Goal: Task Accomplishment & Management: Complete application form

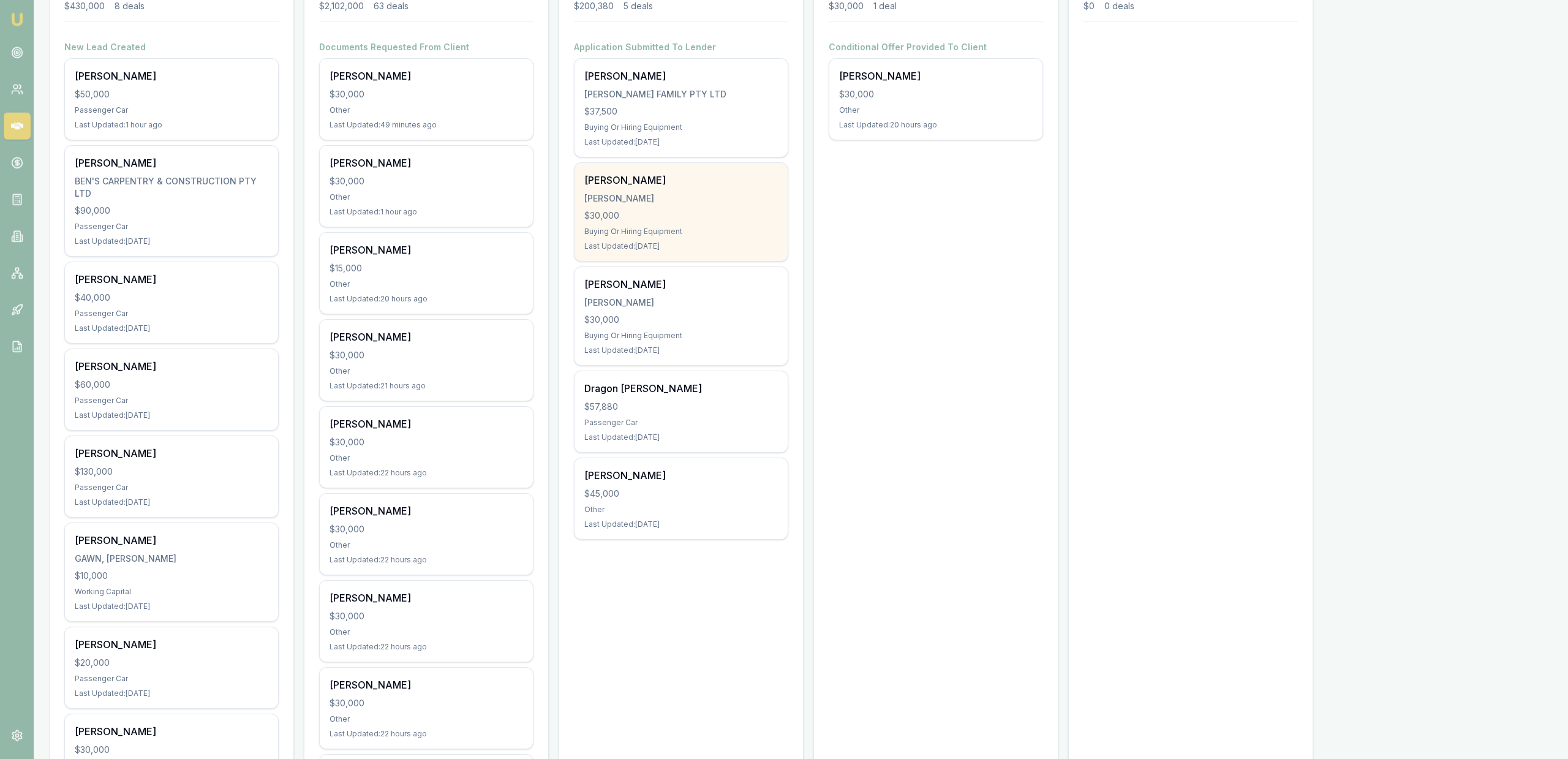
scroll to position [252, 0]
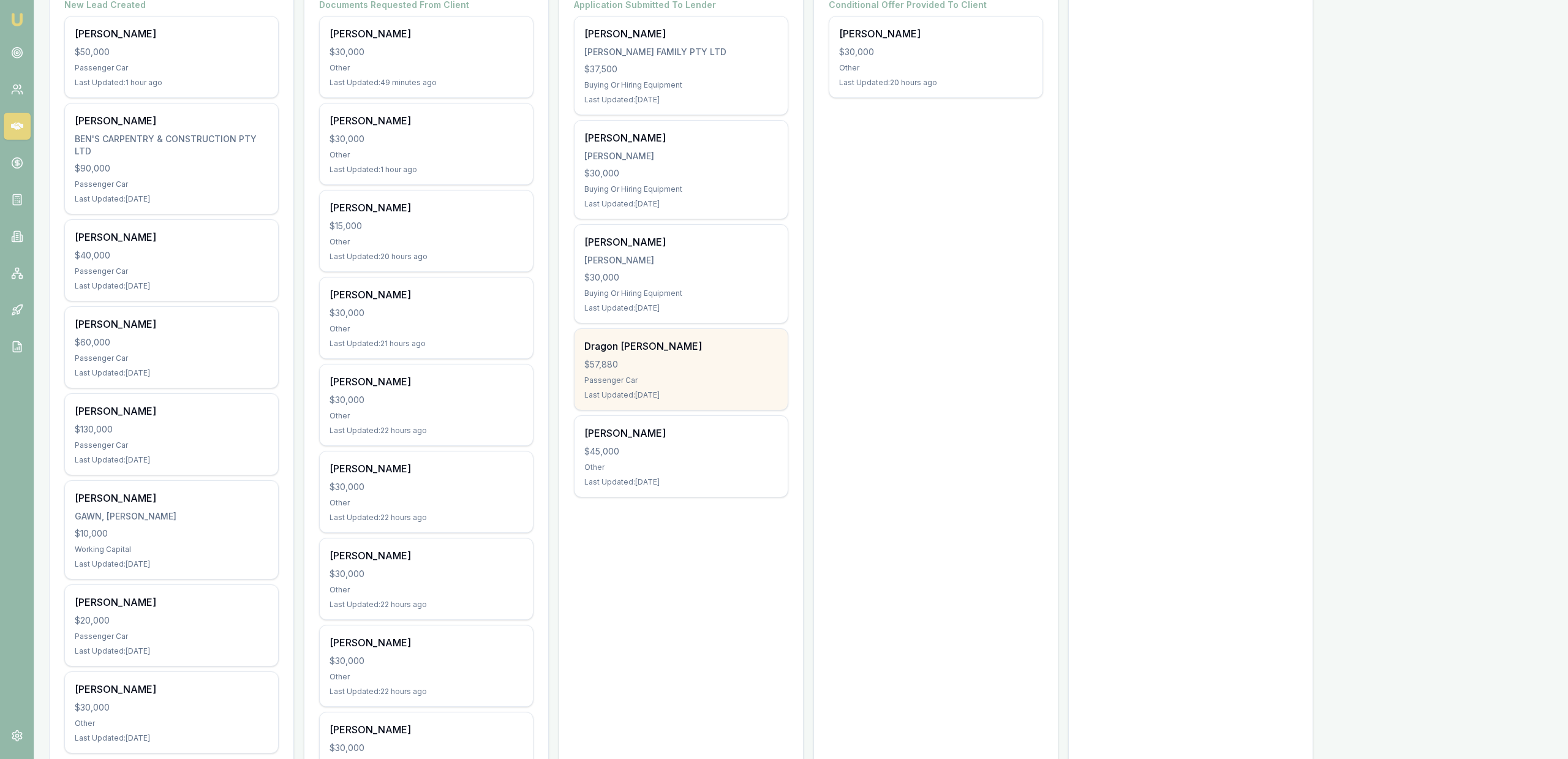
click at [710, 368] on div "$57,880" at bounding box center [681, 364] width 193 height 12
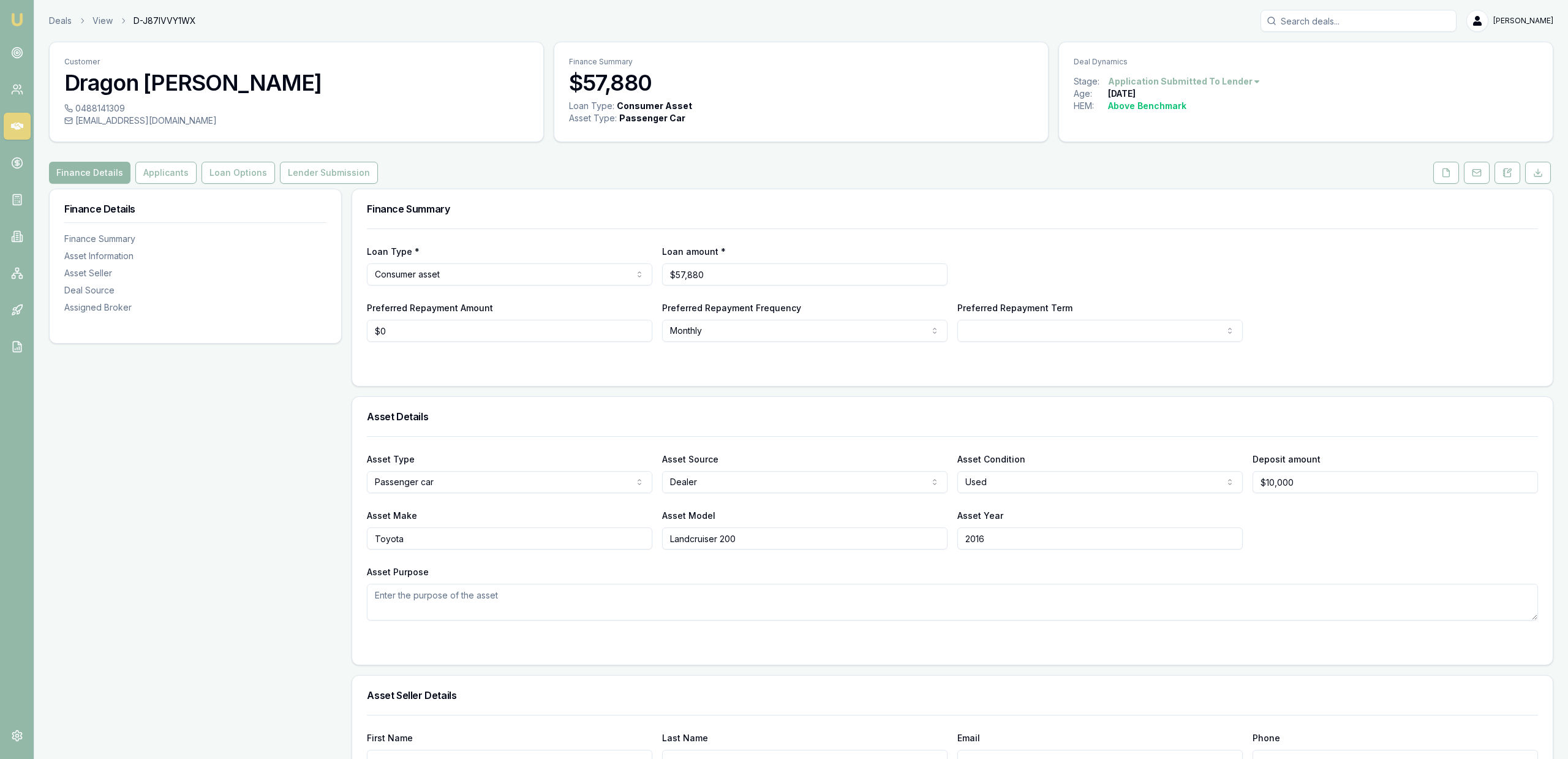
click at [1227, 71] on div "Deal Dynamics" at bounding box center [1306, 59] width 494 height 33
click at [1226, 82] on html "Emu Broker Deals View D-J87IVVY1WX Jackson Fanfulla Toggle Menu Customer Dragon…" at bounding box center [784, 379] width 1568 height 759
click at [1185, 148] on div "- Lost" at bounding box center [1180, 143] width 72 height 19
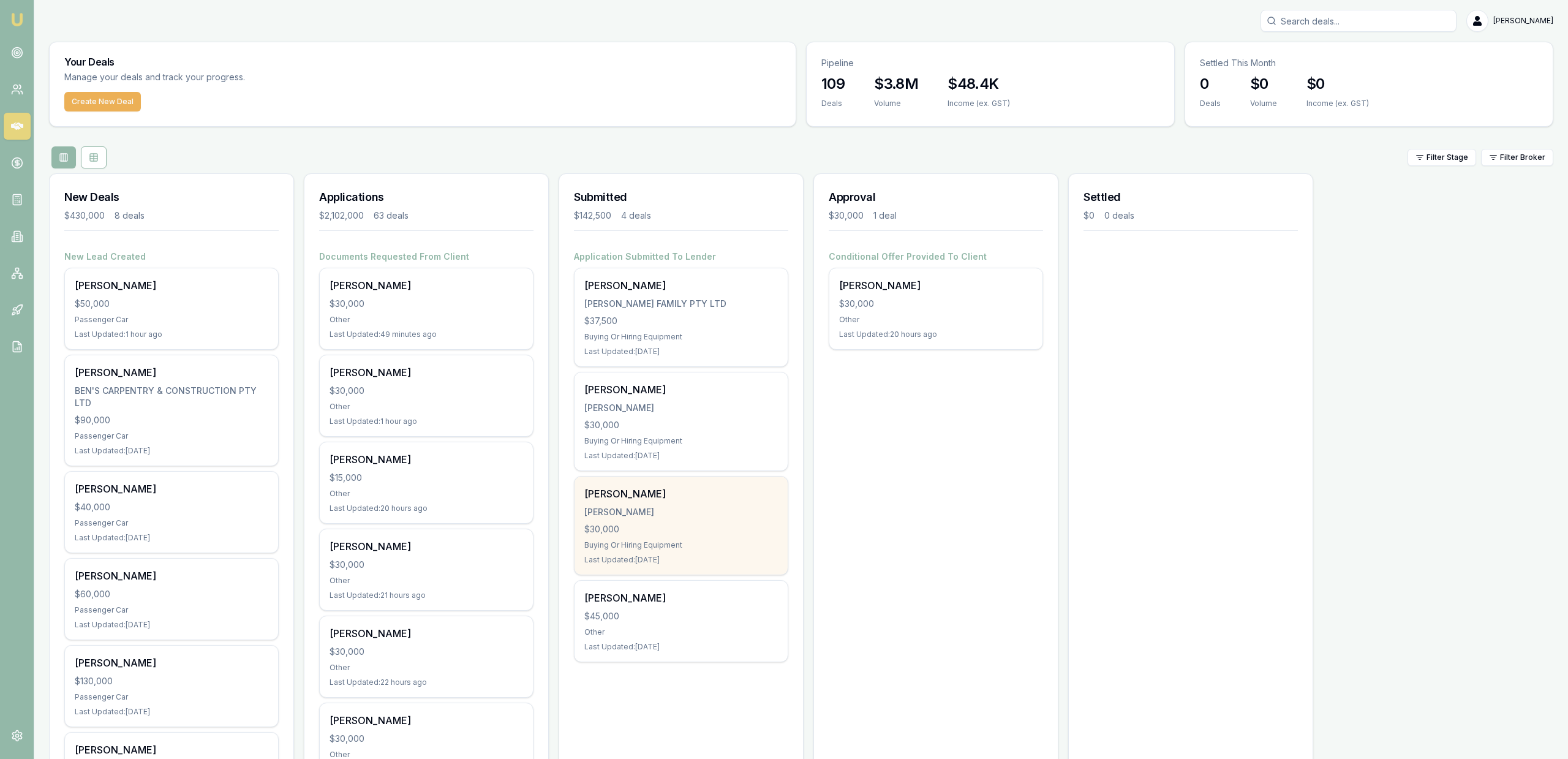
scroll to position [62, 0]
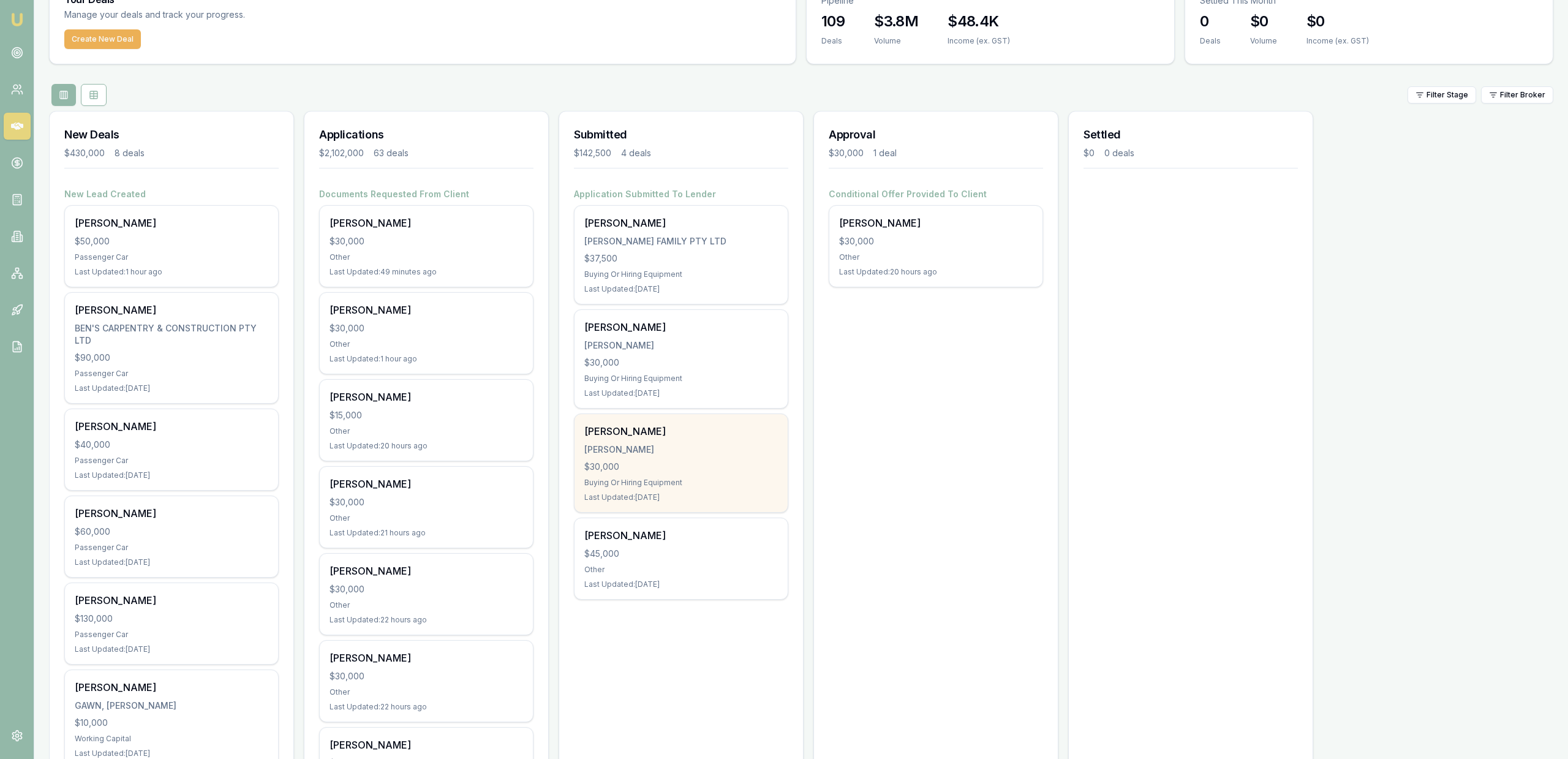
drag, startPoint x: 695, startPoint y: 451, endPoint x: 636, endPoint y: 450, distance: 59.0
click at [636, 450] on div "[PERSON_NAME]" at bounding box center [681, 449] width 193 height 12
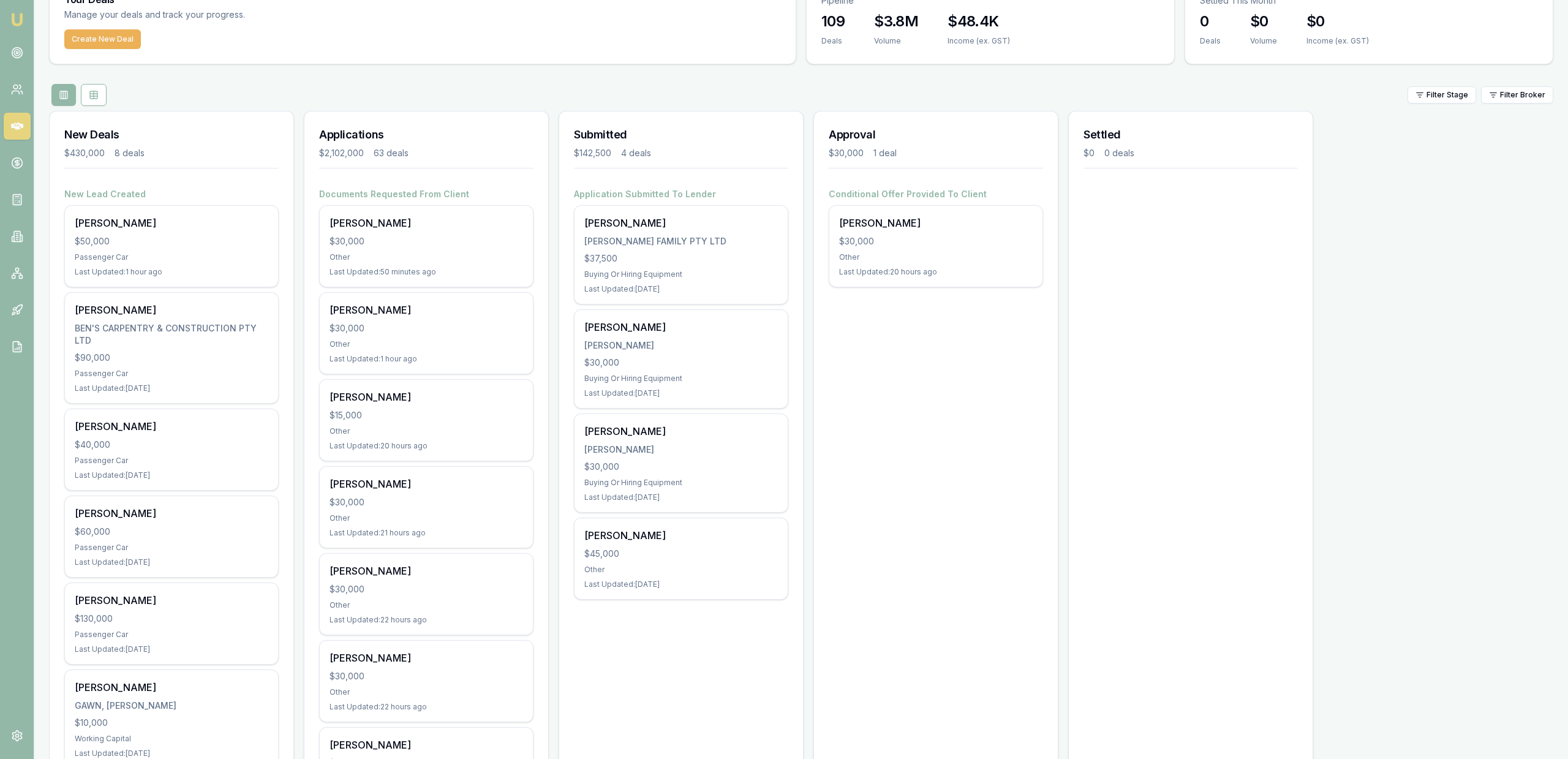
click at [678, 566] on div "Other" at bounding box center [681, 569] width 193 height 10
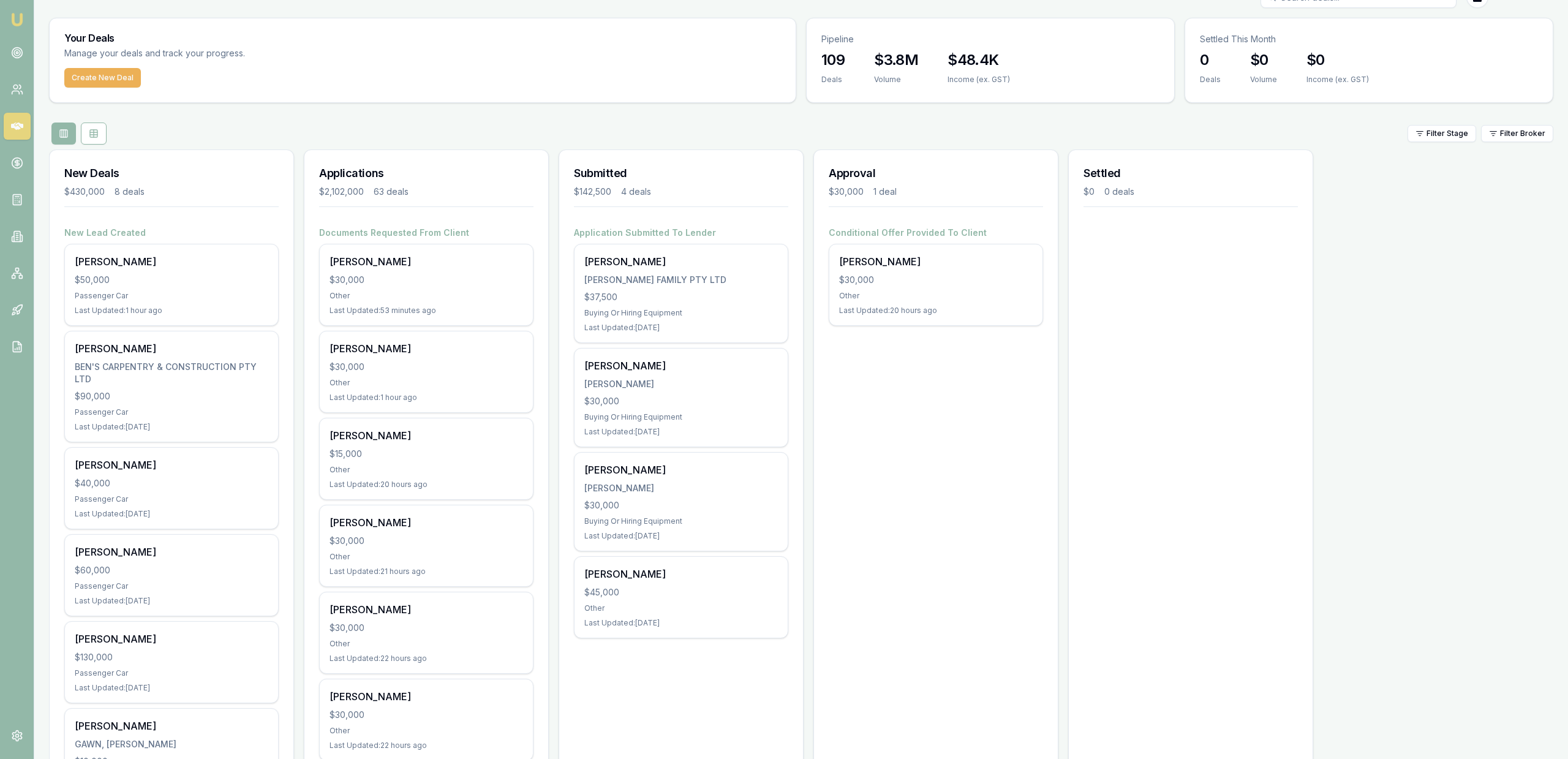
scroll to position [0, 0]
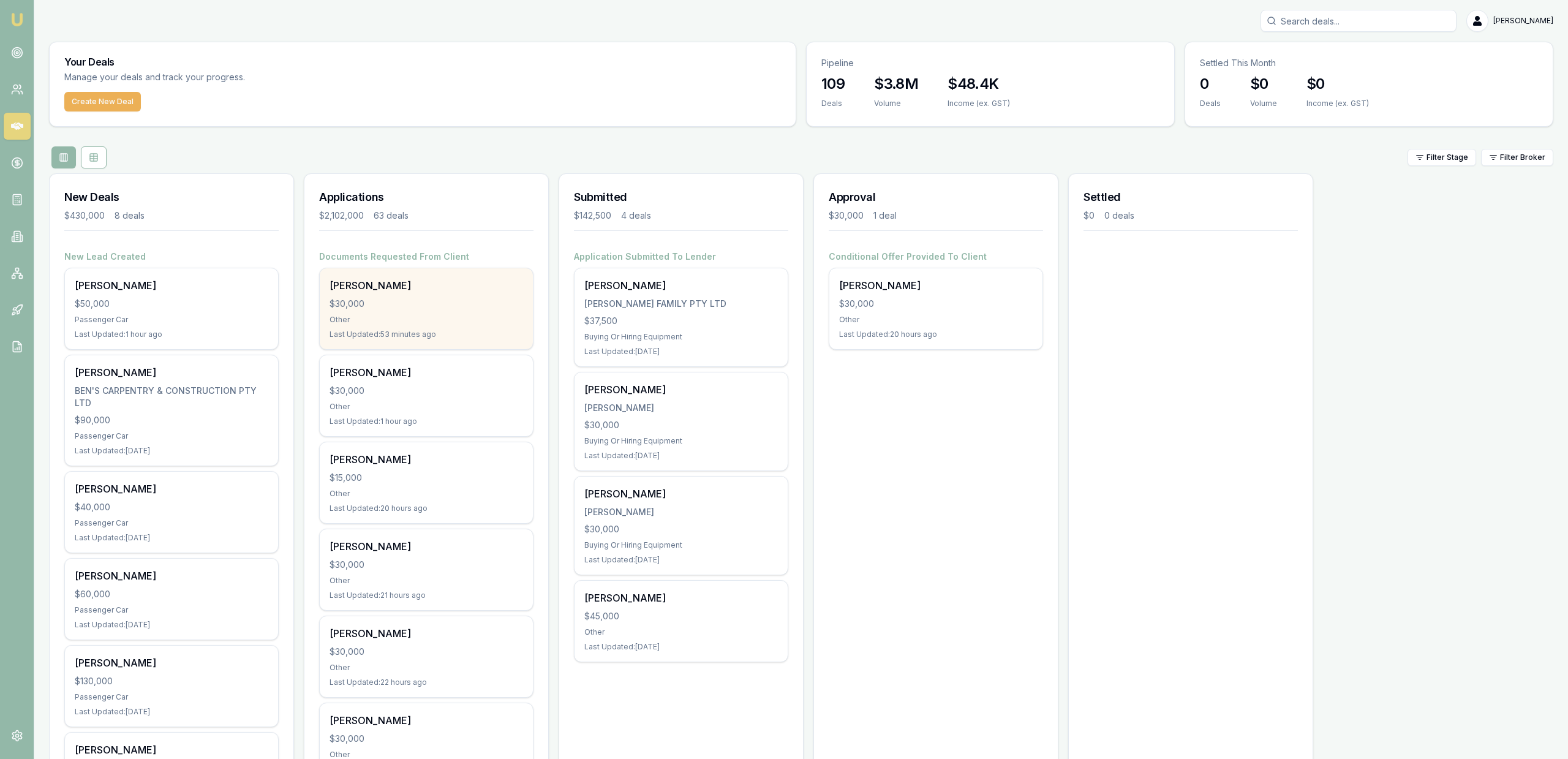
click at [499, 301] on div "$30,000" at bounding box center [426, 303] width 193 height 12
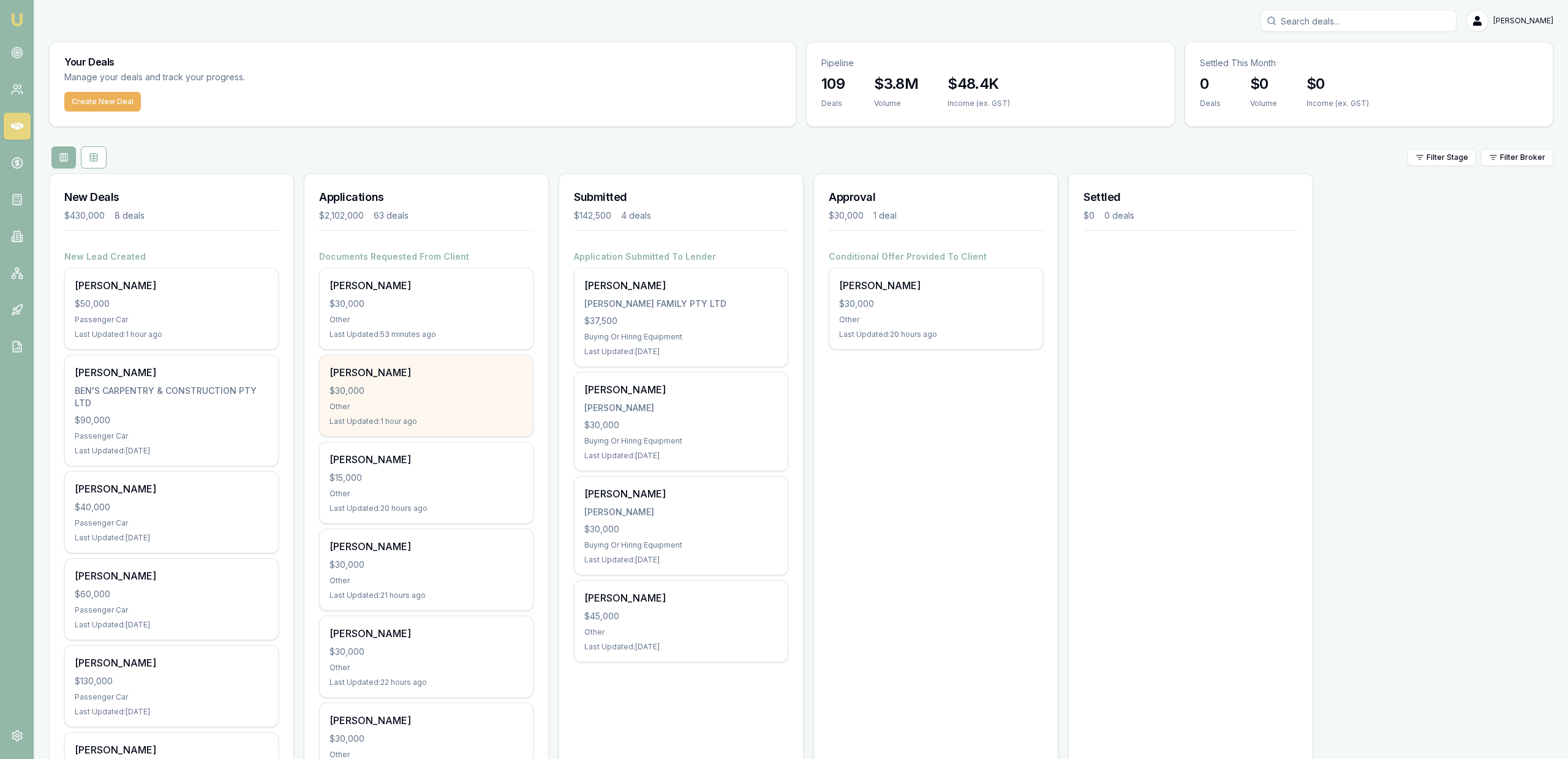
click at [395, 373] on div "[PERSON_NAME]" at bounding box center [426, 372] width 193 height 15
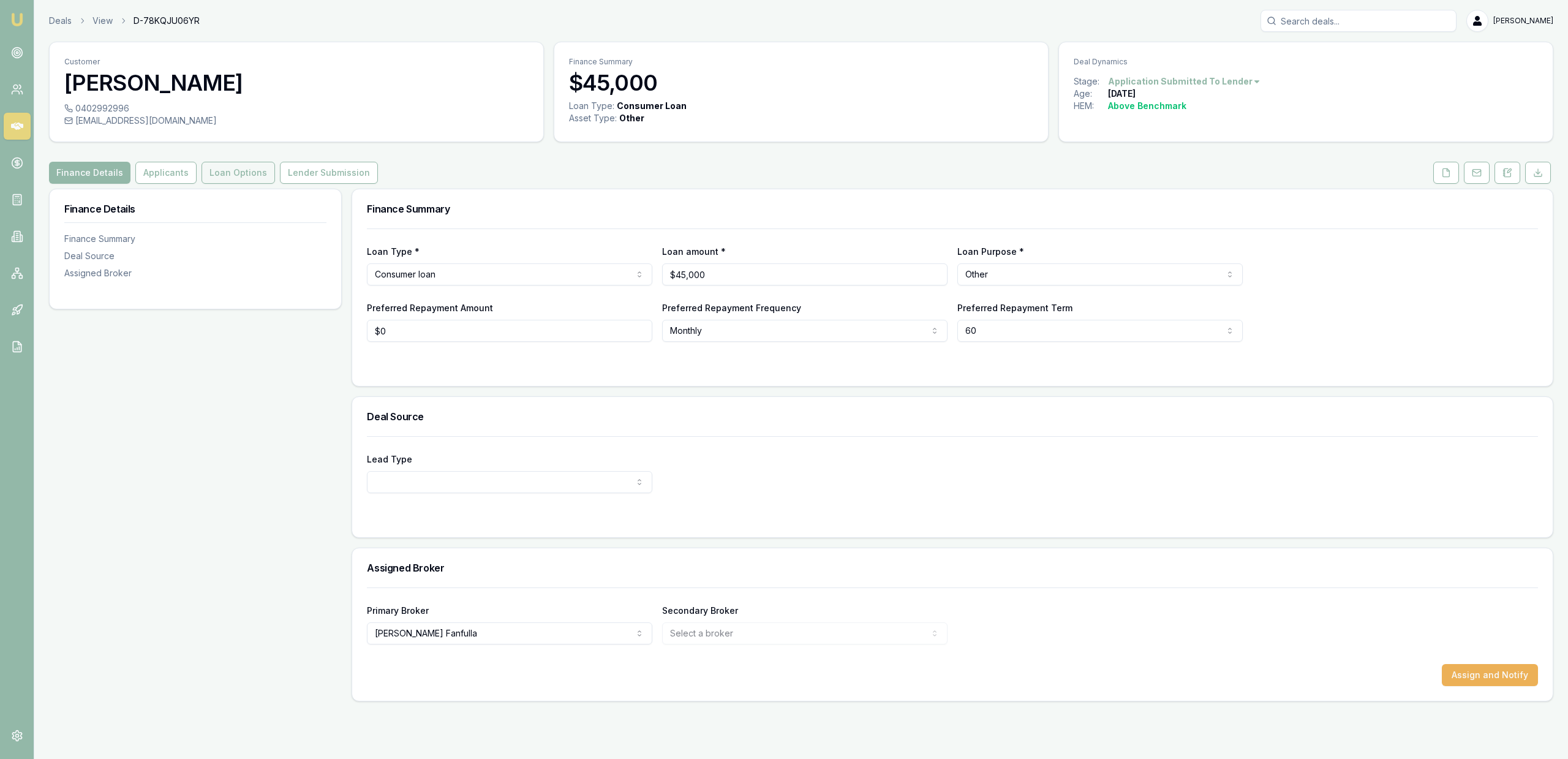
click at [216, 170] on button "Loan Options" at bounding box center [238, 173] width 74 height 22
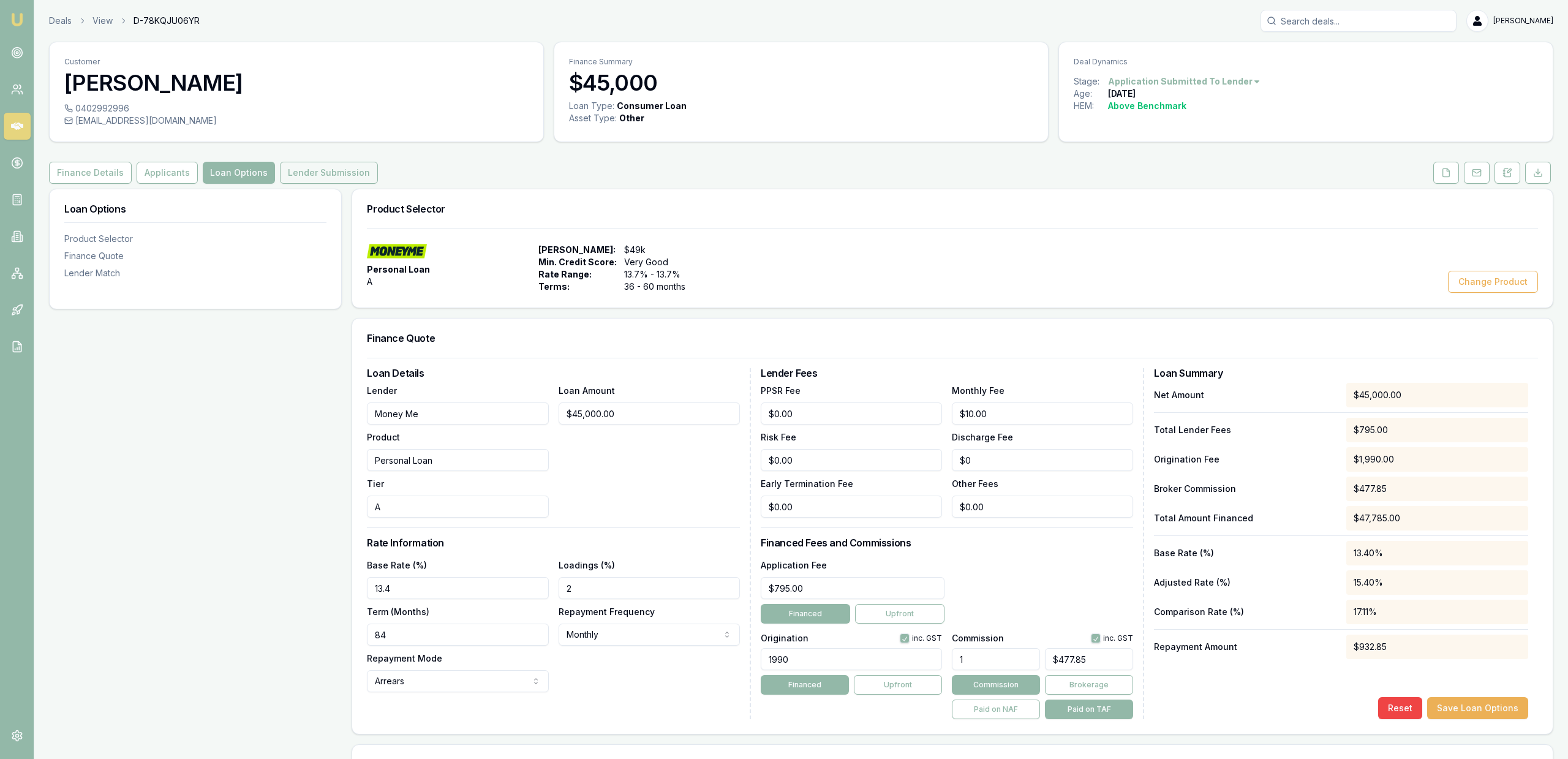
click at [287, 167] on button "Lender Submission" at bounding box center [329, 173] width 98 height 22
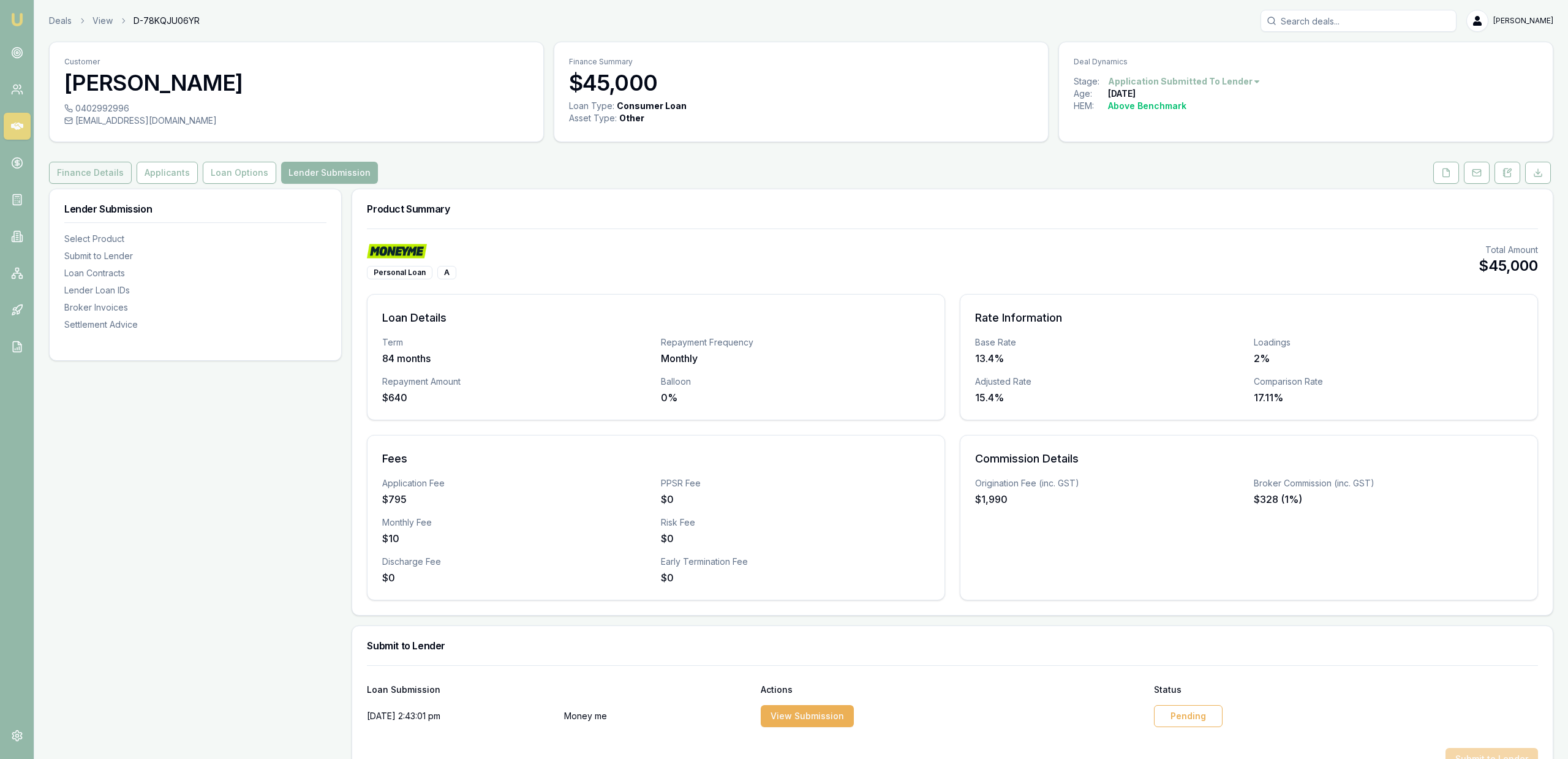
click at [94, 167] on button "Finance Details" at bounding box center [90, 173] width 83 height 22
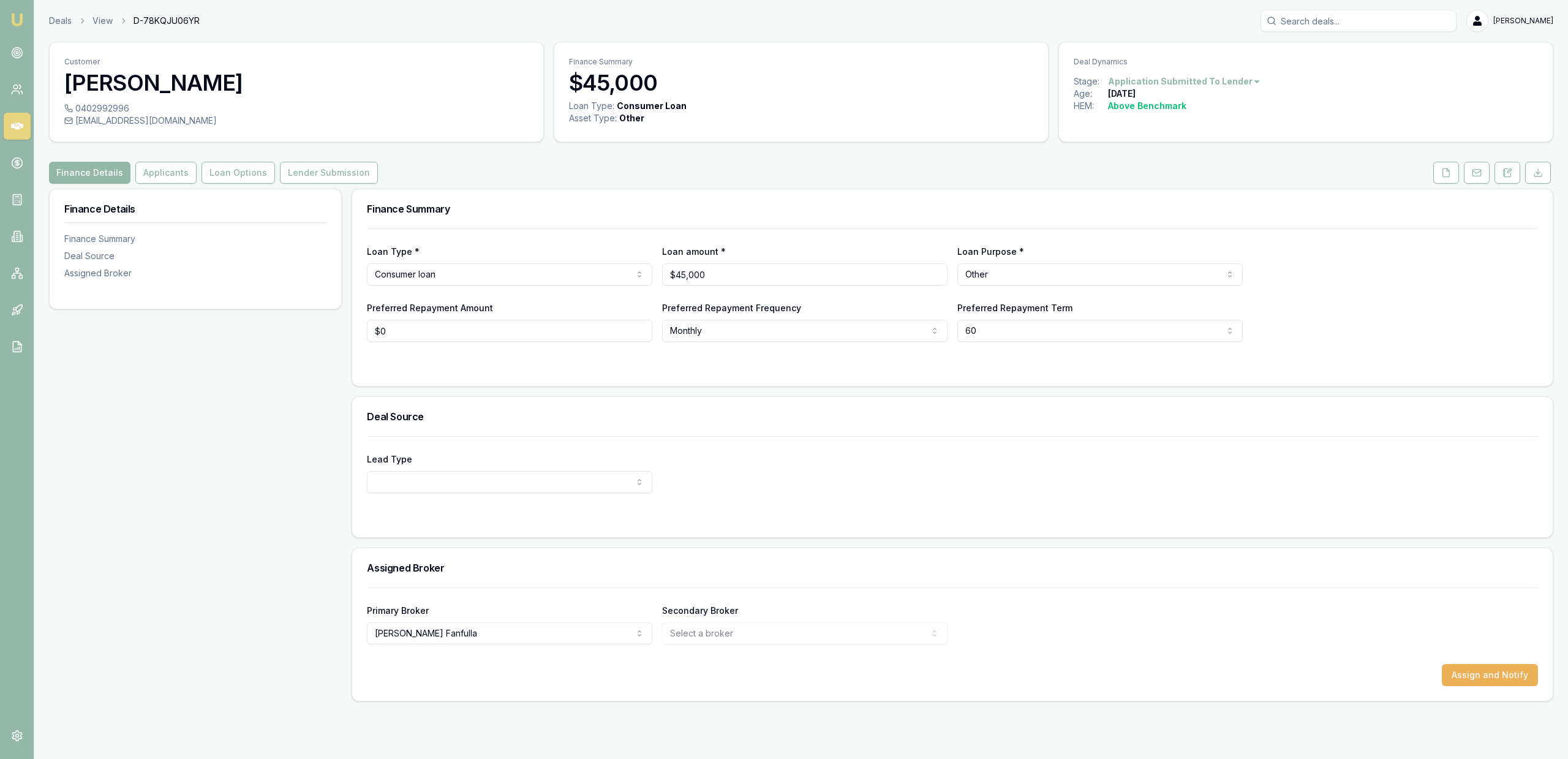
click at [176, 175] on button "Applicants" at bounding box center [166, 173] width 61 height 22
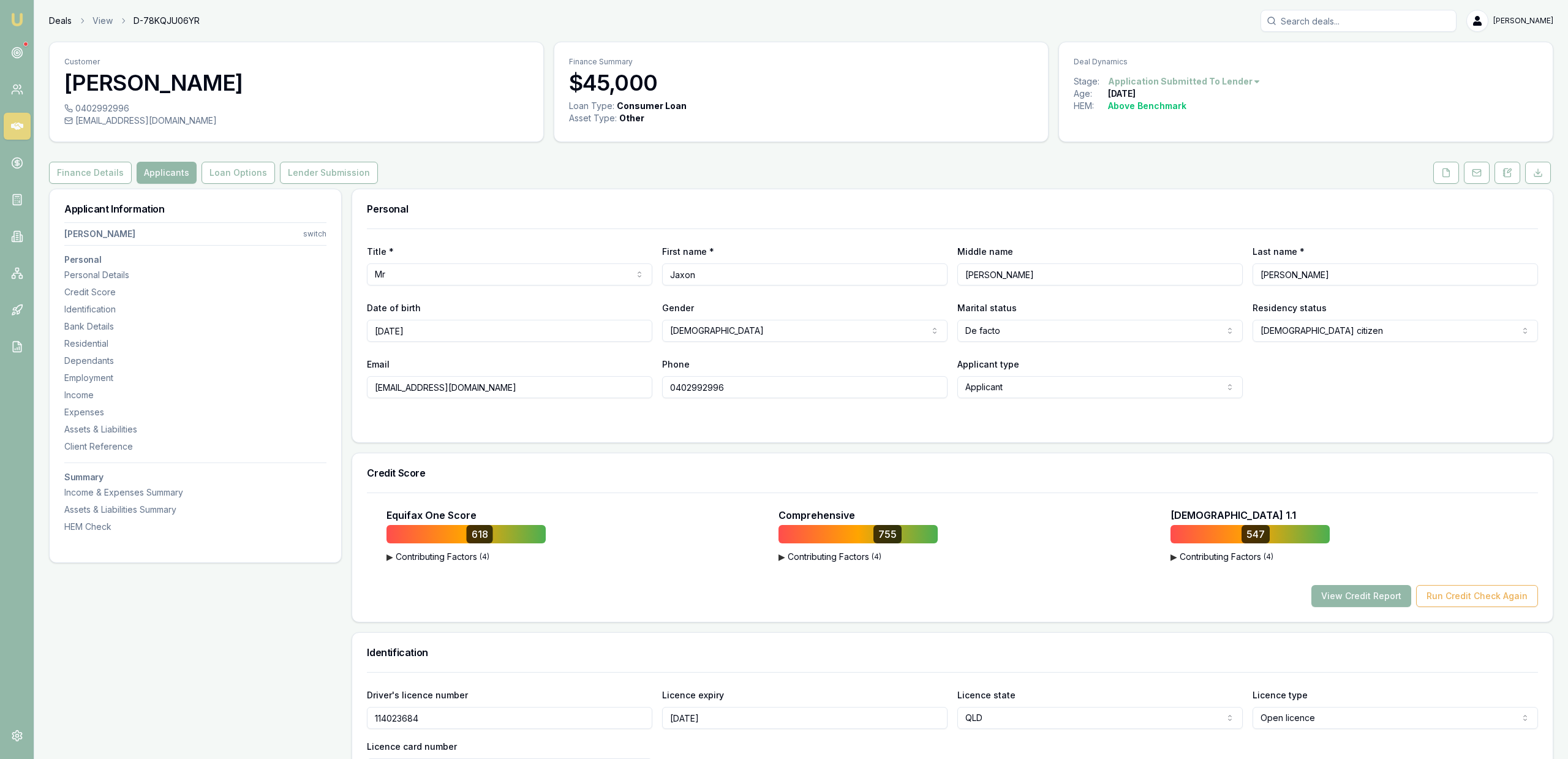
click at [62, 19] on link "Deals" at bounding box center [60, 21] width 22 height 12
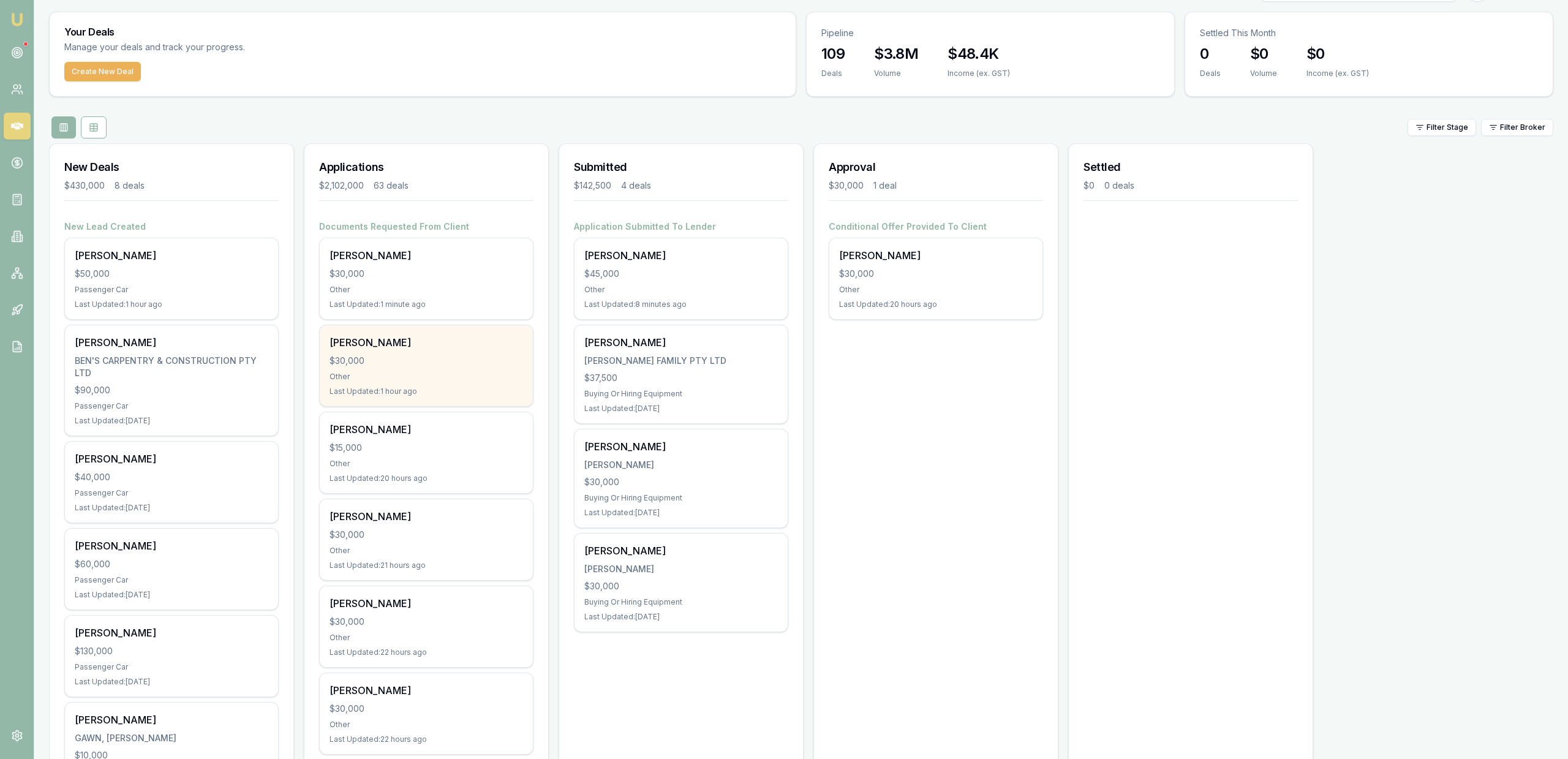
scroll to position [62, 0]
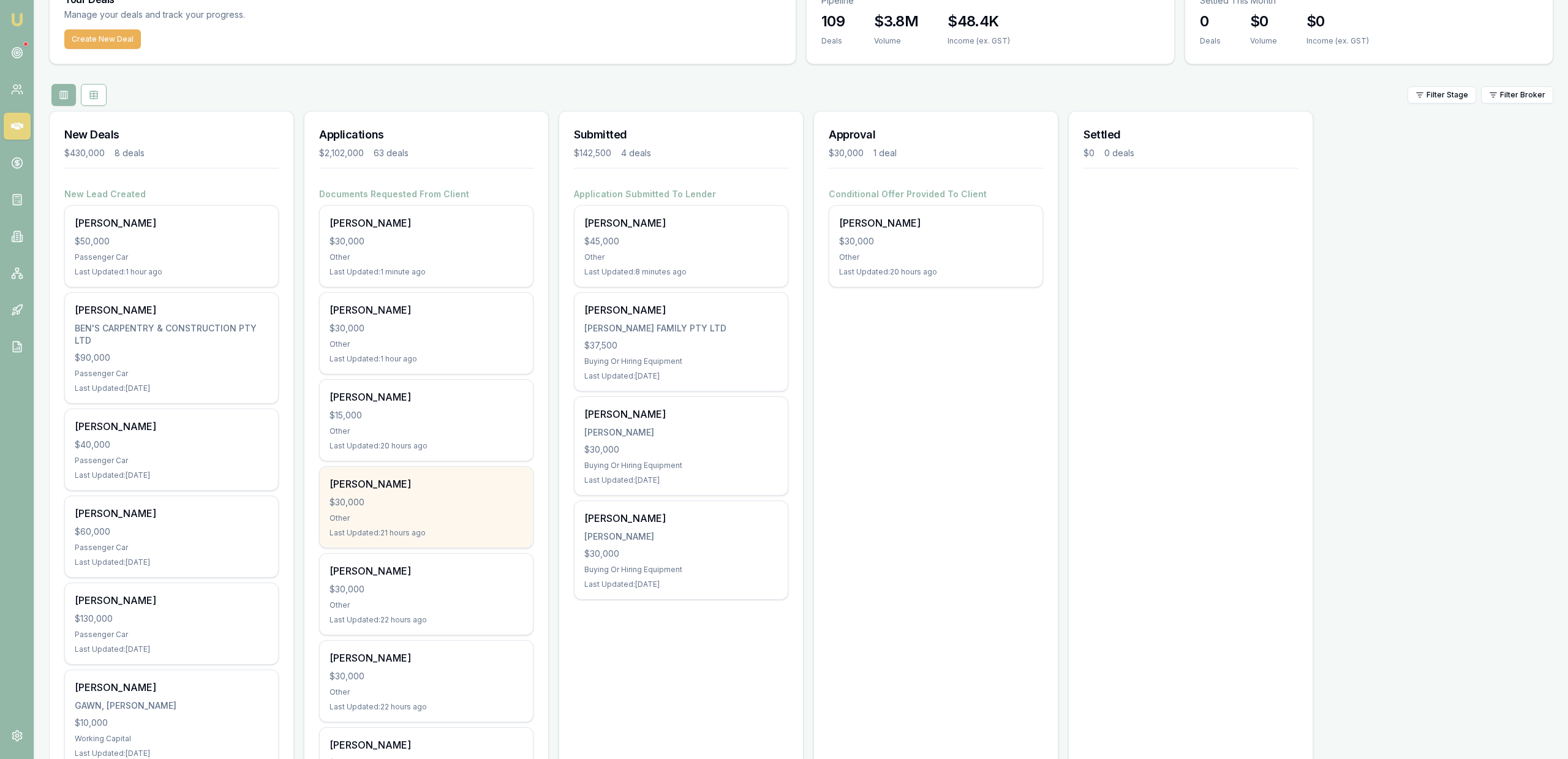
click at [471, 507] on div "$30,000" at bounding box center [426, 502] width 193 height 12
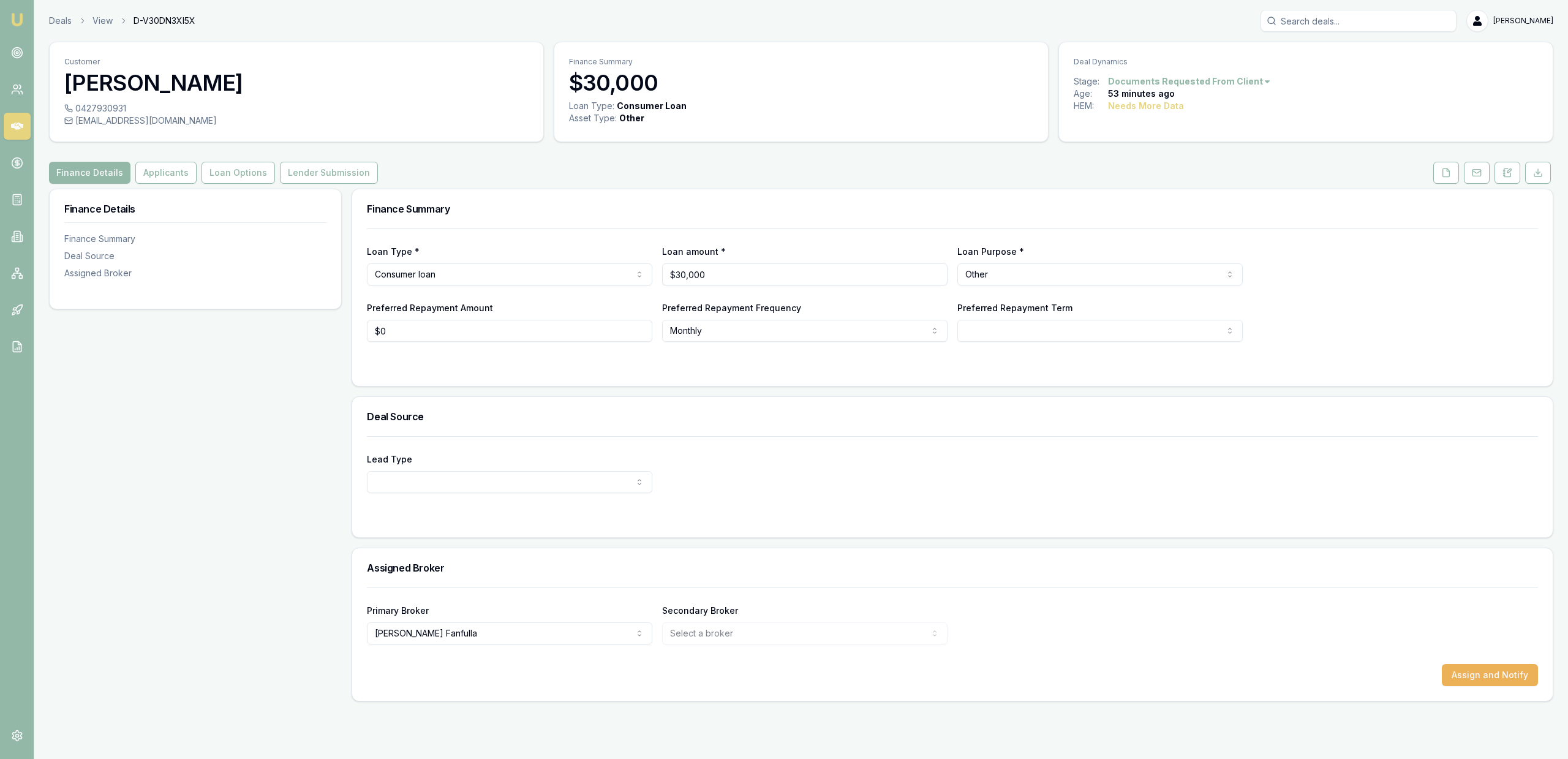
click at [1459, 169] on link at bounding box center [1446, 173] width 30 height 22
drag, startPoint x: 1420, startPoint y: 172, endPoint x: 1428, endPoint y: 174, distance: 8.2
click at [1427, 174] on div "Finance Details Applicants Loan Options Lender Submission" at bounding box center [801, 173] width 1504 height 22
click at [1436, 180] on button at bounding box center [1446, 173] width 26 height 22
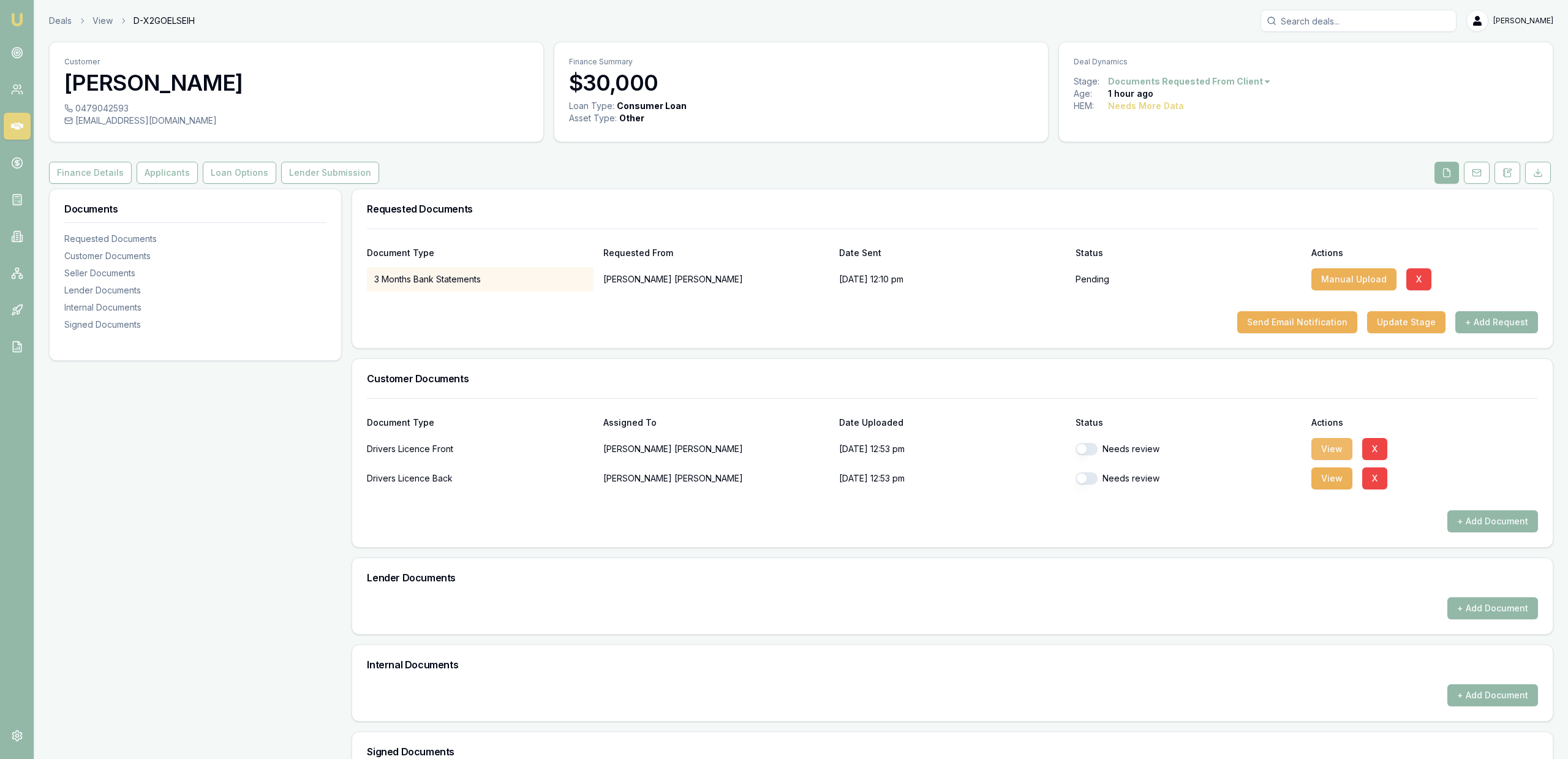
click at [1331, 452] on button "View" at bounding box center [1332, 449] width 41 height 22
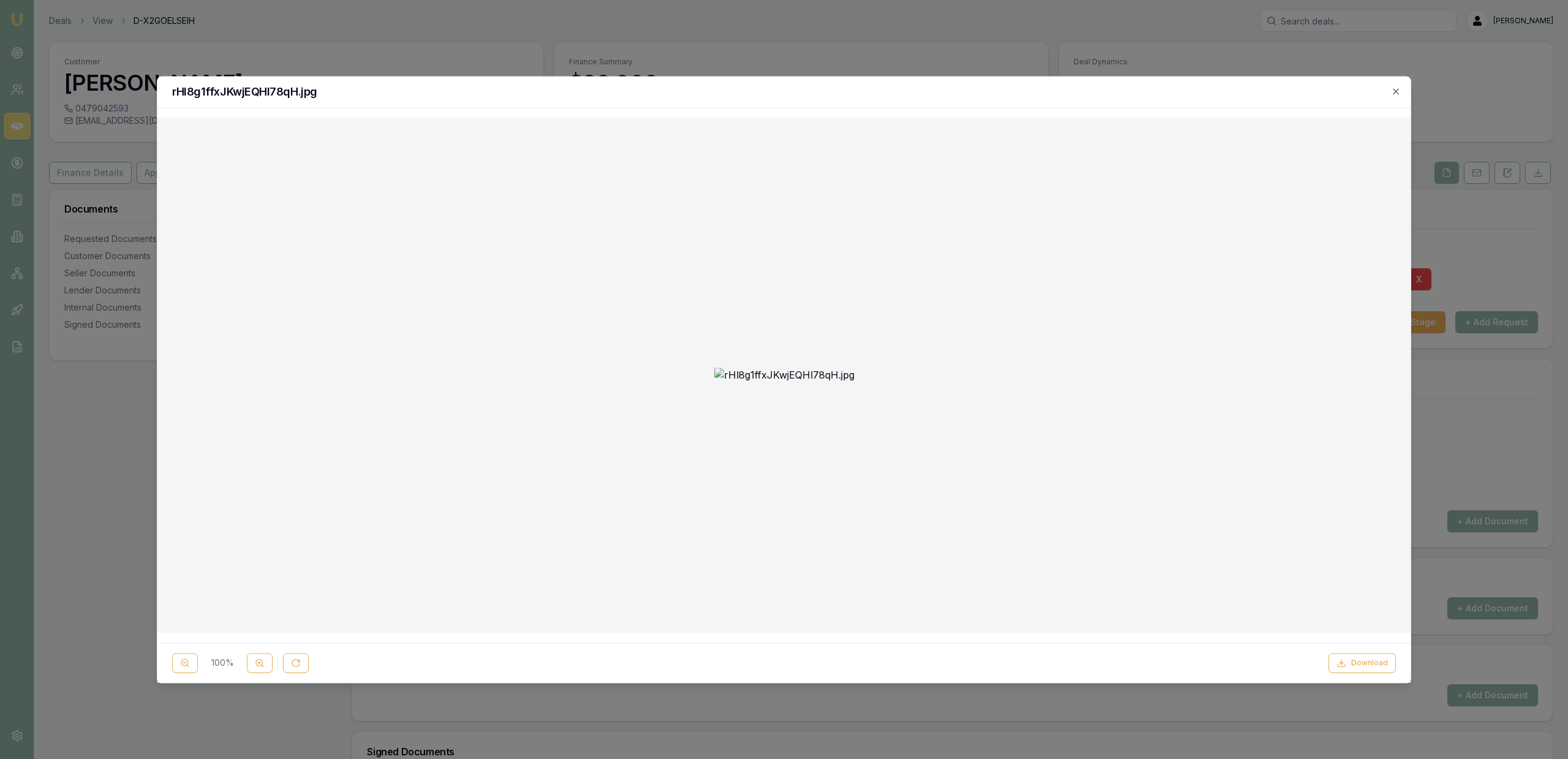
click at [740, 59] on div at bounding box center [784, 379] width 1568 height 759
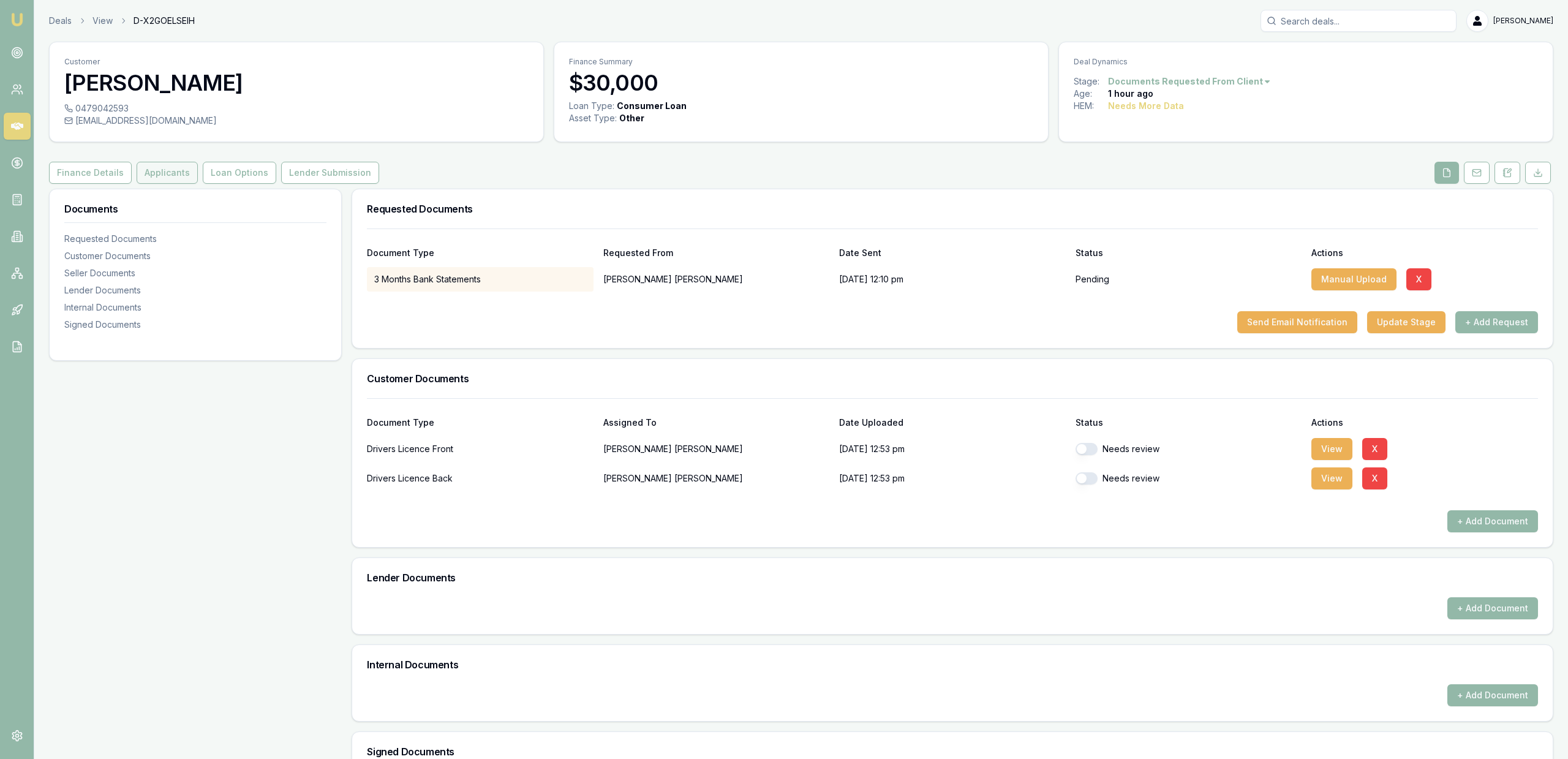
click at [138, 165] on button "Applicants" at bounding box center [167, 173] width 61 height 22
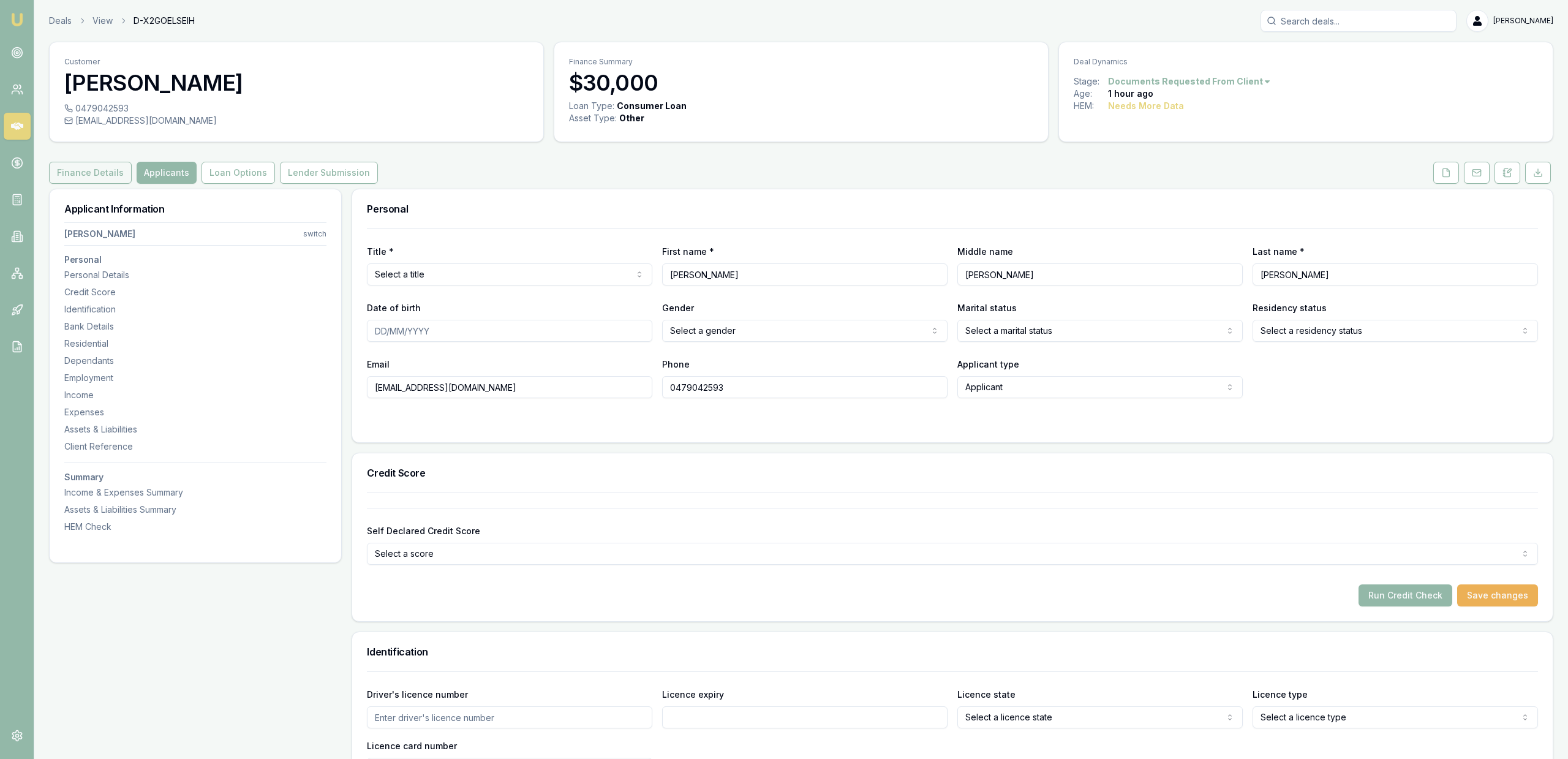
click at [94, 169] on button "Finance Details" at bounding box center [90, 173] width 83 height 22
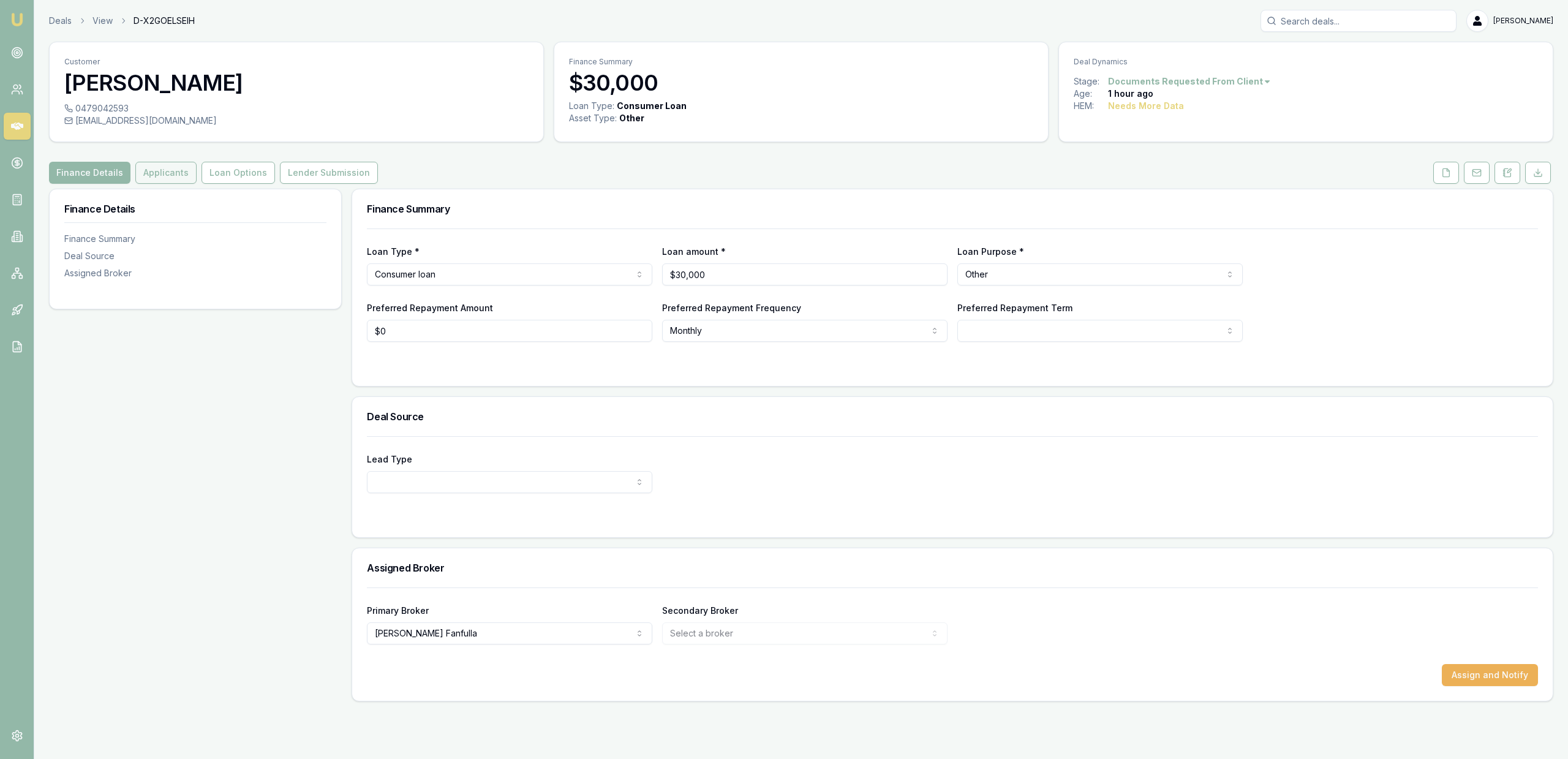
click at [146, 169] on button "Applicants" at bounding box center [166, 173] width 61 height 22
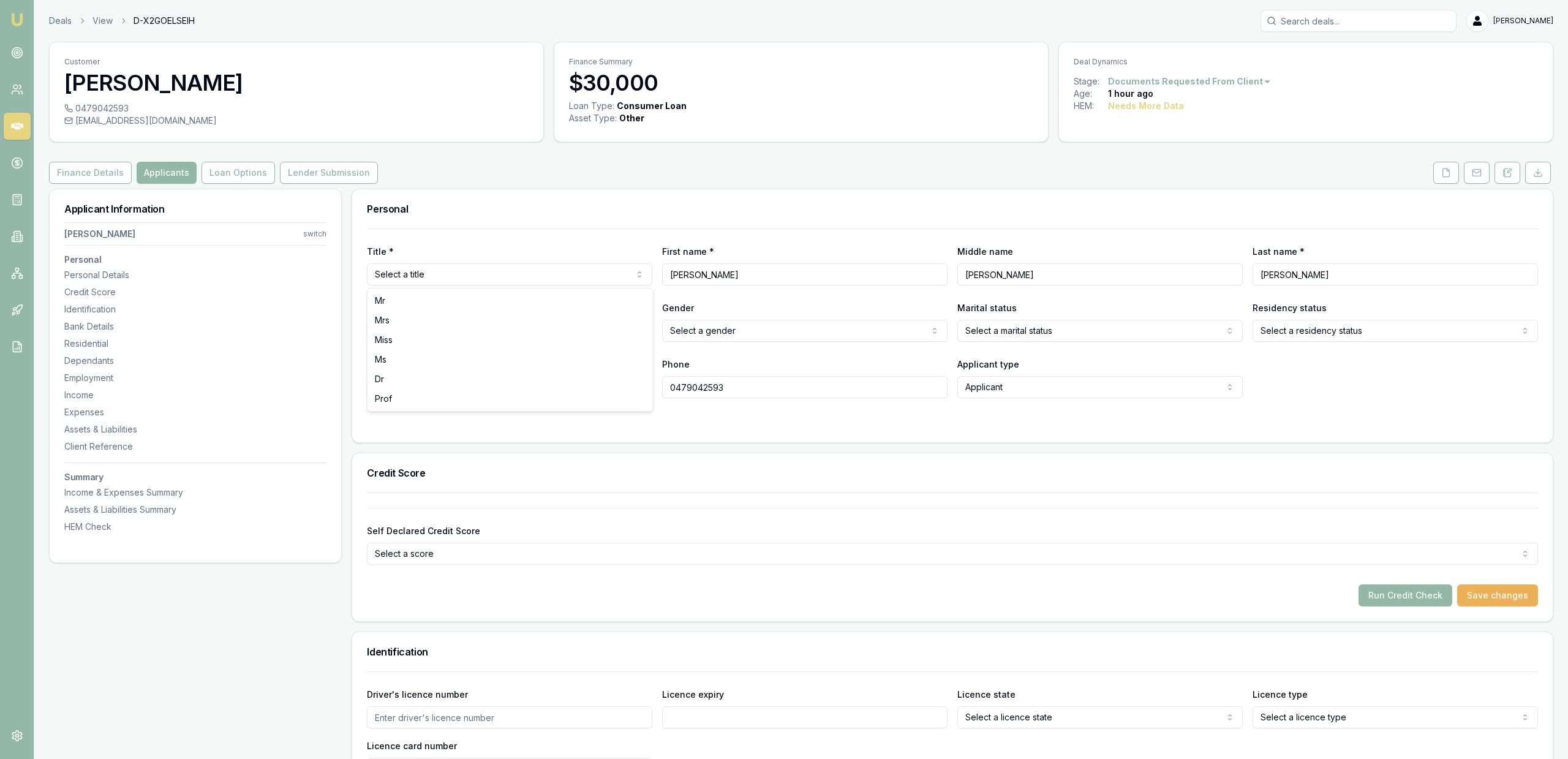
click at [438, 274] on html "Emu Broker Deals View D-X2GOELSEIH Jackson Fanfulla Toggle Menu Customer Jerami…" at bounding box center [784, 379] width 1568 height 759
drag, startPoint x: 467, startPoint y: 239, endPoint x: 486, endPoint y: 228, distance: 22.0
click at [467, 239] on div "Title * Mr Mr Mrs Miss Ms Dr Prof First name * Jeramie Middle name John Last na…" at bounding box center [952, 313] width 1171 height 169
click at [326, 172] on button "Lender Submission" at bounding box center [329, 173] width 98 height 22
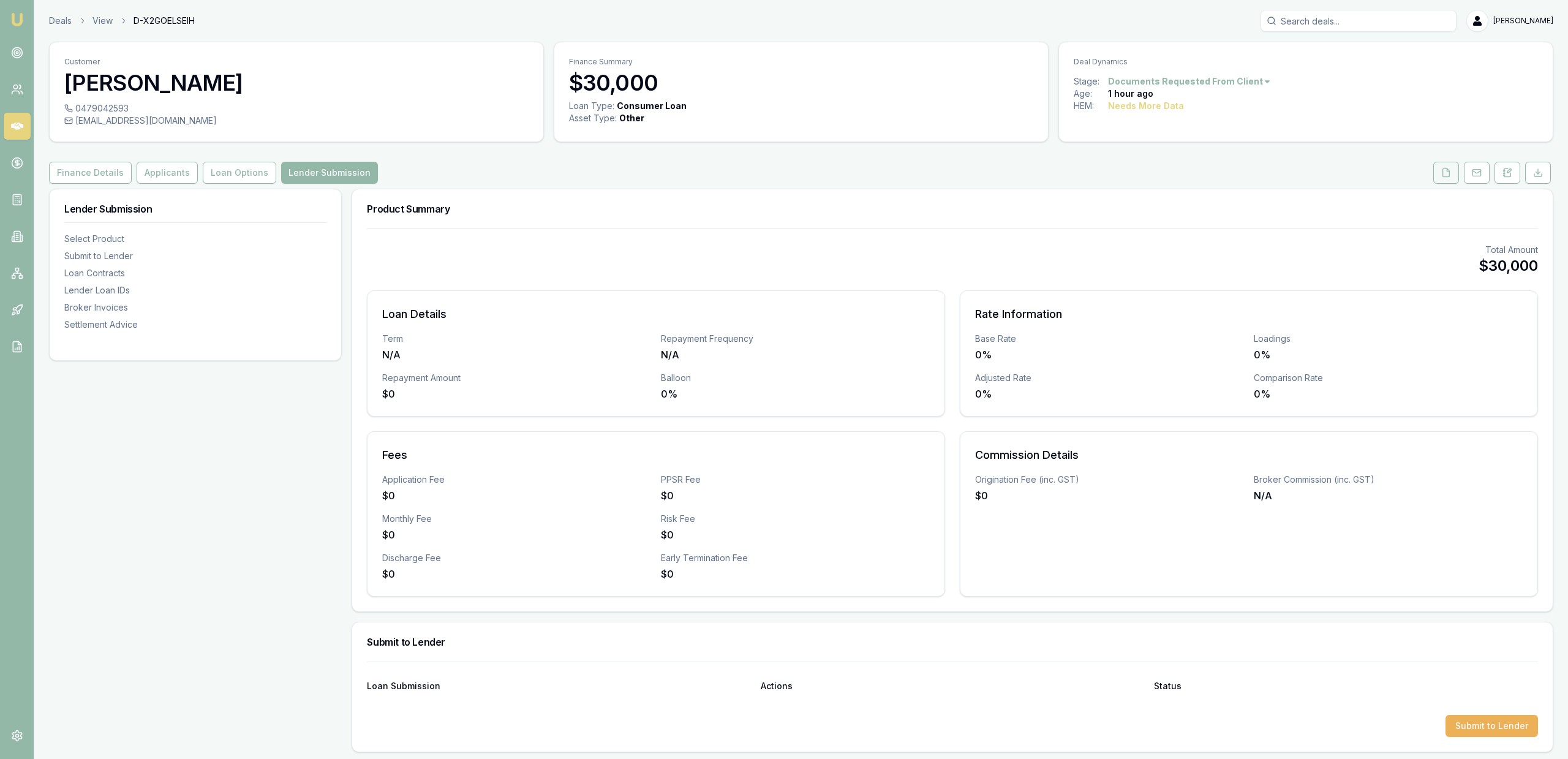
click at [1441, 176] on button at bounding box center [1446, 173] width 26 height 22
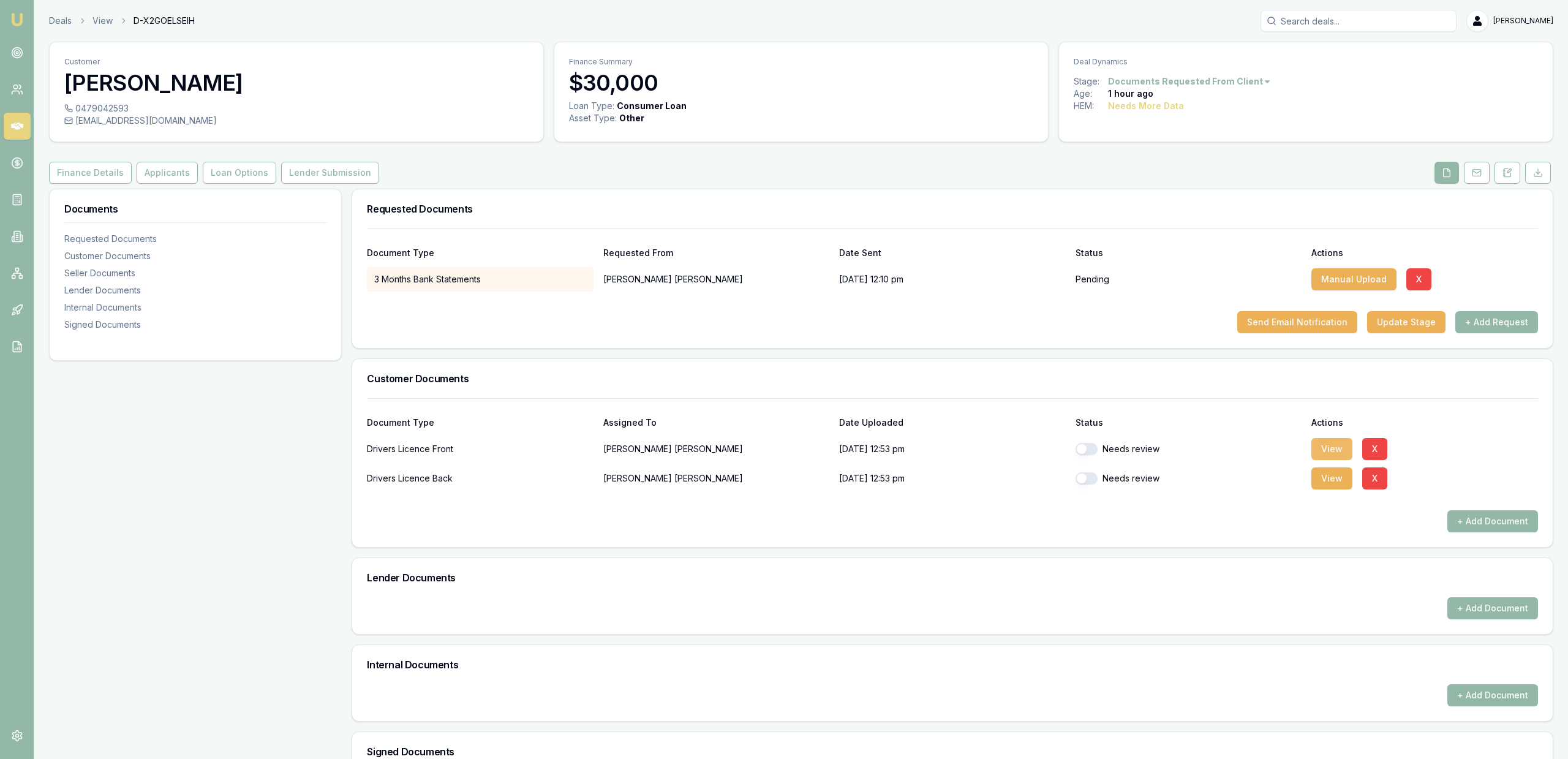
click at [1327, 445] on button "View" at bounding box center [1332, 449] width 41 height 22
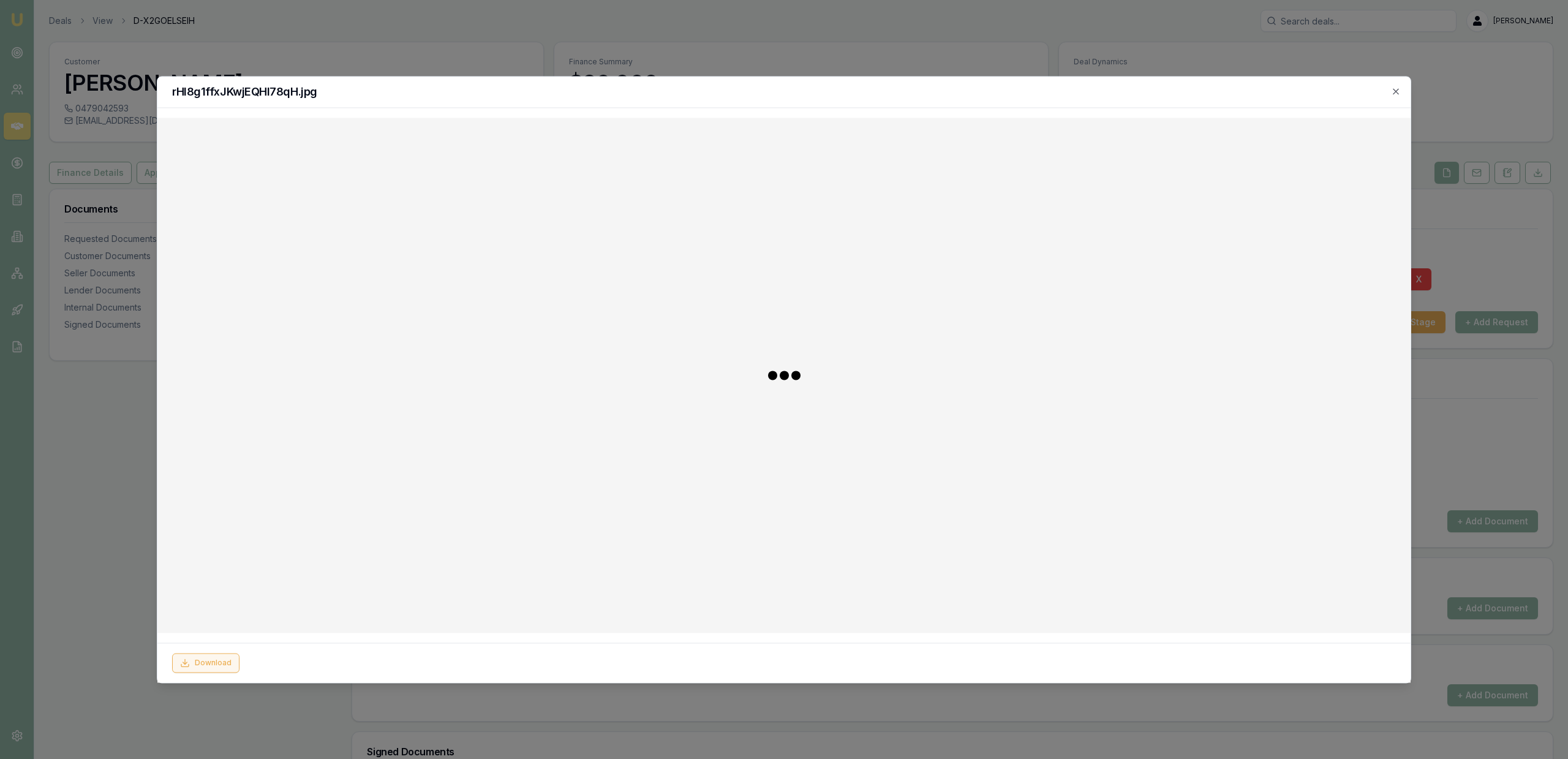
click at [238, 667] on button "Download" at bounding box center [206, 662] width 68 height 19
click at [252, 711] on div at bounding box center [784, 379] width 1568 height 759
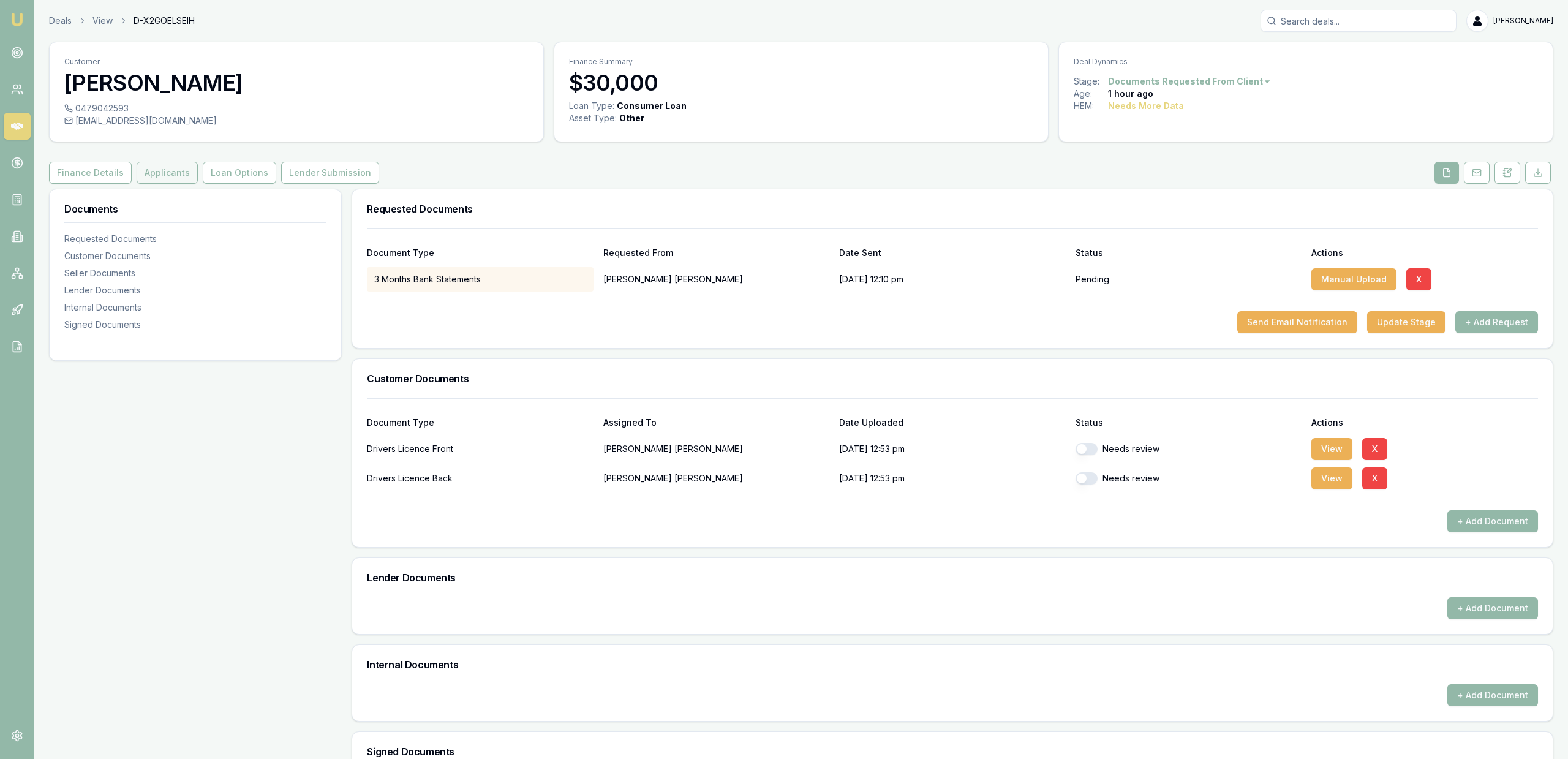
click at [161, 175] on button "Applicants" at bounding box center [167, 173] width 61 height 22
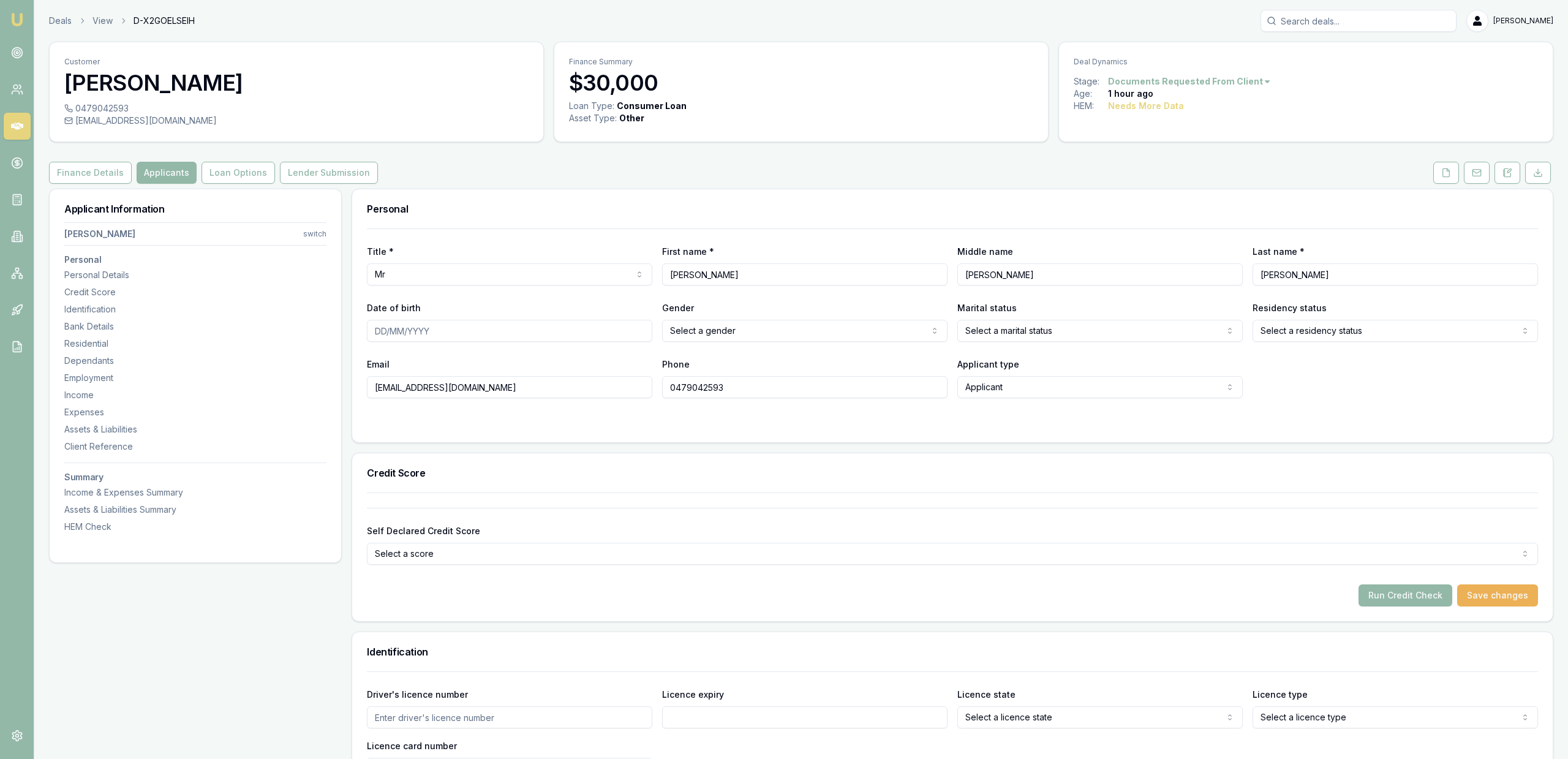
click at [390, 347] on div "Title * Mr Mr Mrs Miss Ms Dr Prof First name * Jeramie Middle name John Last na…" at bounding box center [952, 313] width 1171 height 169
click at [430, 321] on input "Date of birth" at bounding box center [510, 331] width 285 height 22
type input "03/10/1991"
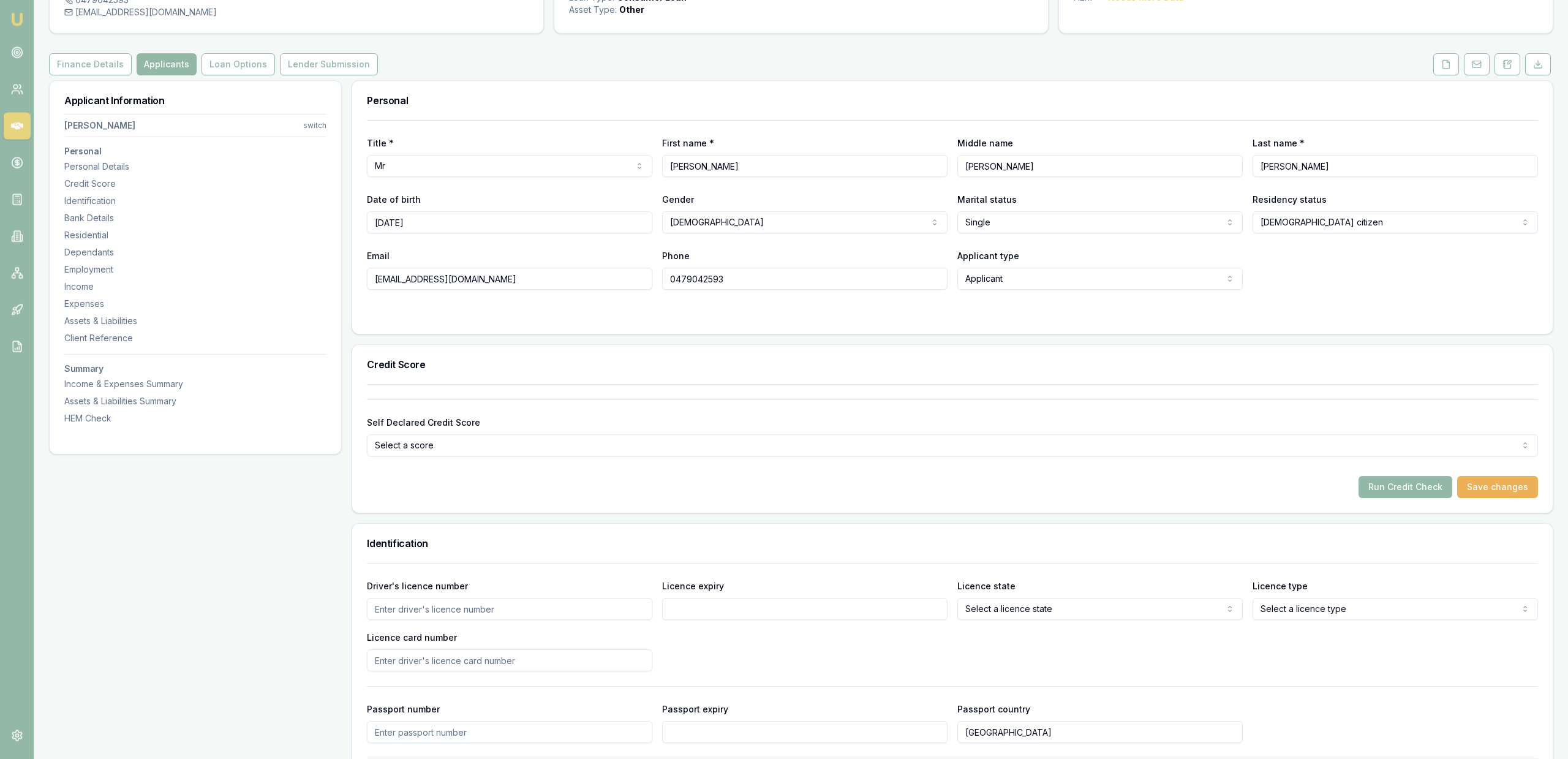
scroll to position [250, 0]
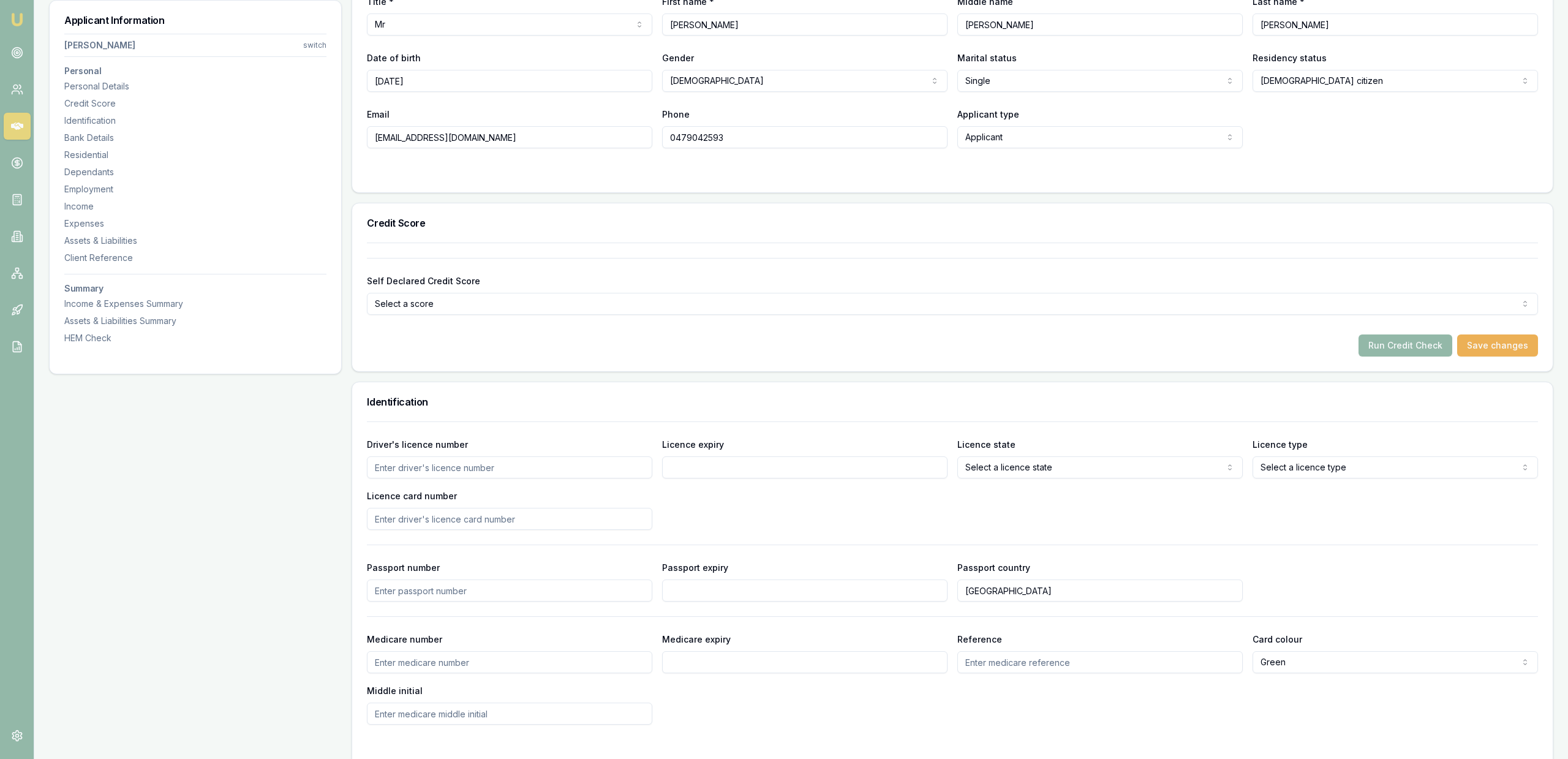
click at [470, 488] on div "Licence card number" at bounding box center [510, 509] width 285 height 42
click at [470, 482] on div "Driver's licence number Licence expiry Licence state Select a licence state NSW…" at bounding box center [952, 482] width 1171 height 93
click at [471, 479] on div "Driver's licence number Licence expiry Licence state Select a licence state NSW…" at bounding box center [952, 482] width 1171 height 93
click at [470, 476] on input "Driver's licence number" at bounding box center [510, 468] width 285 height 22
click at [470, 475] on input "Driver's licence number" at bounding box center [510, 468] width 285 height 22
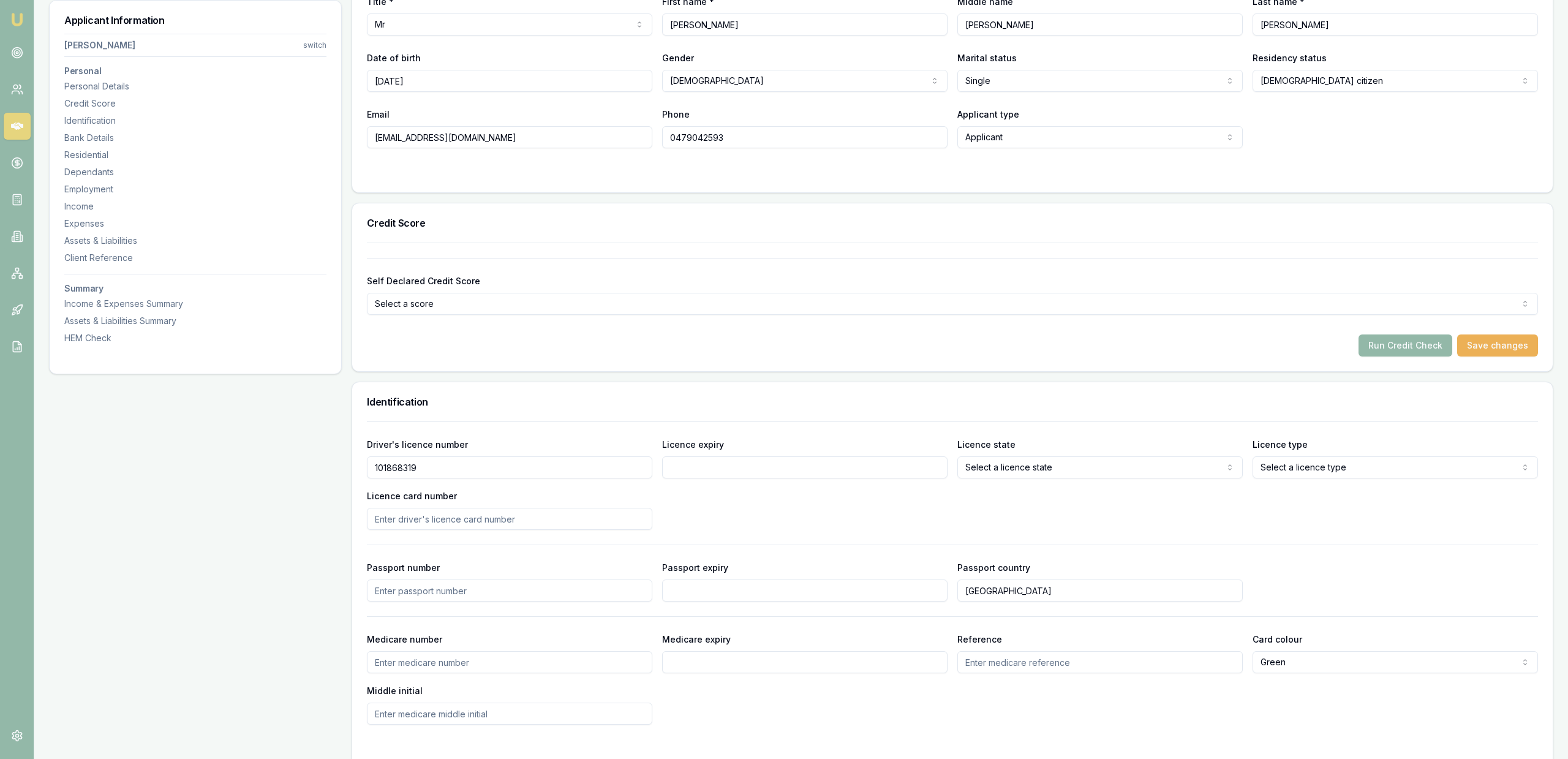
type input "101868319"
type input "11/06/2028"
select select "QLD"
select select "OPEN_LICENCE"
click at [854, 400] on h3 "Identification" at bounding box center [952, 401] width 1171 height 10
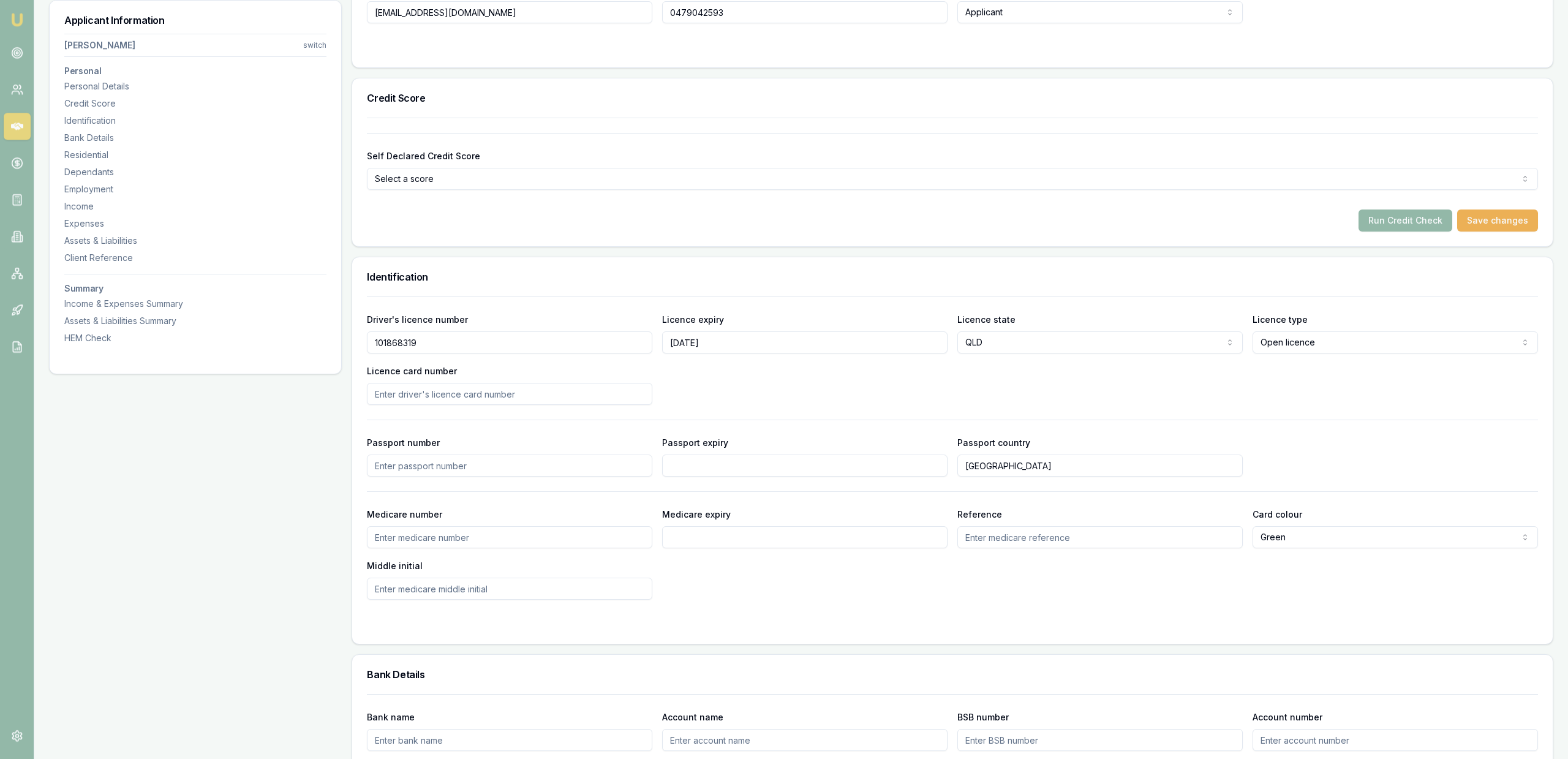
scroll to position [500, 0]
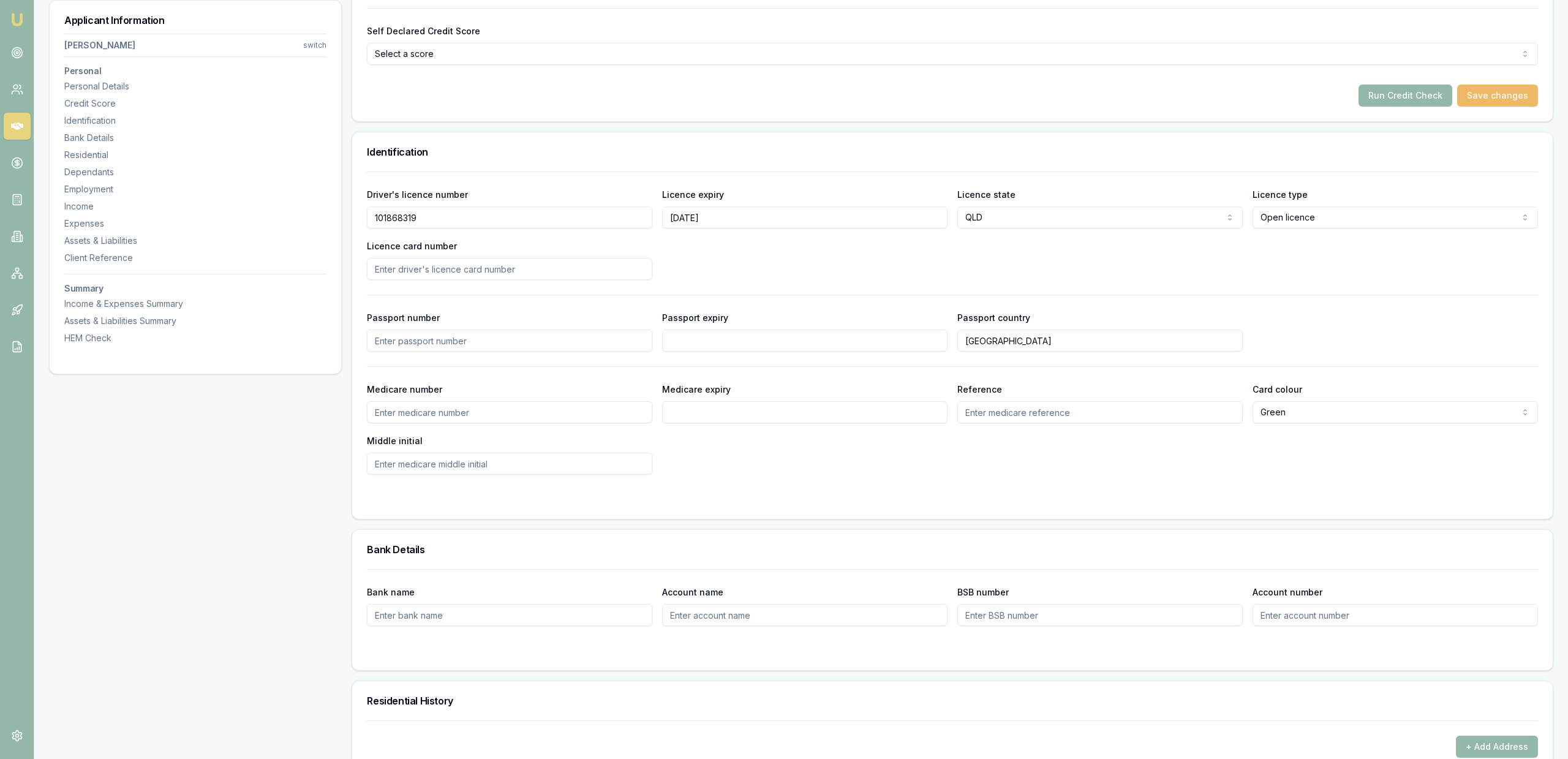
click at [1500, 94] on button "Save changes" at bounding box center [1497, 96] width 81 height 22
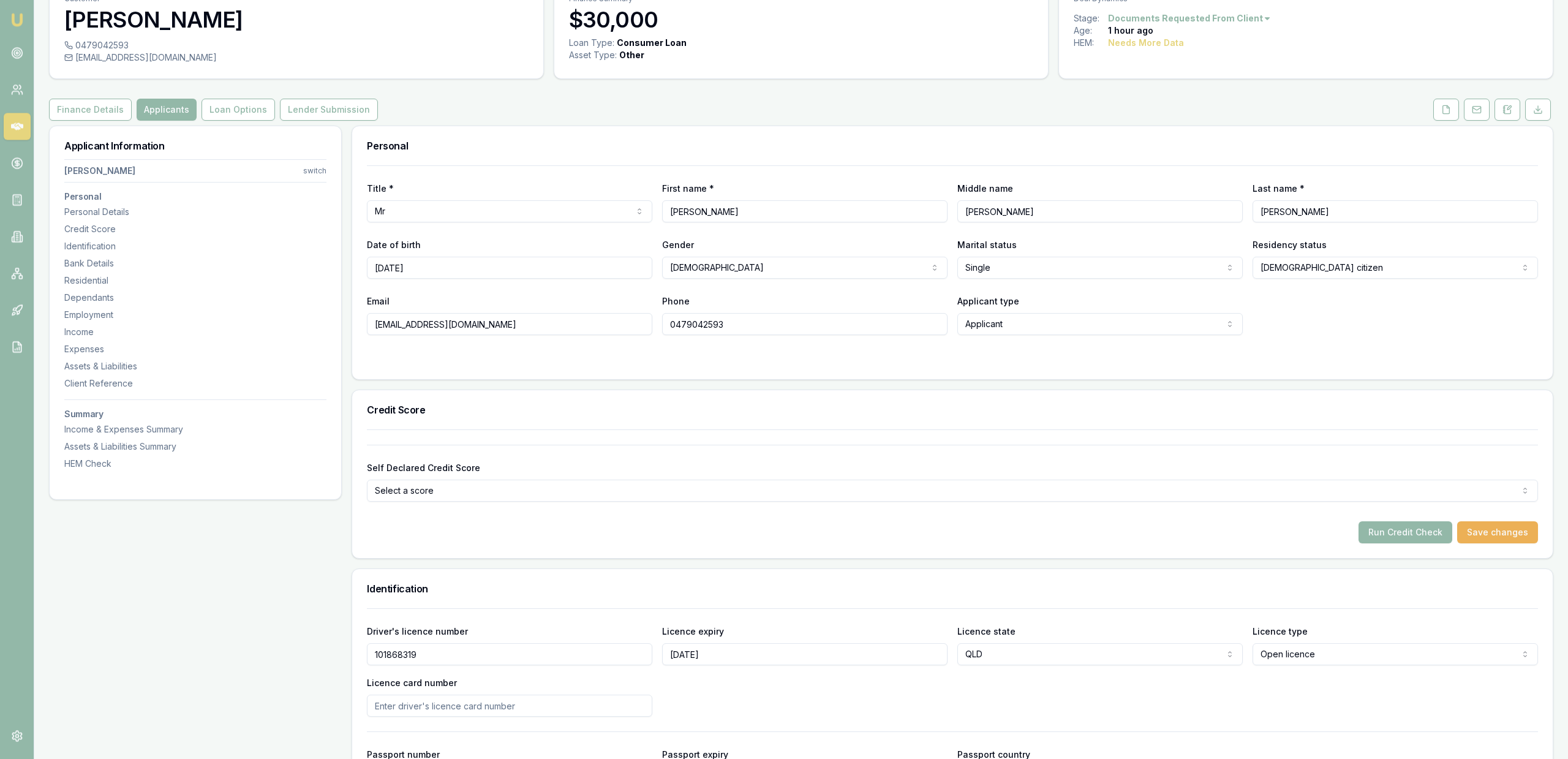
scroll to position [62, 0]
click at [1474, 118] on button at bounding box center [1477, 110] width 26 height 22
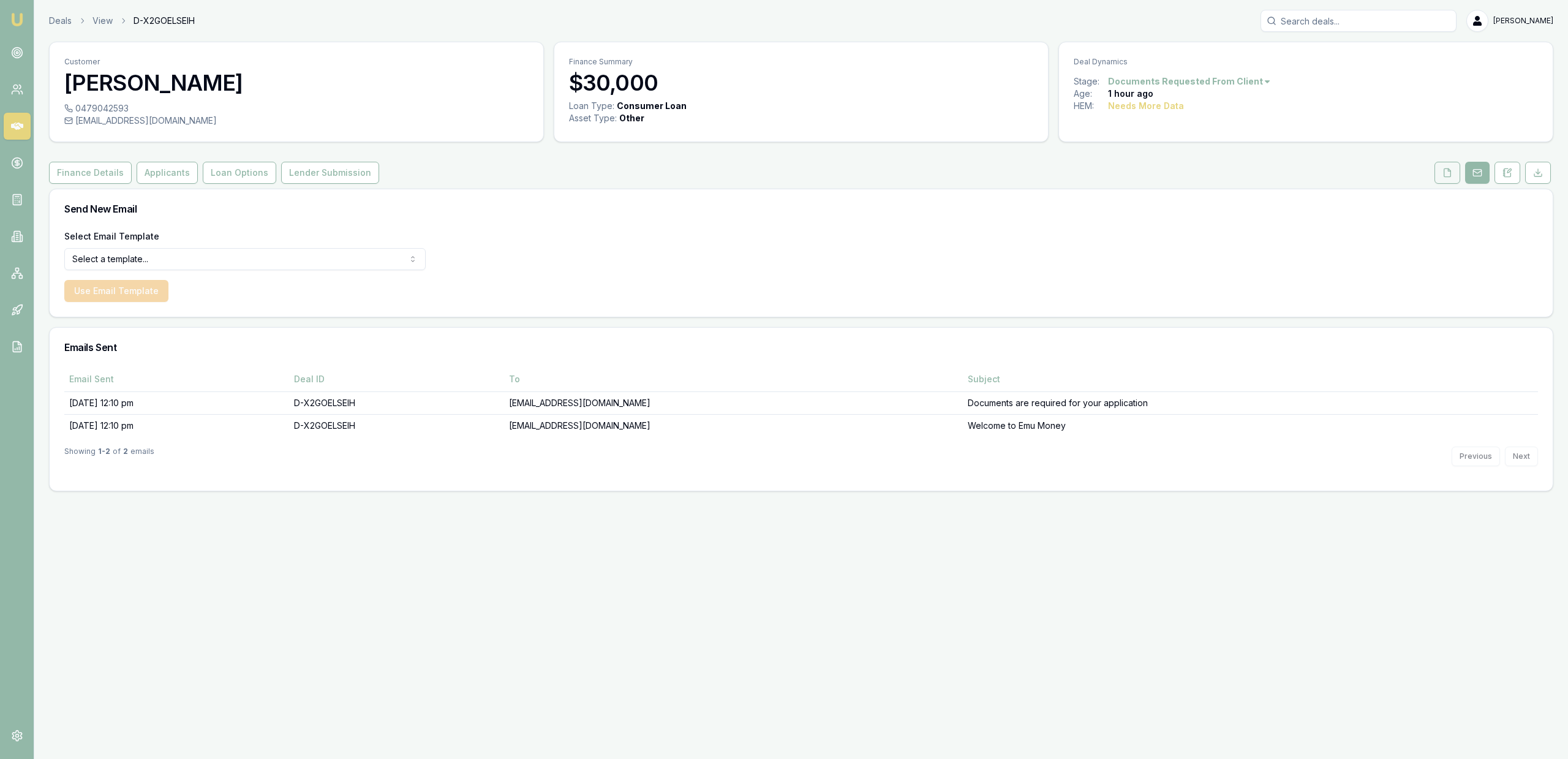
click at [1438, 166] on button at bounding box center [1448, 173] width 26 height 22
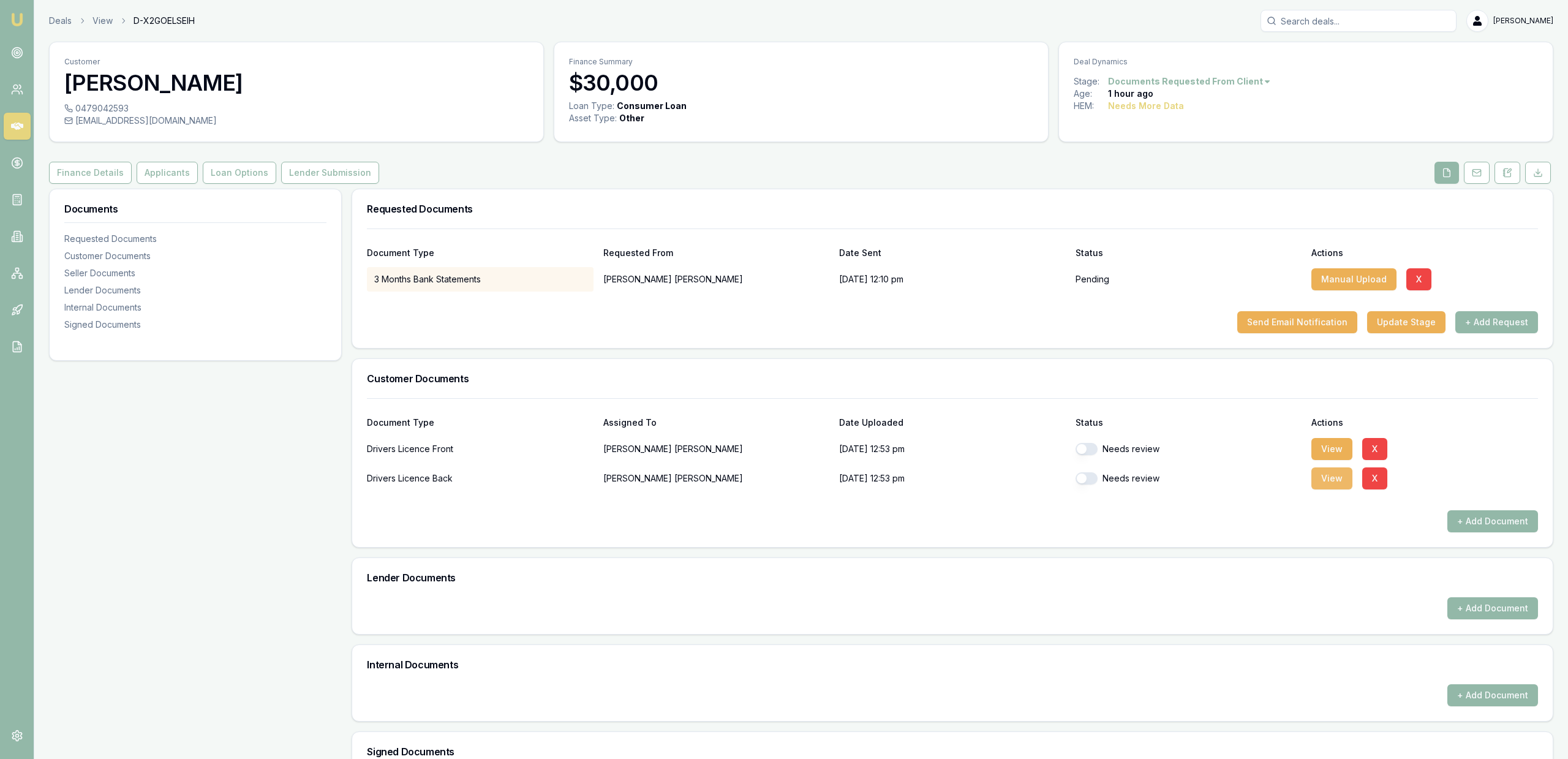
click at [1348, 474] on button "View" at bounding box center [1332, 479] width 41 height 22
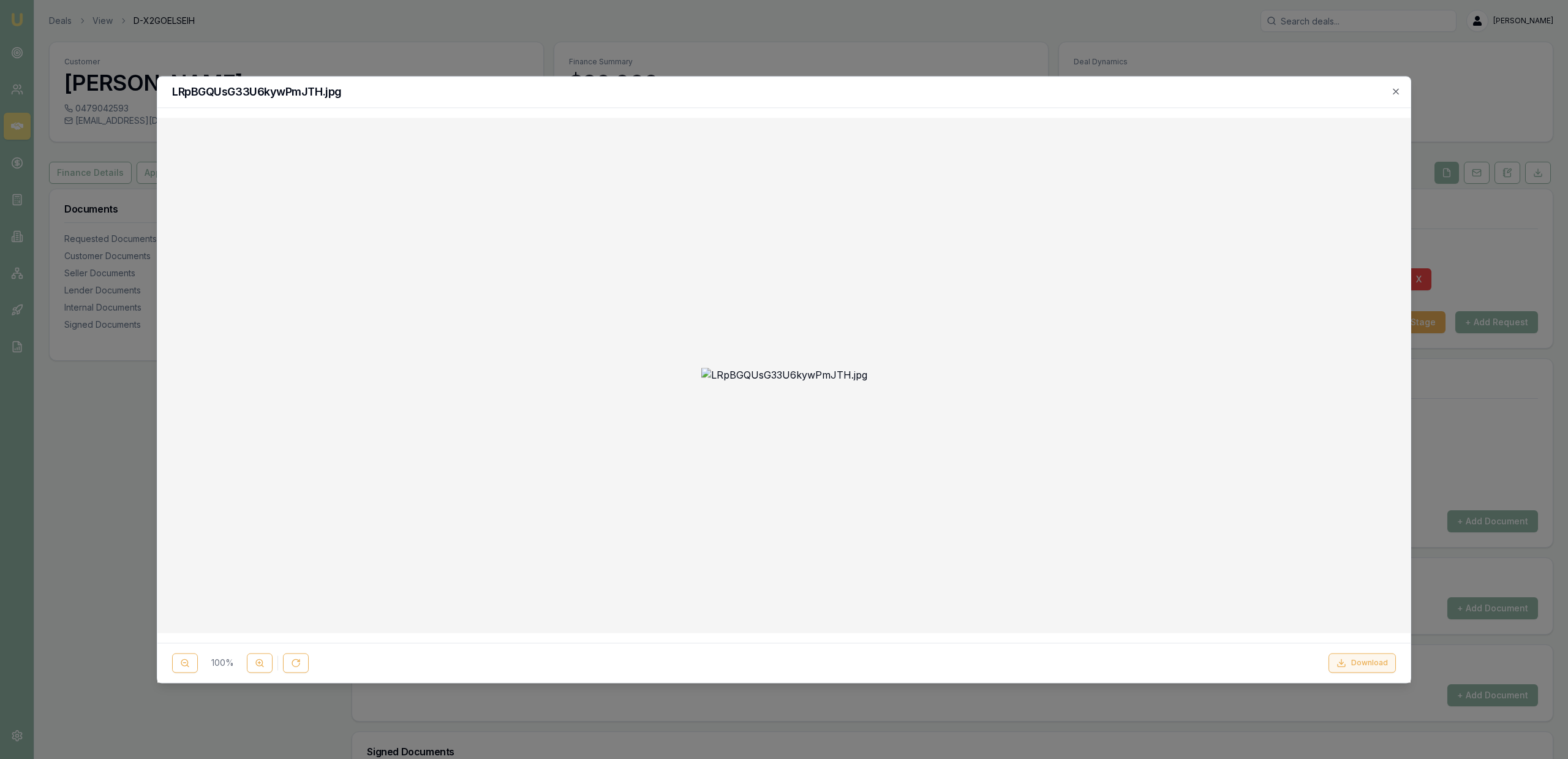
click at [1377, 659] on button "Download" at bounding box center [1362, 662] width 68 height 19
click at [825, 36] on div at bounding box center [784, 379] width 1568 height 759
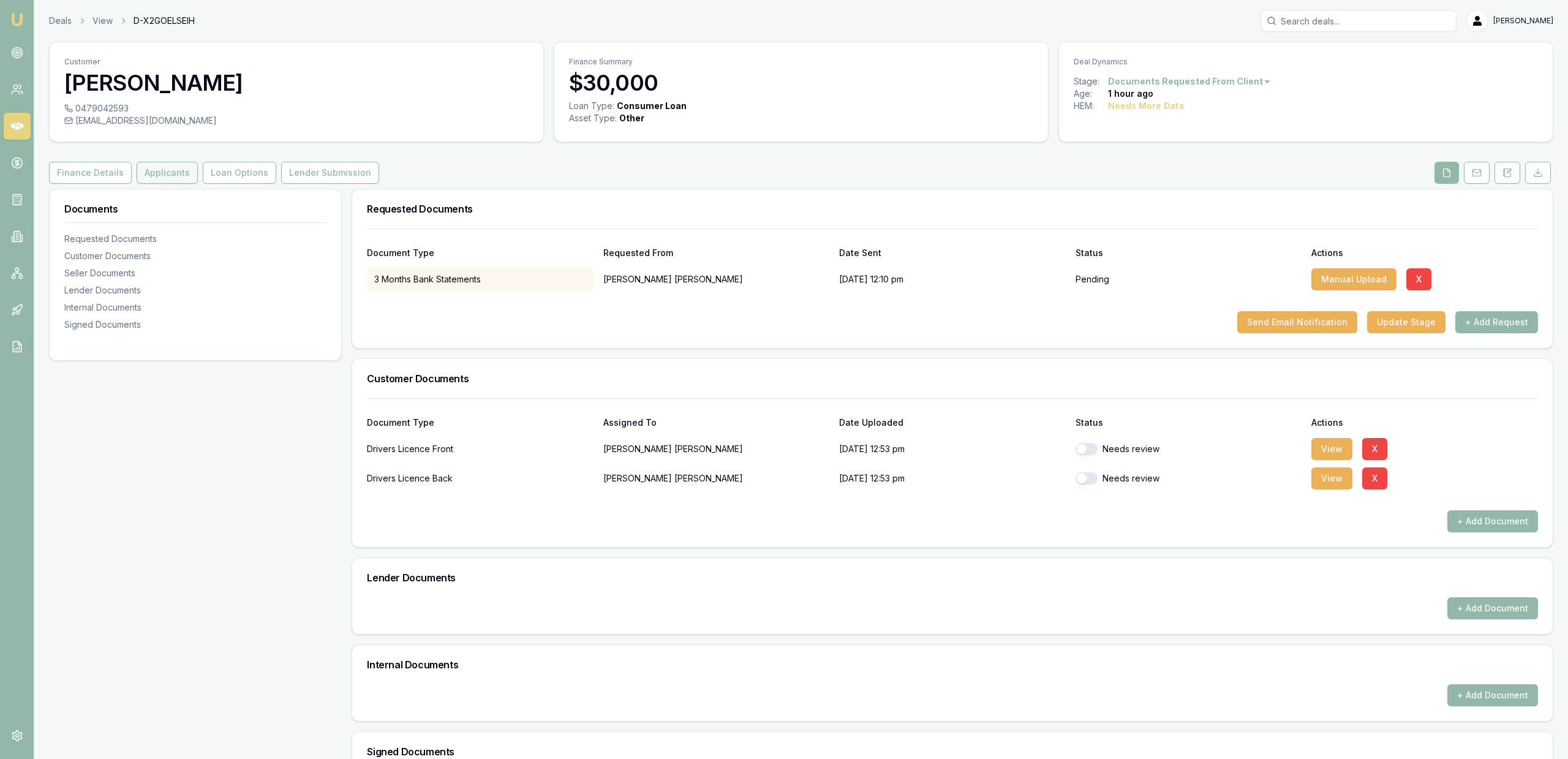
click at [172, 181] on button "Applicants" at bounding box center [167, 173] width 61 height 22
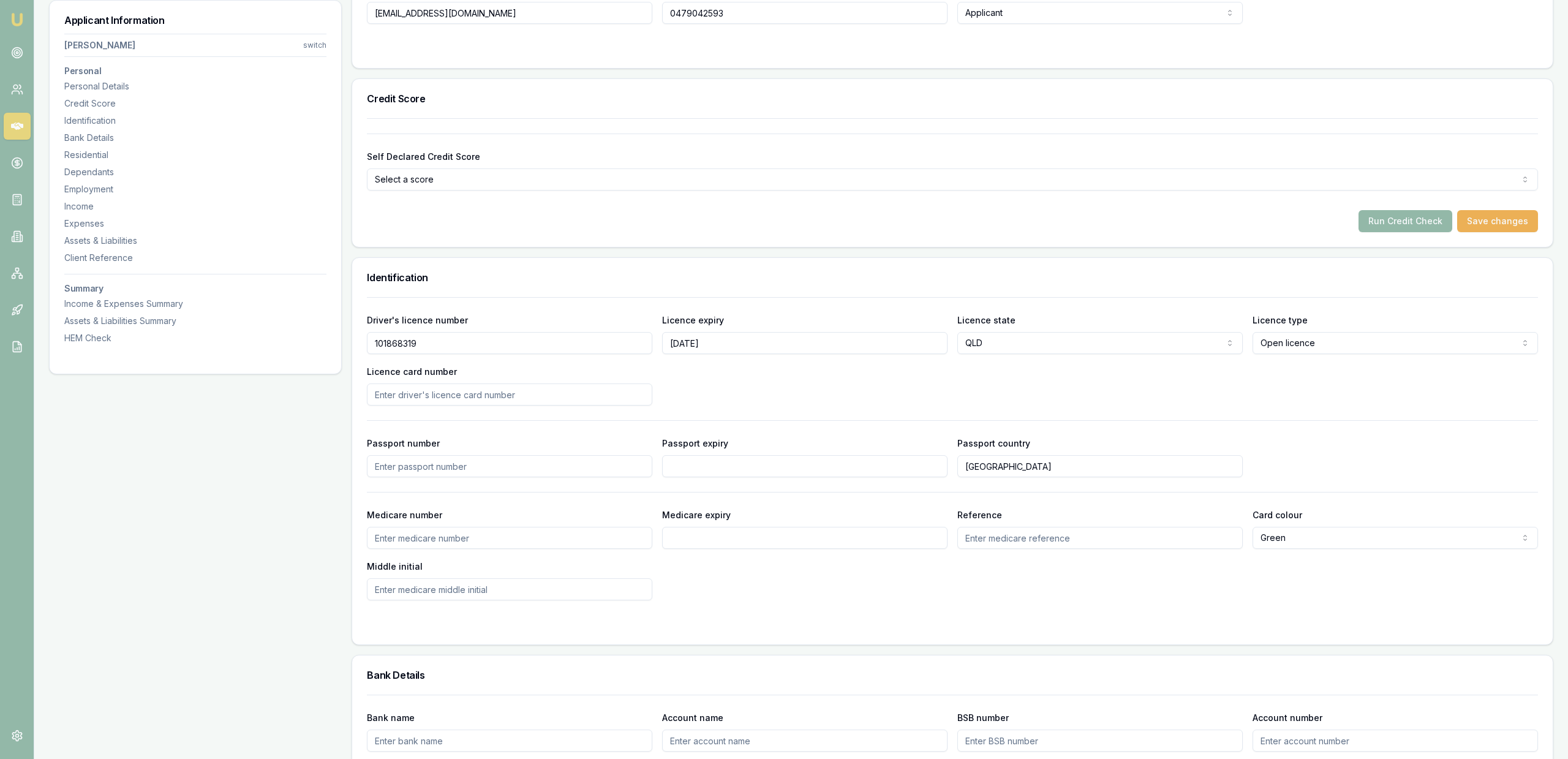
scroll to position [437, 0]
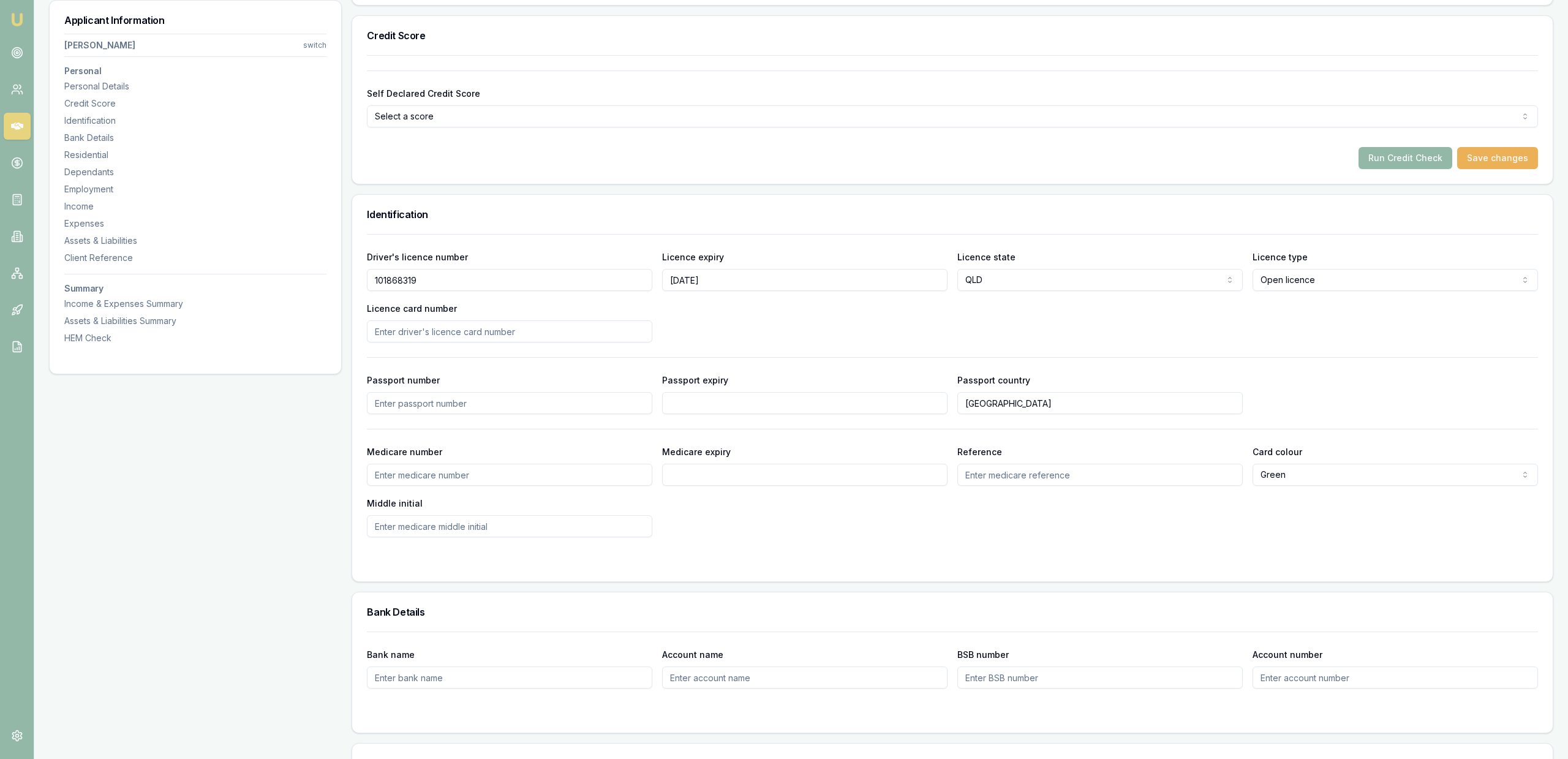
click at [549, 314] on div "Licence card number" at bounding box center [510, 322] width 285 height 42
click at [459, 322] on input "Licence card number" at bounding box center [510, 332] width 285 height 22
type input "42C9A8CB02"
click at [1048, 475] on input "Reference" at bounding box center [1100, 475] width 285 height 22
click at [1023, 534] on div "Medicare number Medicare expiry Reference Card colour Green Green Blue Yellow M…" at bounding box center [952, 490] width 1171 height 93
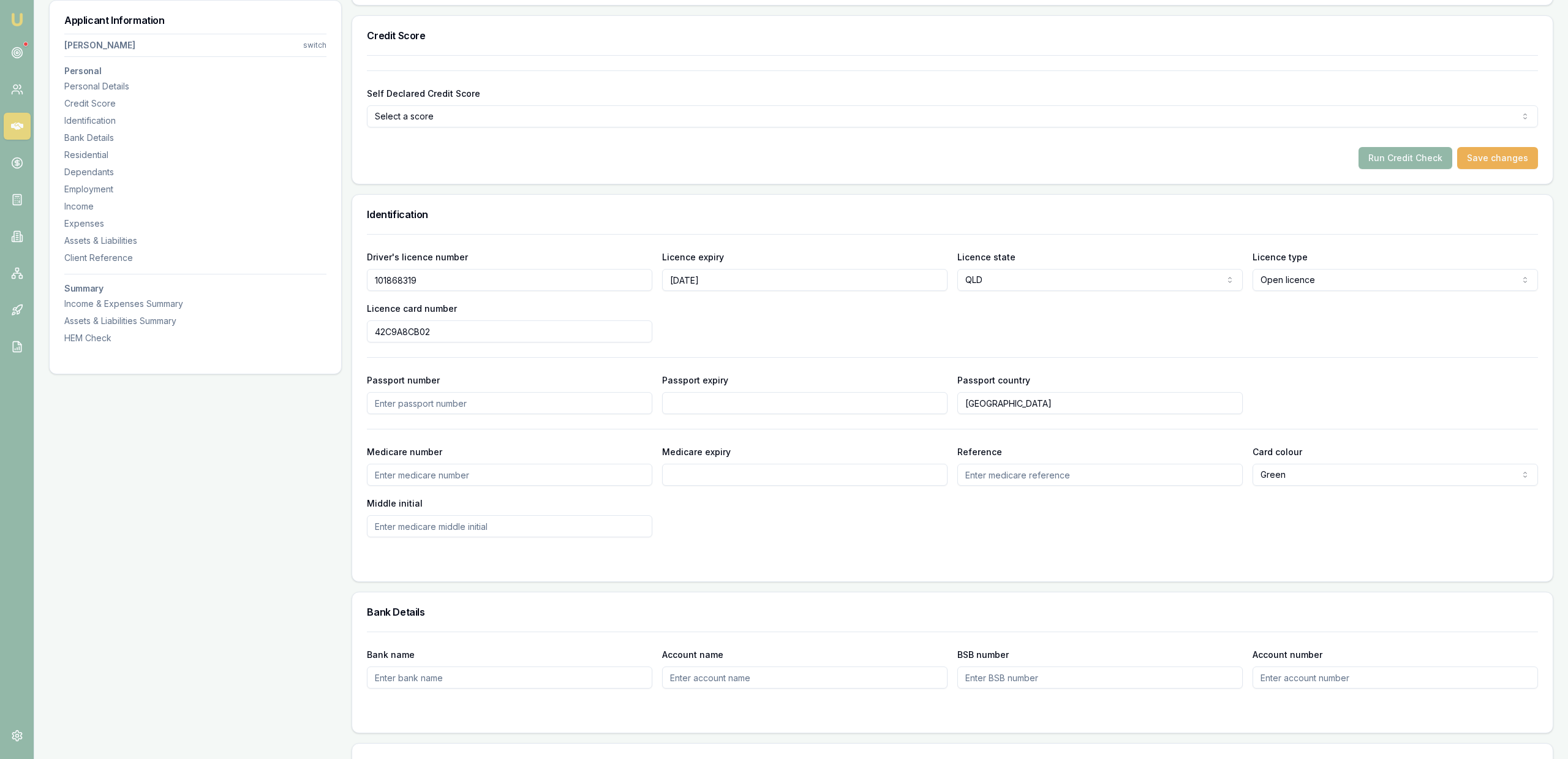
click at [976, 538] on form "Driver's licence number 101868319 Licence expiry 11/06/2028 Licence state QLD N…" at bounding box center [952, 400] width 1171 height 332
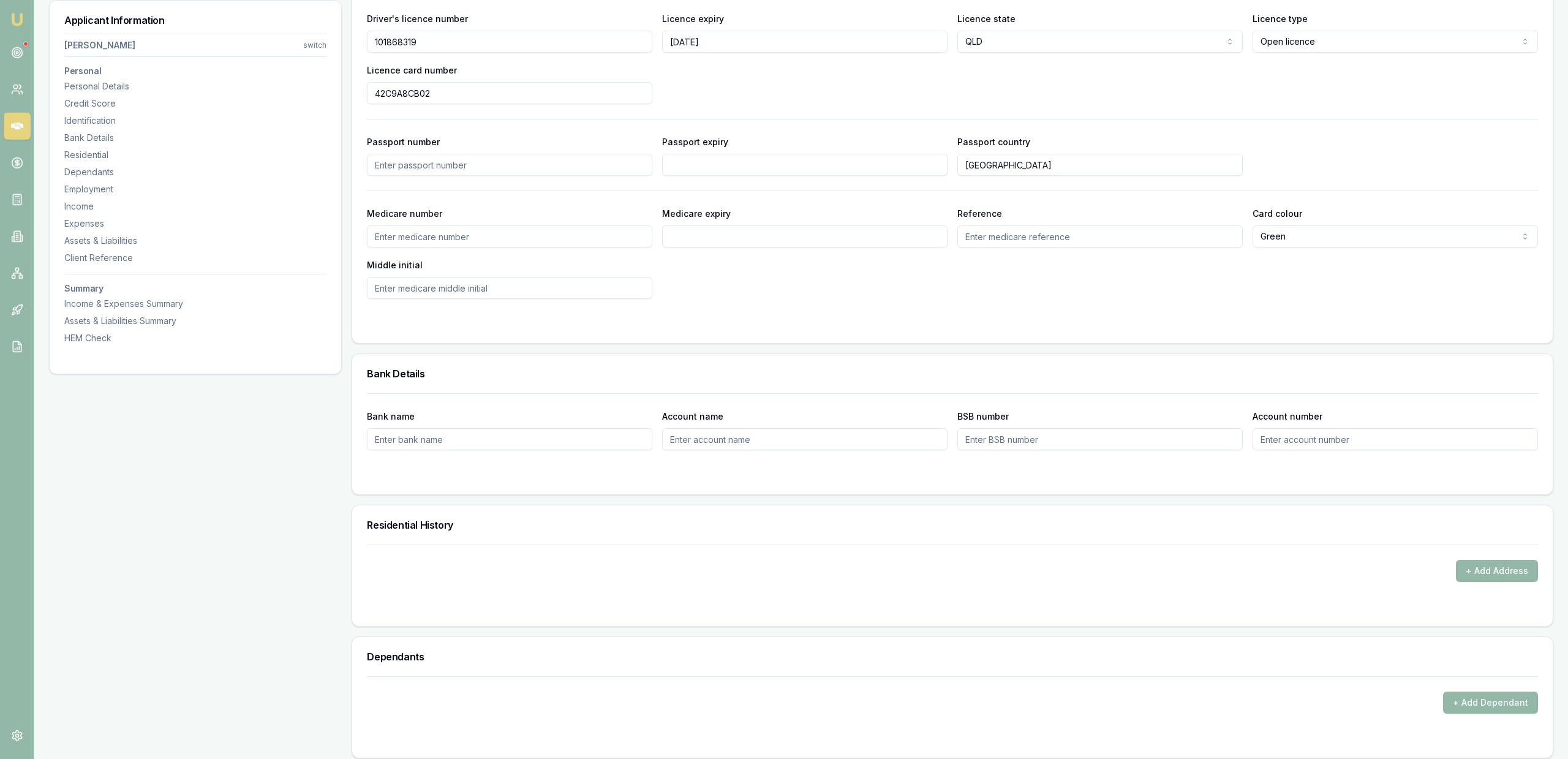
scroll to position [749, 0]
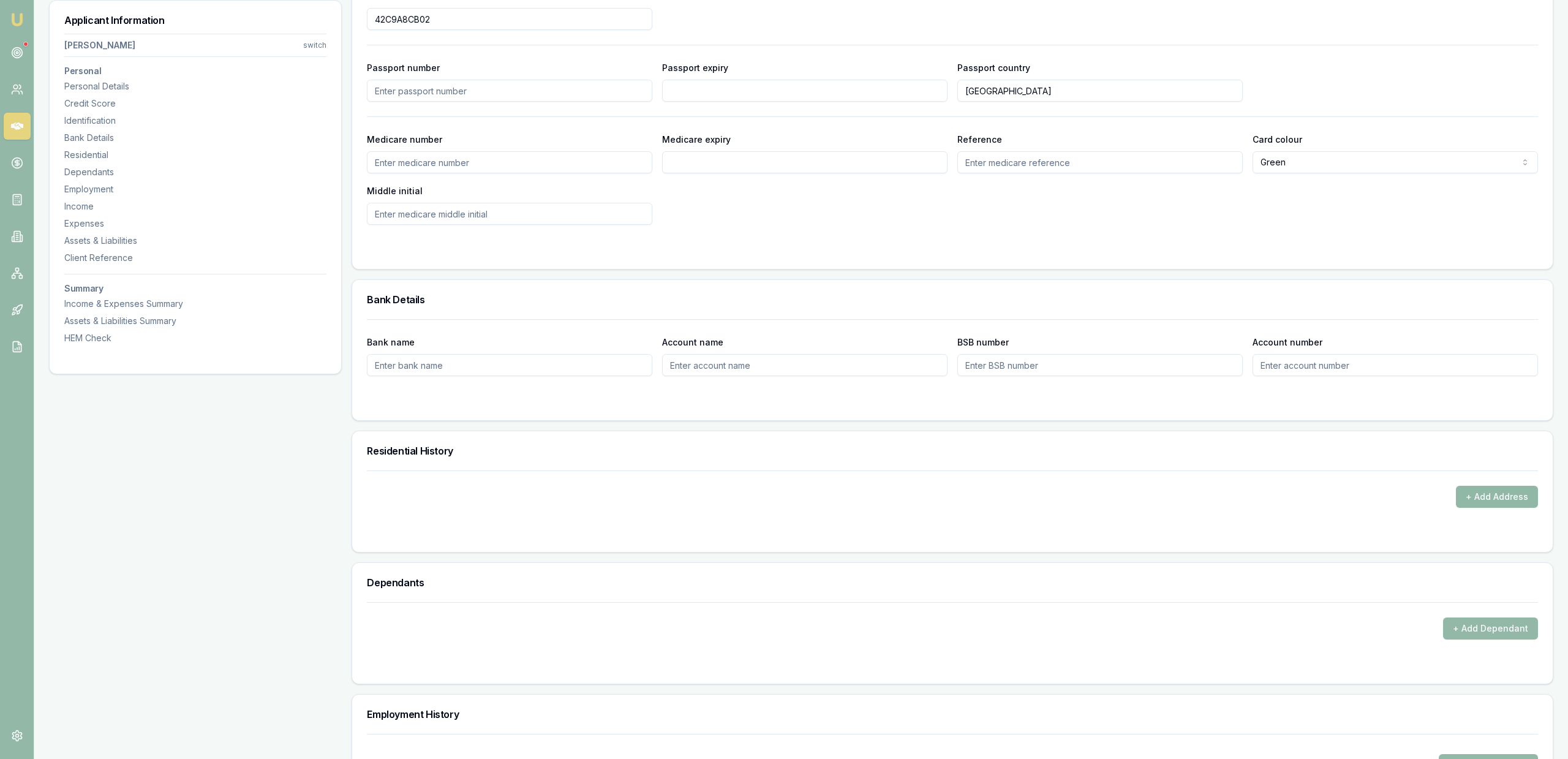
click at [1477, 503] on button "+ Add Address" at bounding box center [1497, 497] width 82 height 22
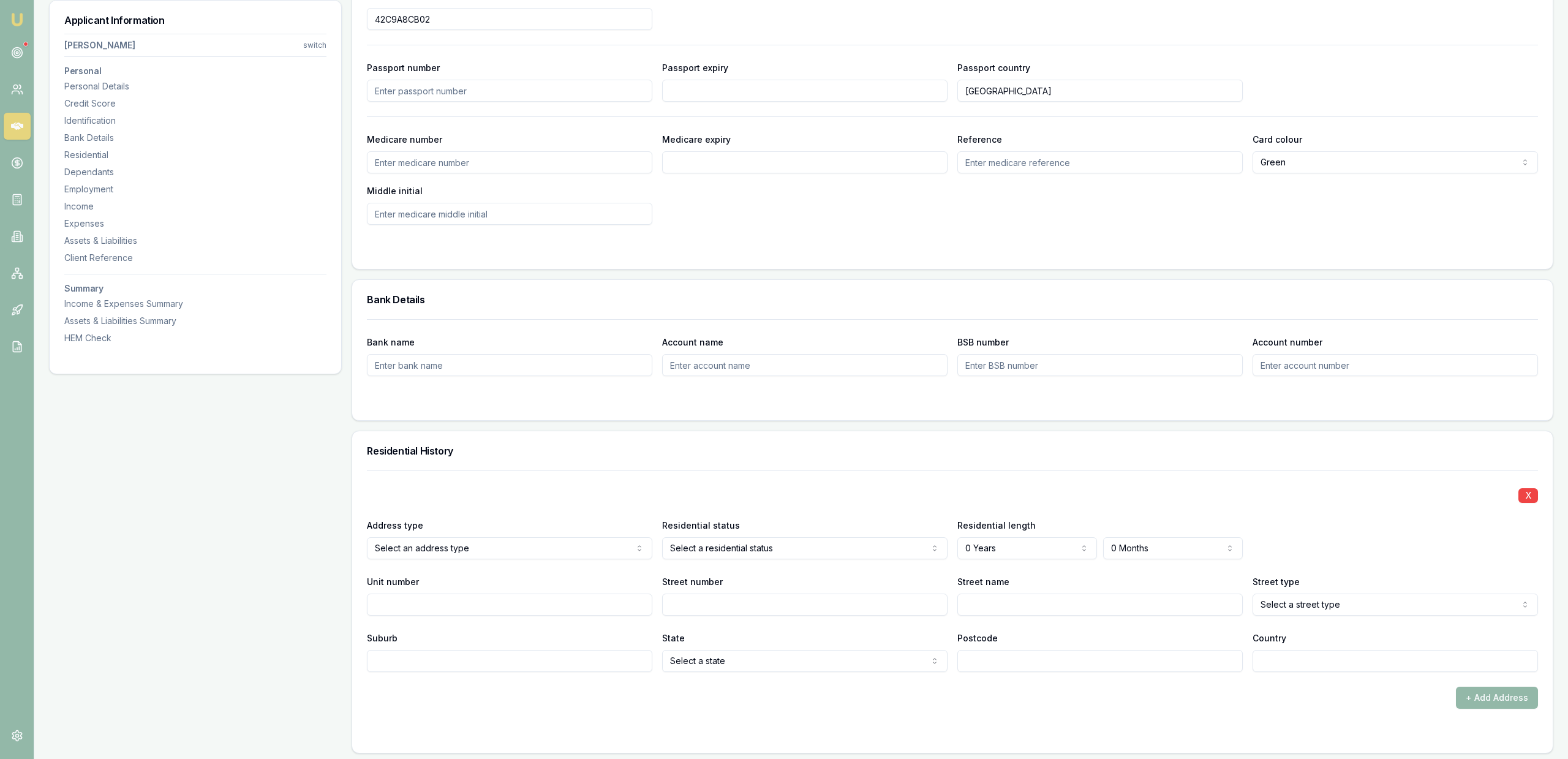
drag, startPoint x: 405, startPoint y: 574, endPoint x: 659, endPoint y: 563, distance: 254.2
click at [1109, 534] on div "Residential length 0 Years 0 Years 1 Year 2 Years 3 Years 4 Years 5 Years 6 Yea…" at bounding box center [1100, 538] width 285 height 42
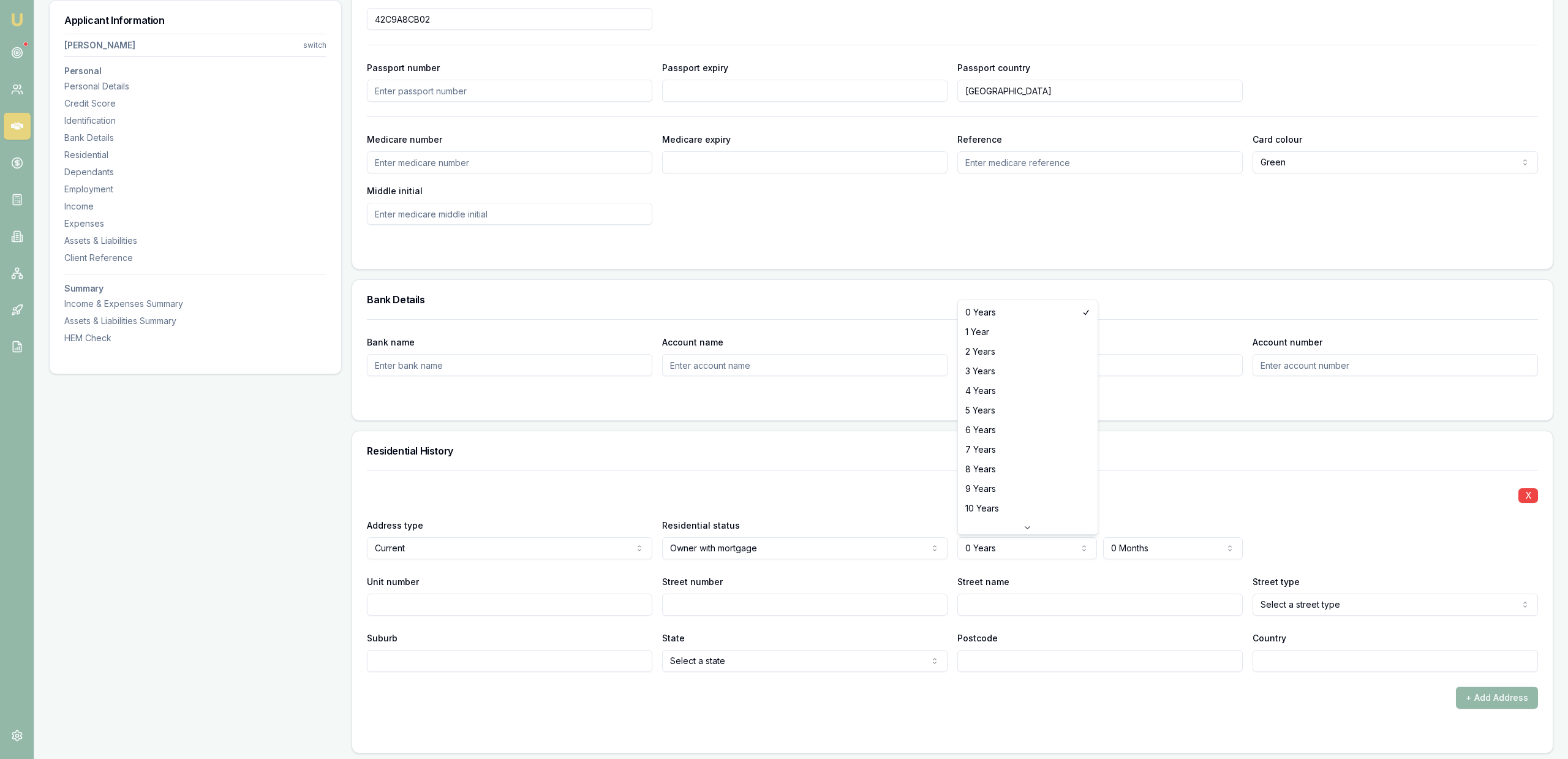
select select "5"
click at [1132, 529] on div "Residential length 5 Years 0 Years 1 Year 2 Years 3 Years 4 Years 5 Years 6 Yea…" at bounding box center [1100, 538] width 285 height 42
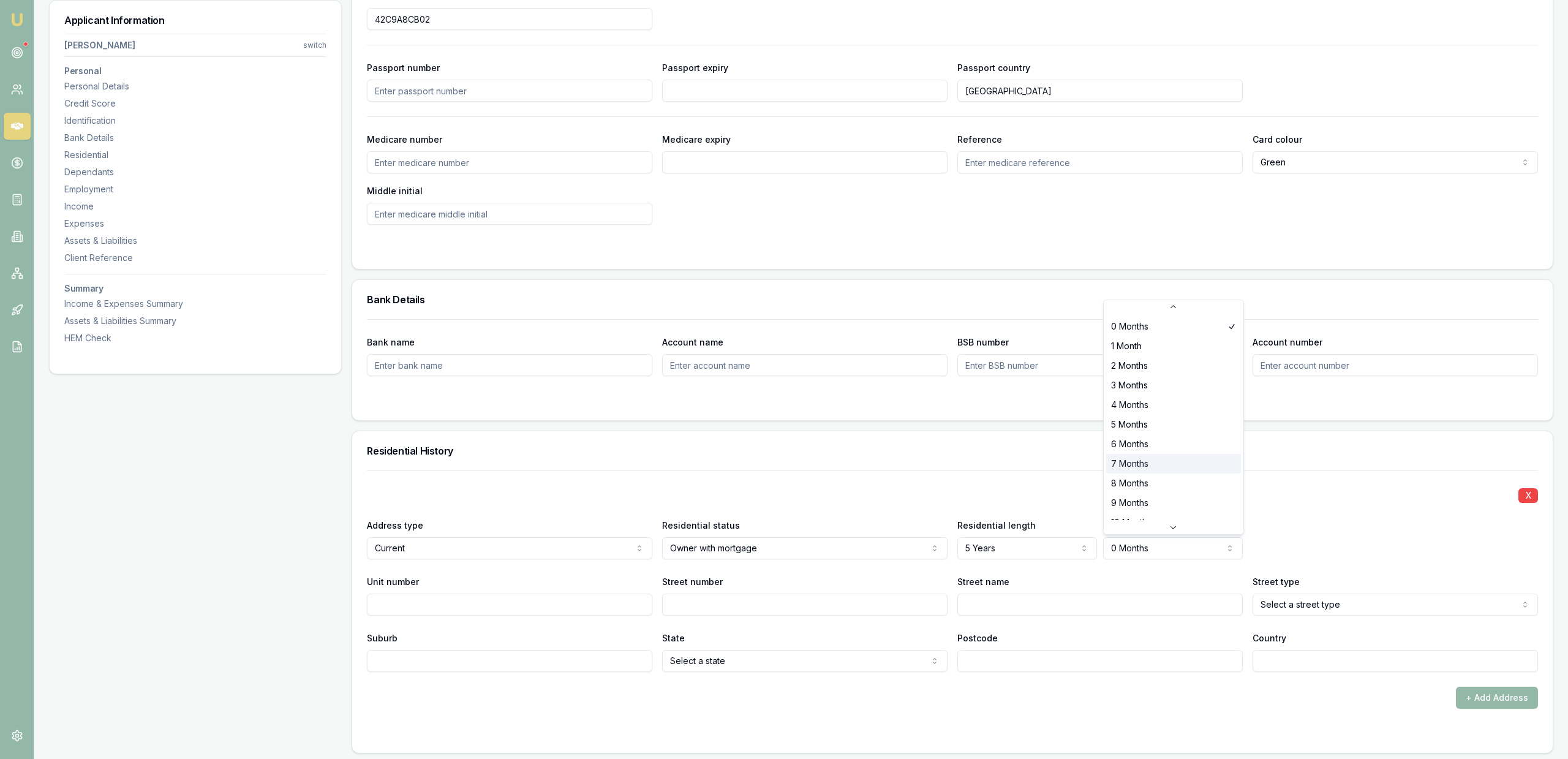
scroll to position [20, 0]
select select "10"
click at [1096, 512] on div "X Address type Current Current Previous Residential status Owner with mortgage …" at bounding box center [952, 571] width 1171 height 201
click at [770, 611] on input "Street number" at bounding box center [805, 604] width 285 height 22
type input "6"
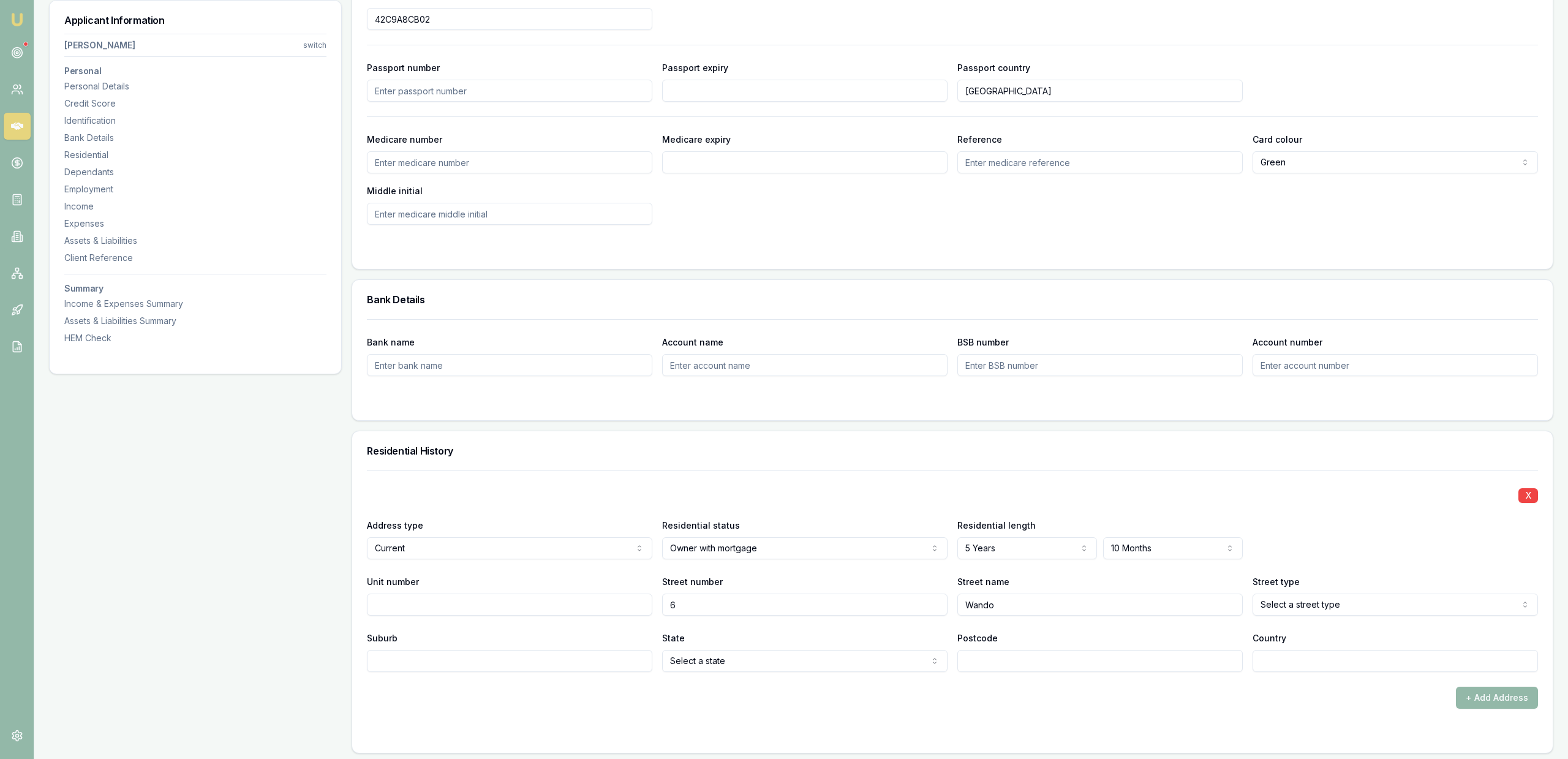
type input "Wando"
select select "Court"
type input "Beaconsfield"
select select "QLD"
type input "4740"
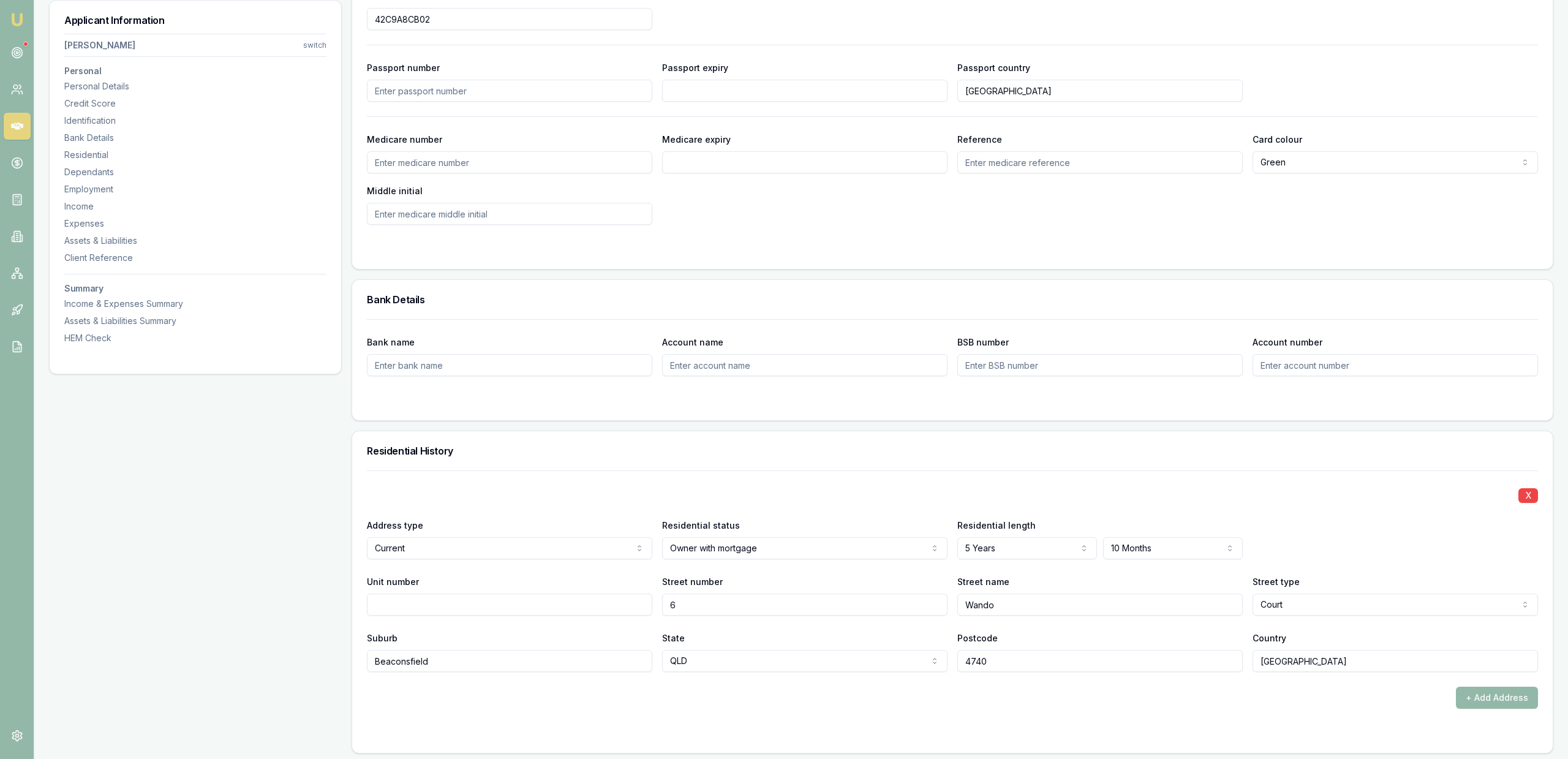
type input "[GEOGRAPHIC_DATA]"
click at [1066, 499] on div "X" at bounding box center [952, 494] width 1171 height 17
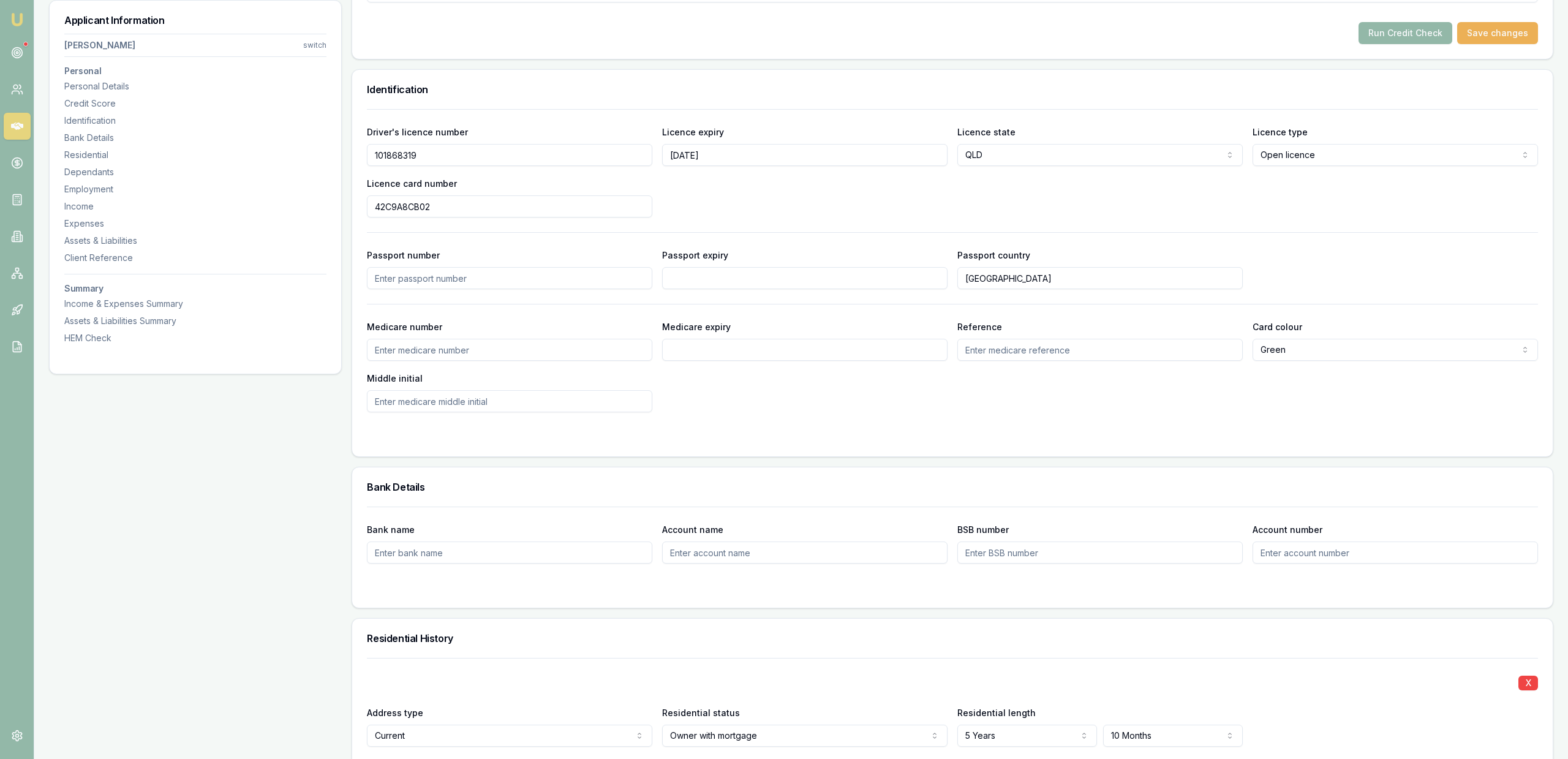
scroll to position [125, 0]
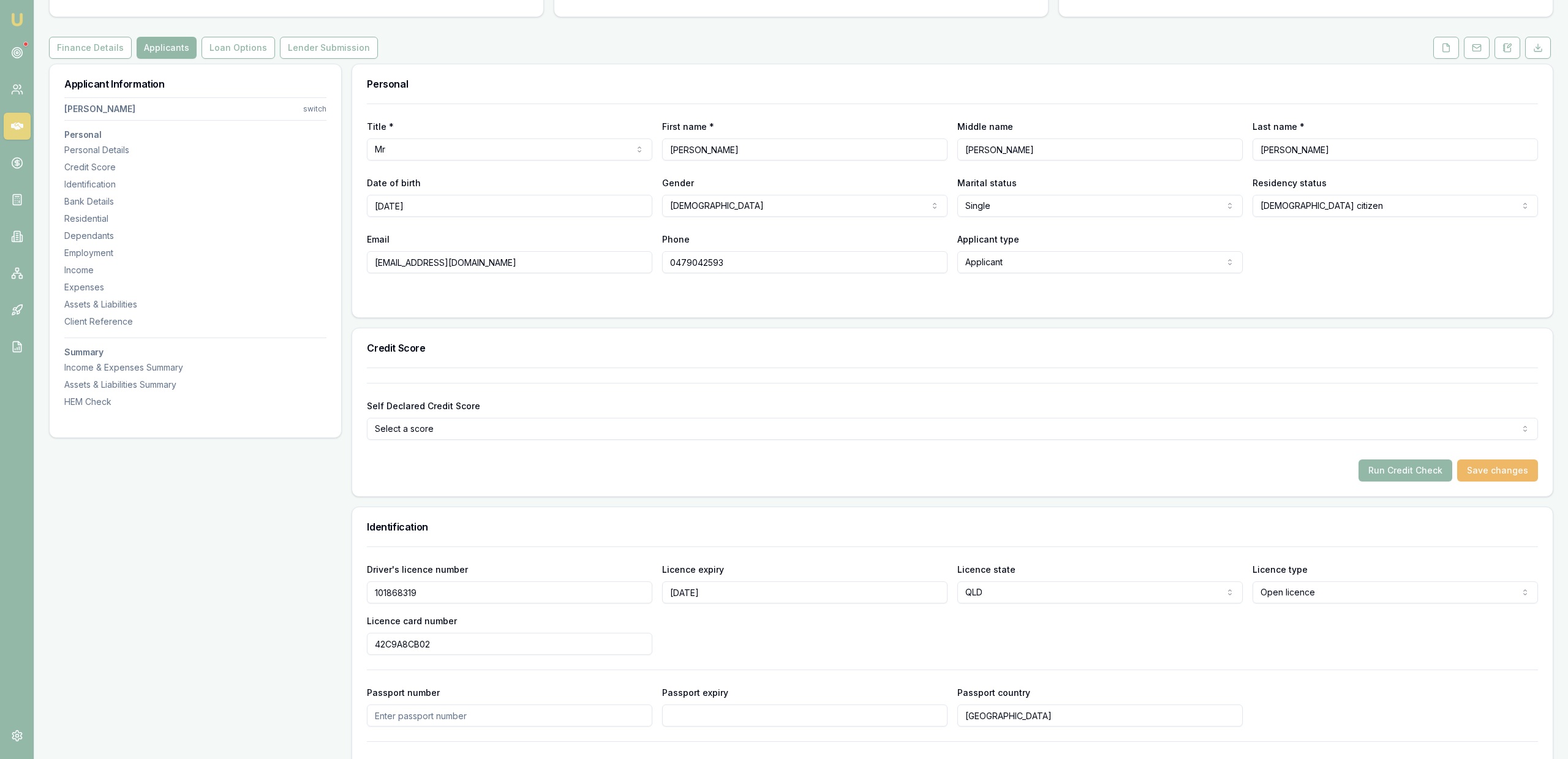
click at [1515, 462] on button "Save changes" at bounding box center [1497, 471] width 81 height 22
click at [1448, 465] on button "Run Credit Check" at bounding box center [1405, 471] width 94 height 22
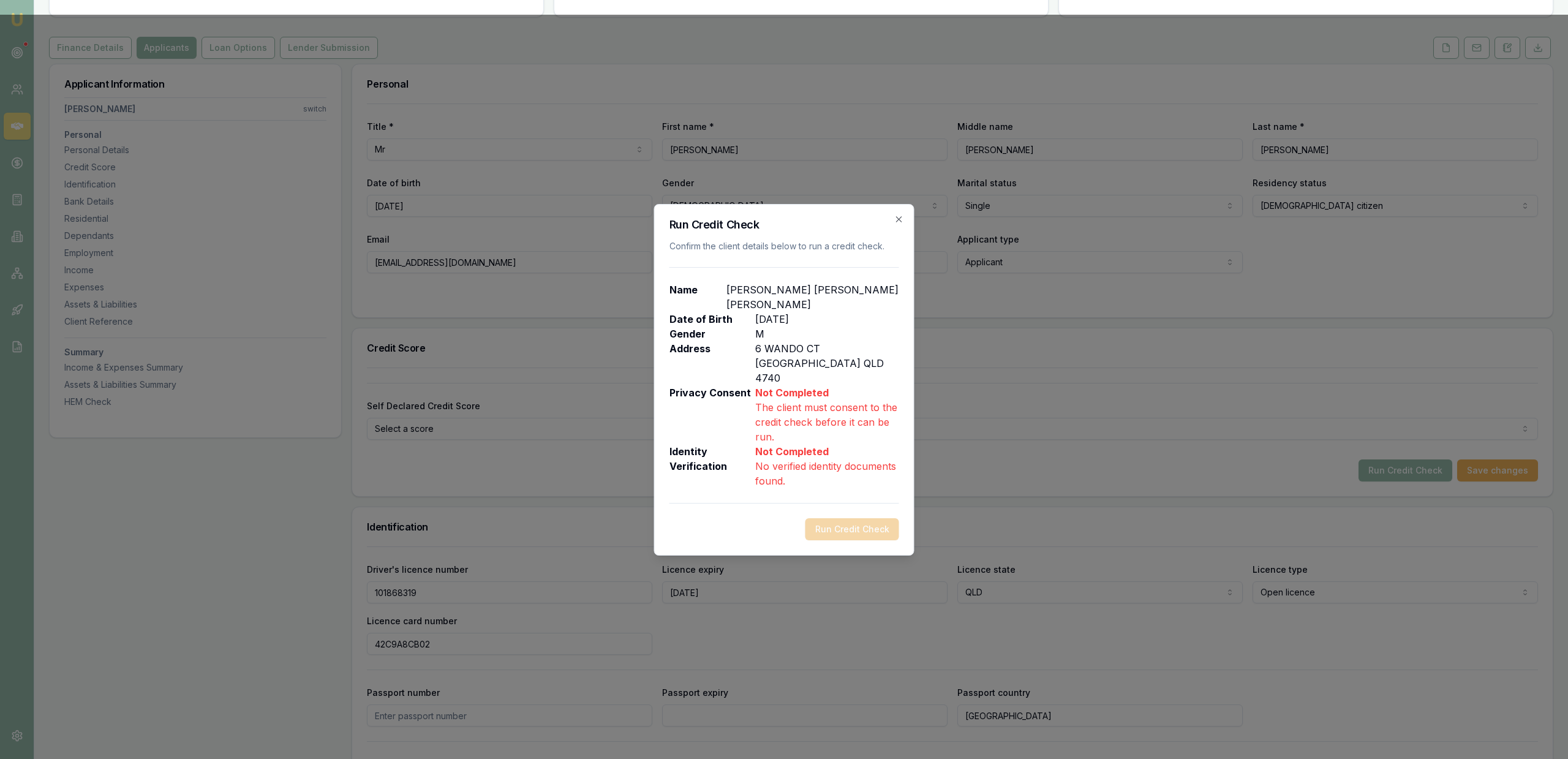
drag, startPoint x: 900, startPoint y: 227, endPoint x: 893, endPoint y: 234, distance: 9.9
click at [899, 227] on div "Run Credit Check Confirm the client details below to run a credit check. Name J…" at bounding box center [784, 379] width 260 height 352
click at [893, 230] on h2 "Run Credit Check" at bounding box center [784, 225] width 230 height 11
click at [894, 225] on icon "button" at bounding box center [899, 219] width 10 height 10
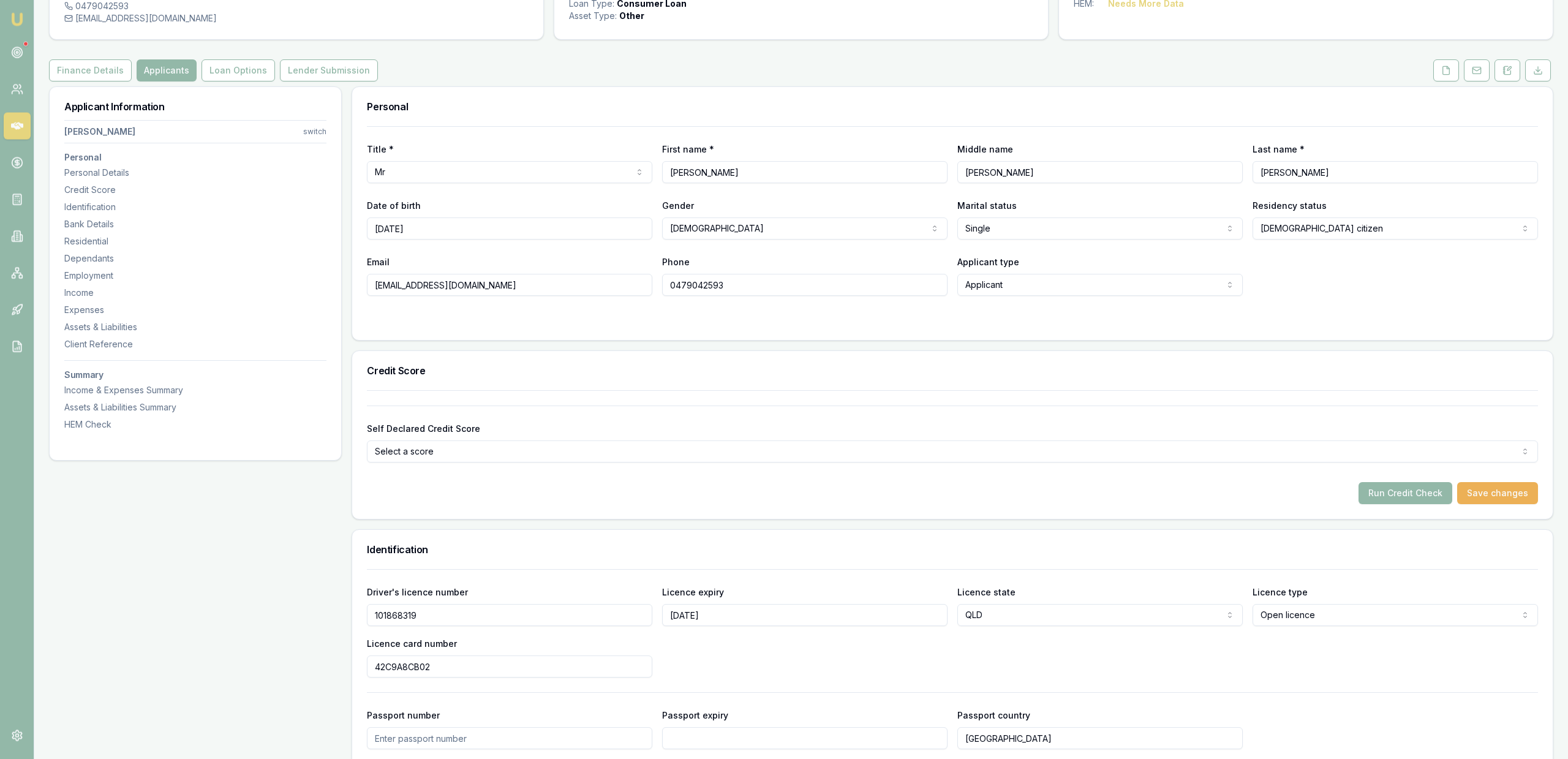
scroll to position [0, 0]
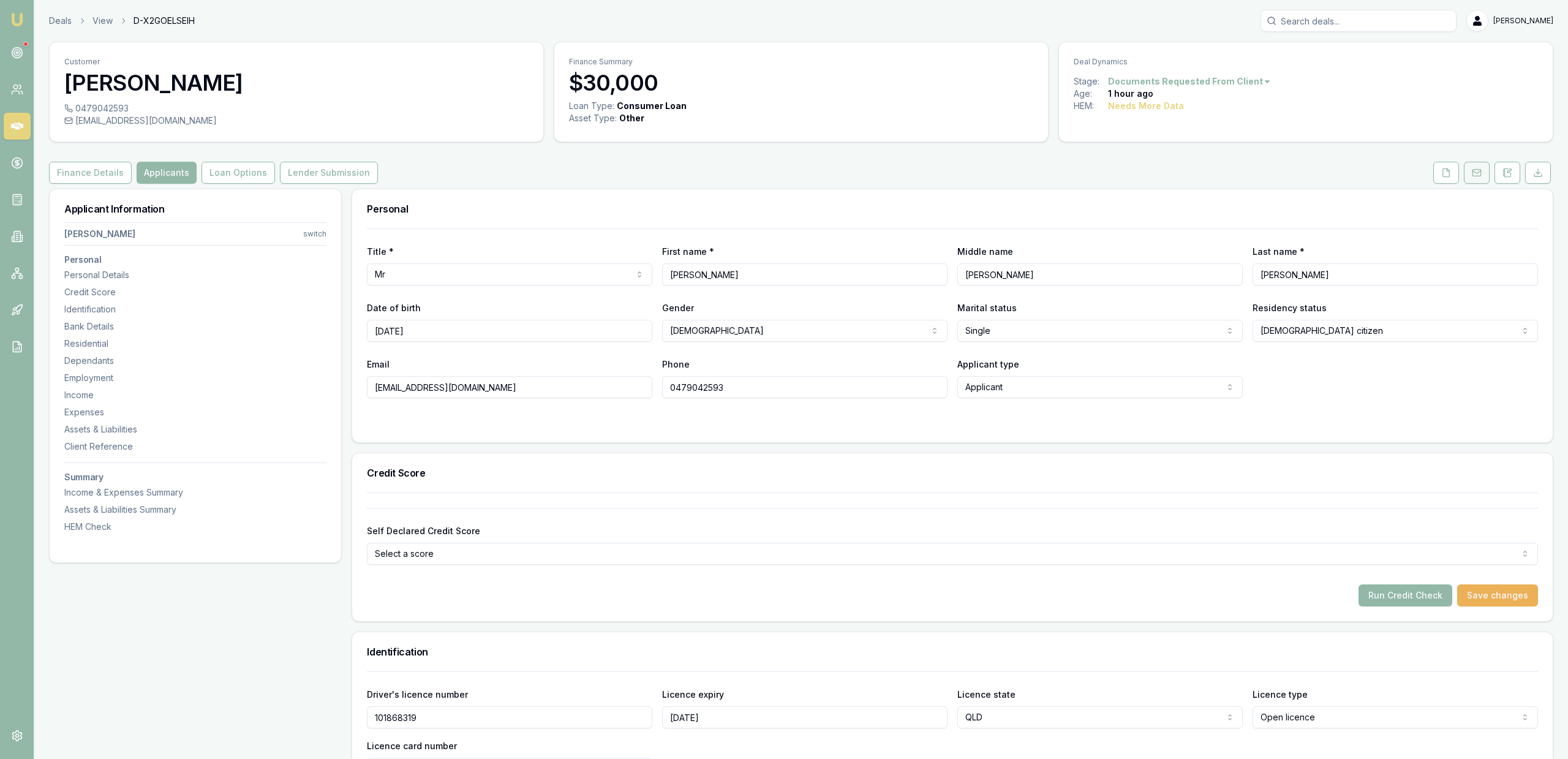
click at [1469, 177] on button at bounding box center [1477, 173] width 26 height 22
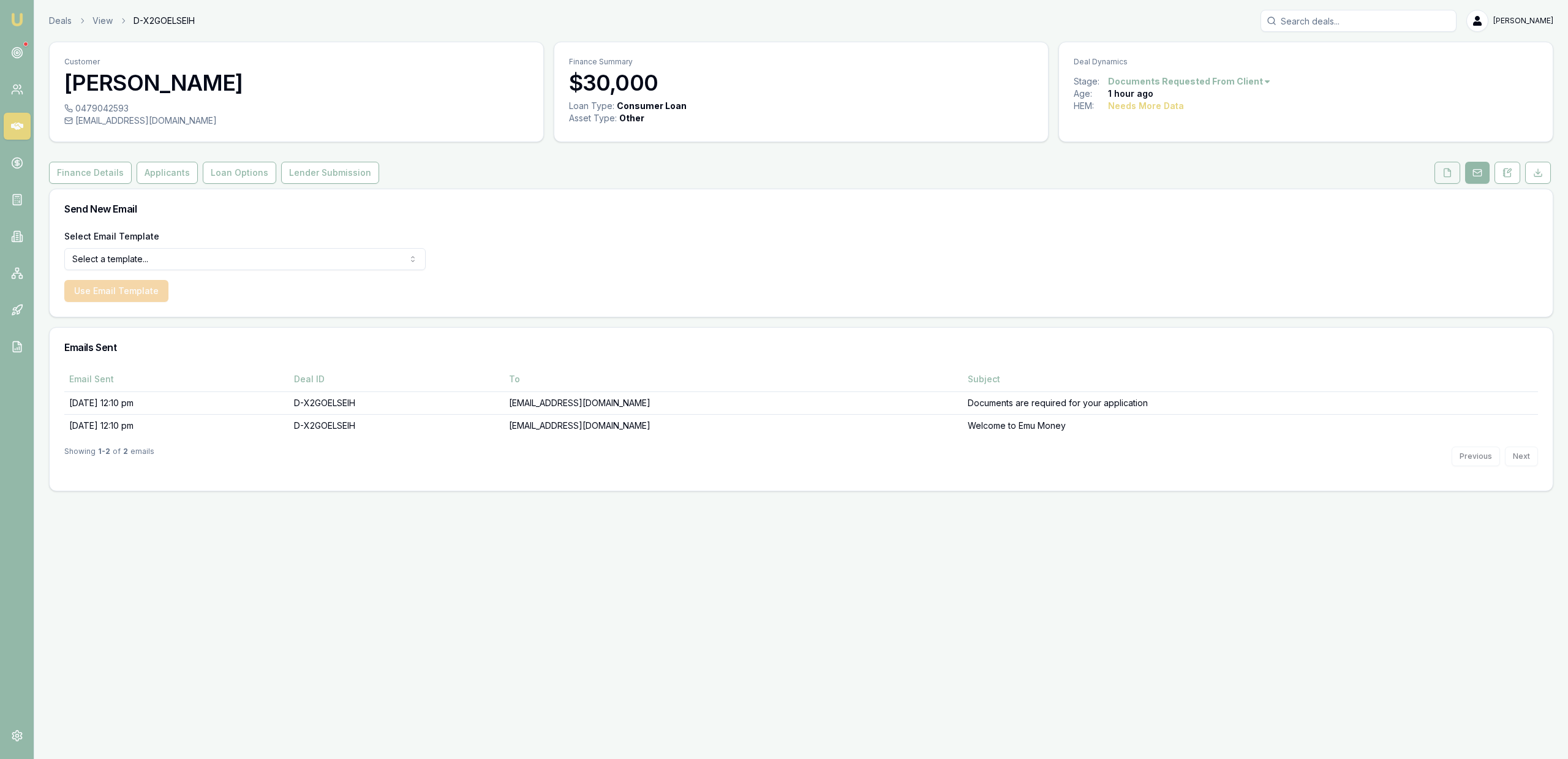
click at [1445, 179] on button at bounding box center [1448, 173] width 26 height 22
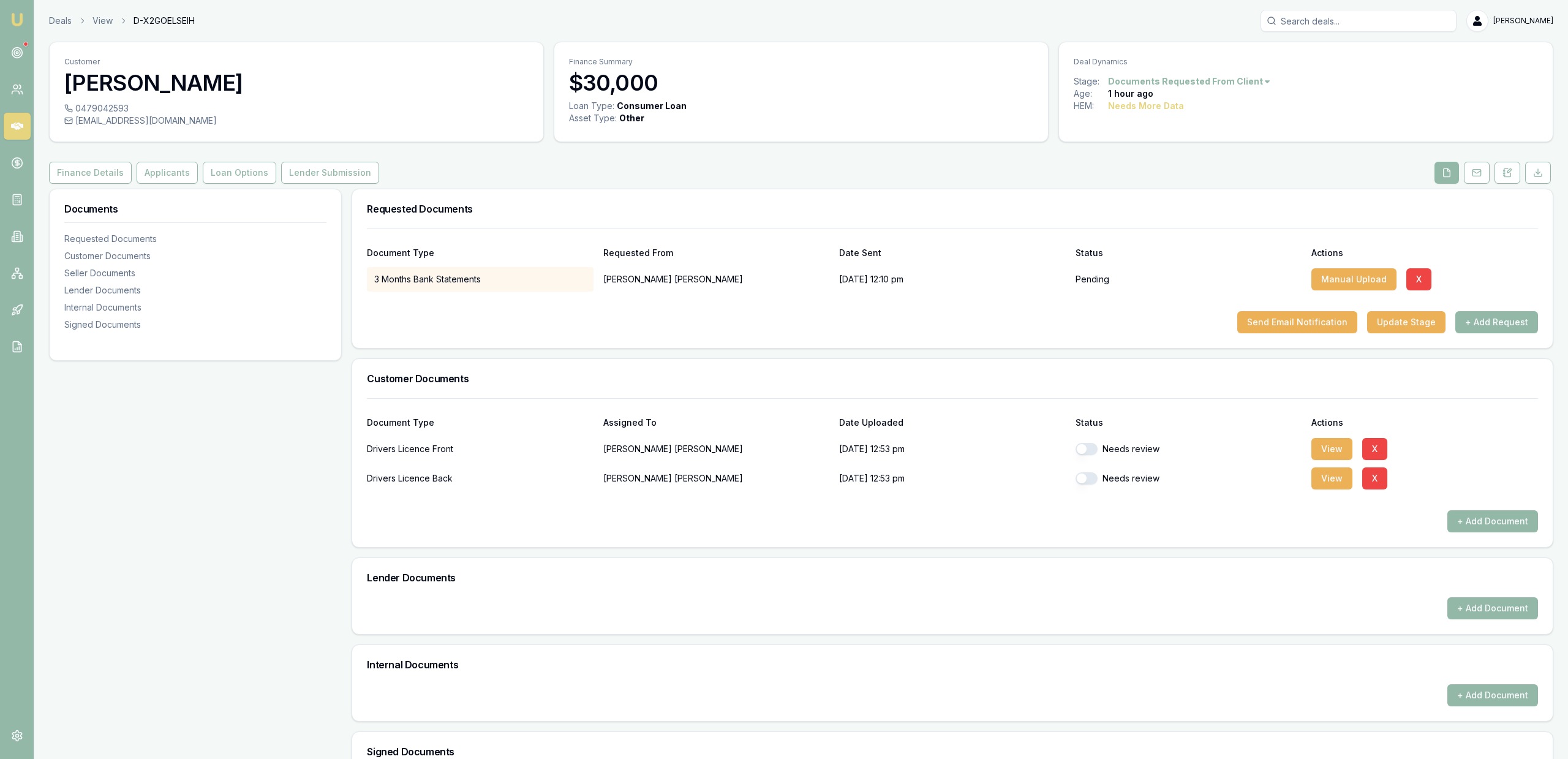
scroll to position [172, 0]
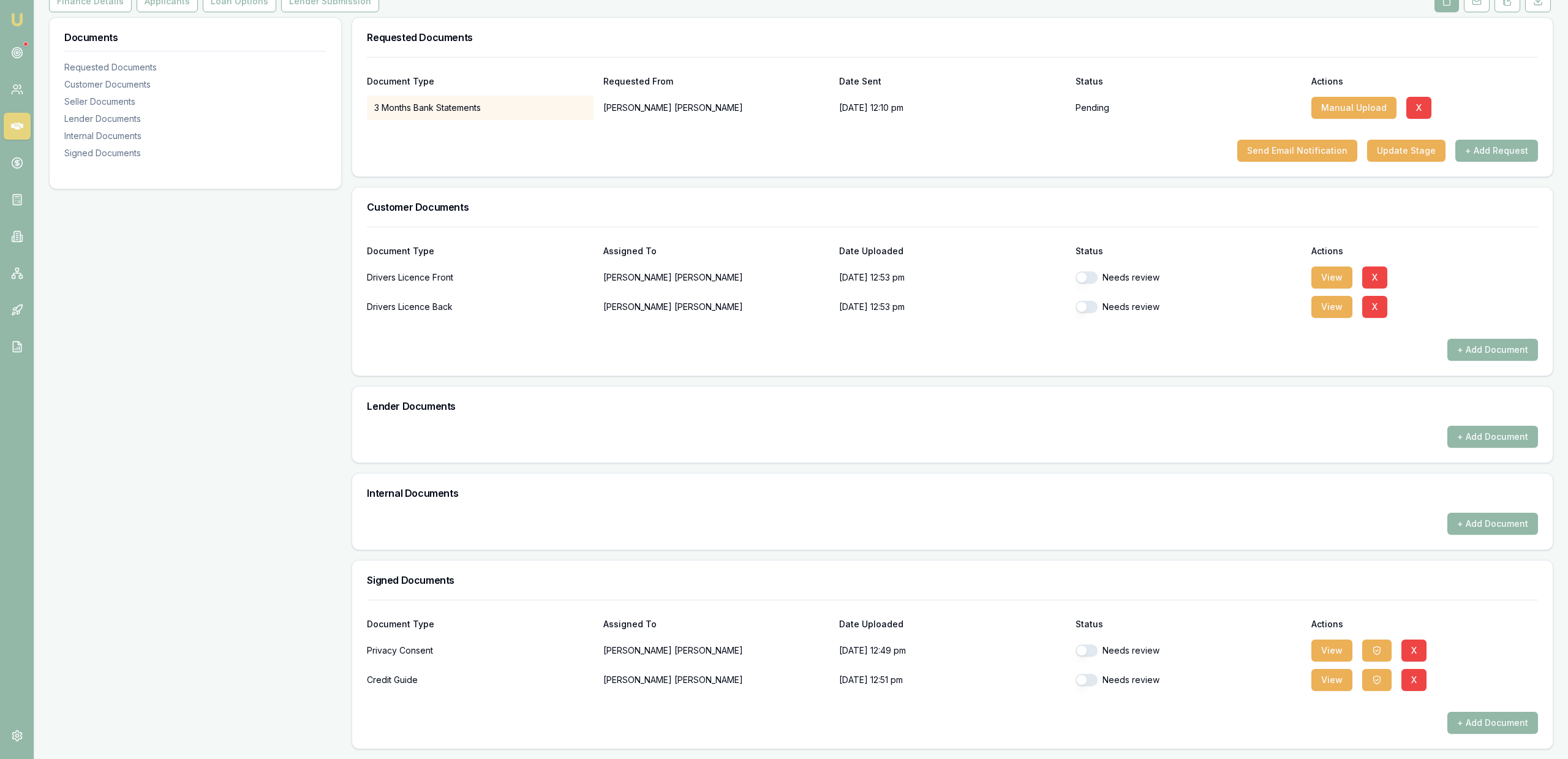
click at [1088, 656] on button "button" at bounding box center [1087, 650] width 22 height 12
checkbox input "true"
click at [1094, 683] on button "button" at bounding box center [1087, 679] width 22 height 12
checkbox input "true"
click at [1037, 503] on div "Internal Documents" at bounding box center [952, 493] width 1201 height 39
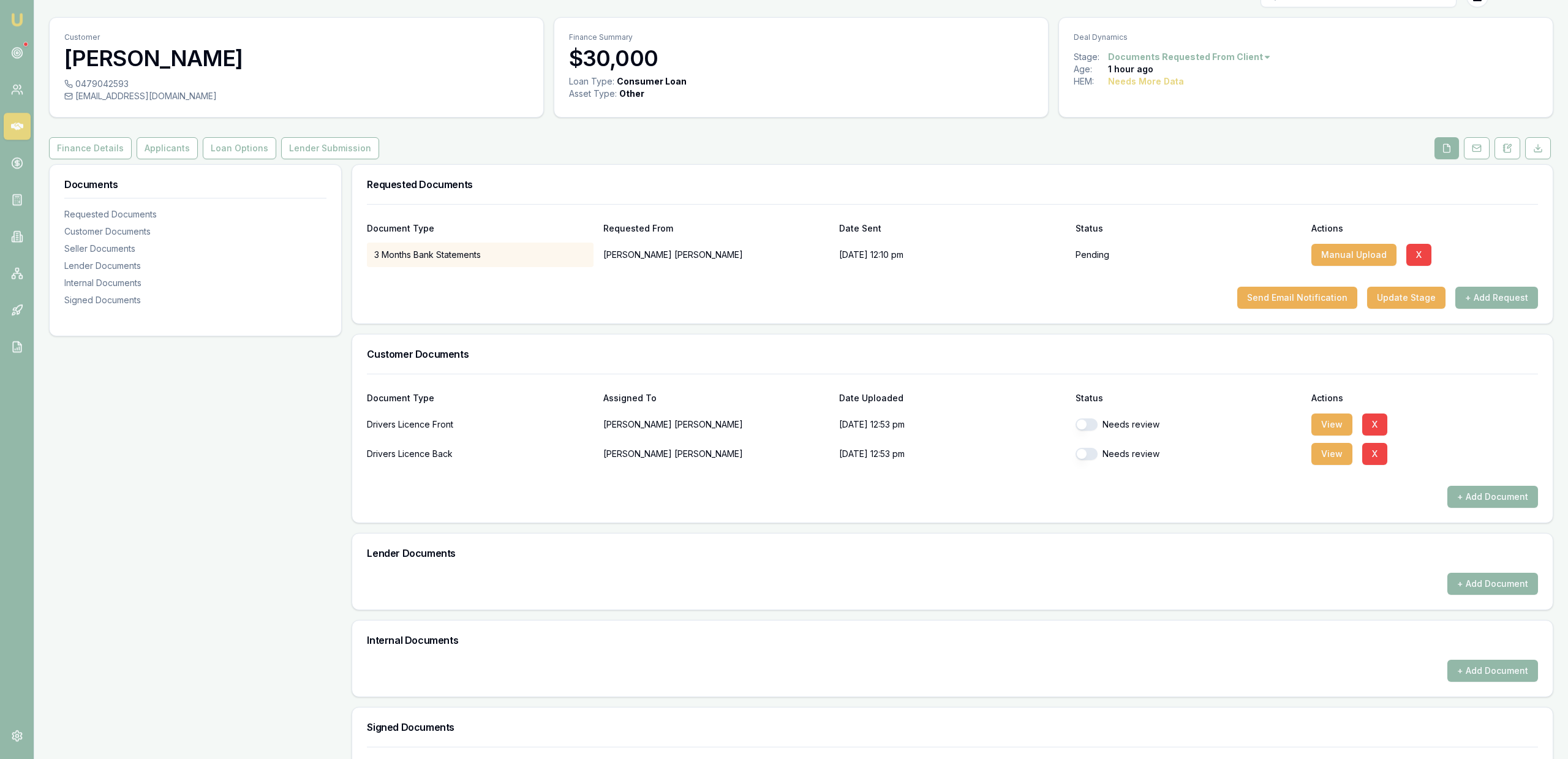
scroll to position [0, 0]
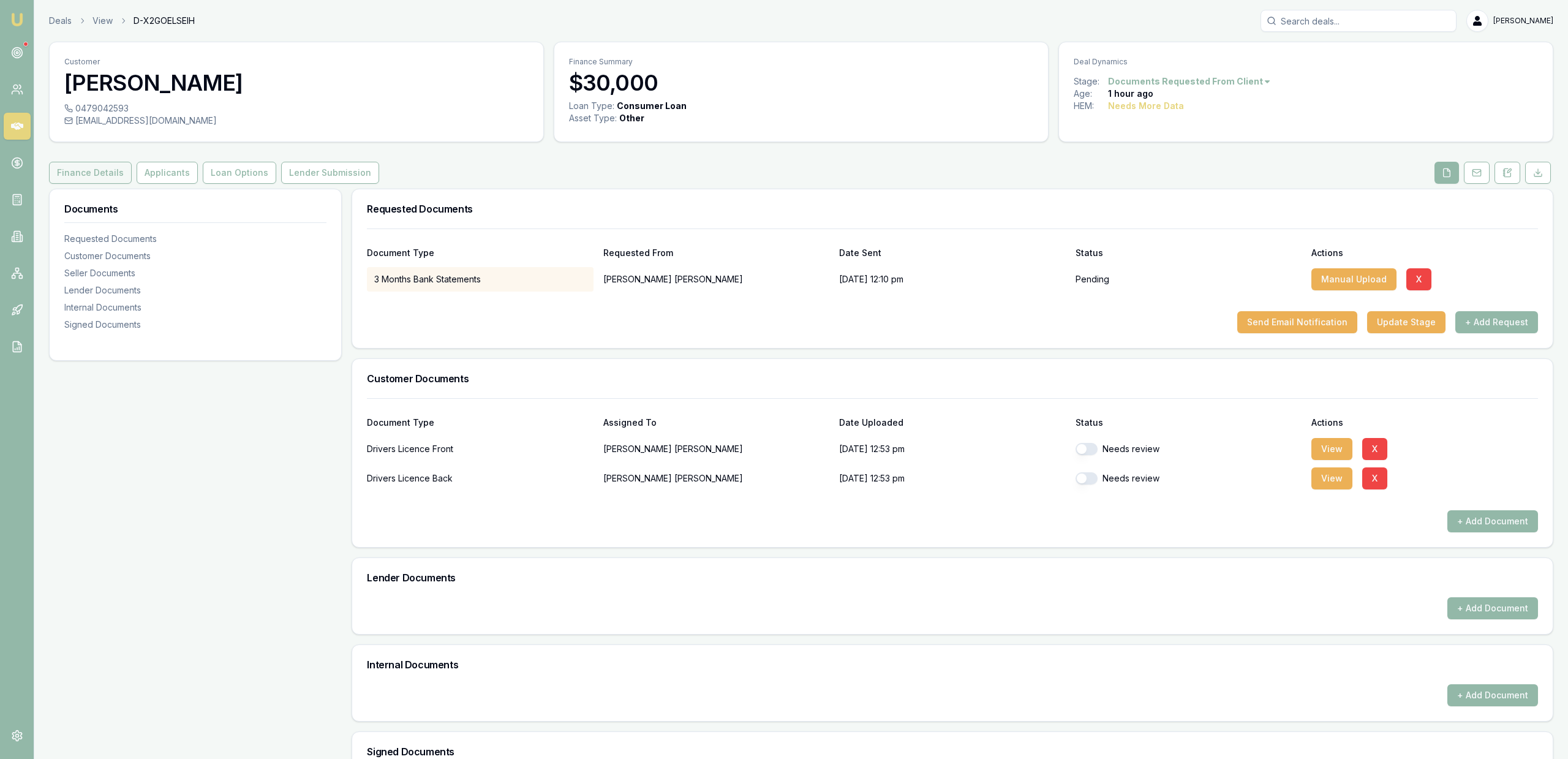
click at [113, 169] on button "Finance Details" at bounding box center [90, 173] width 83 height 22
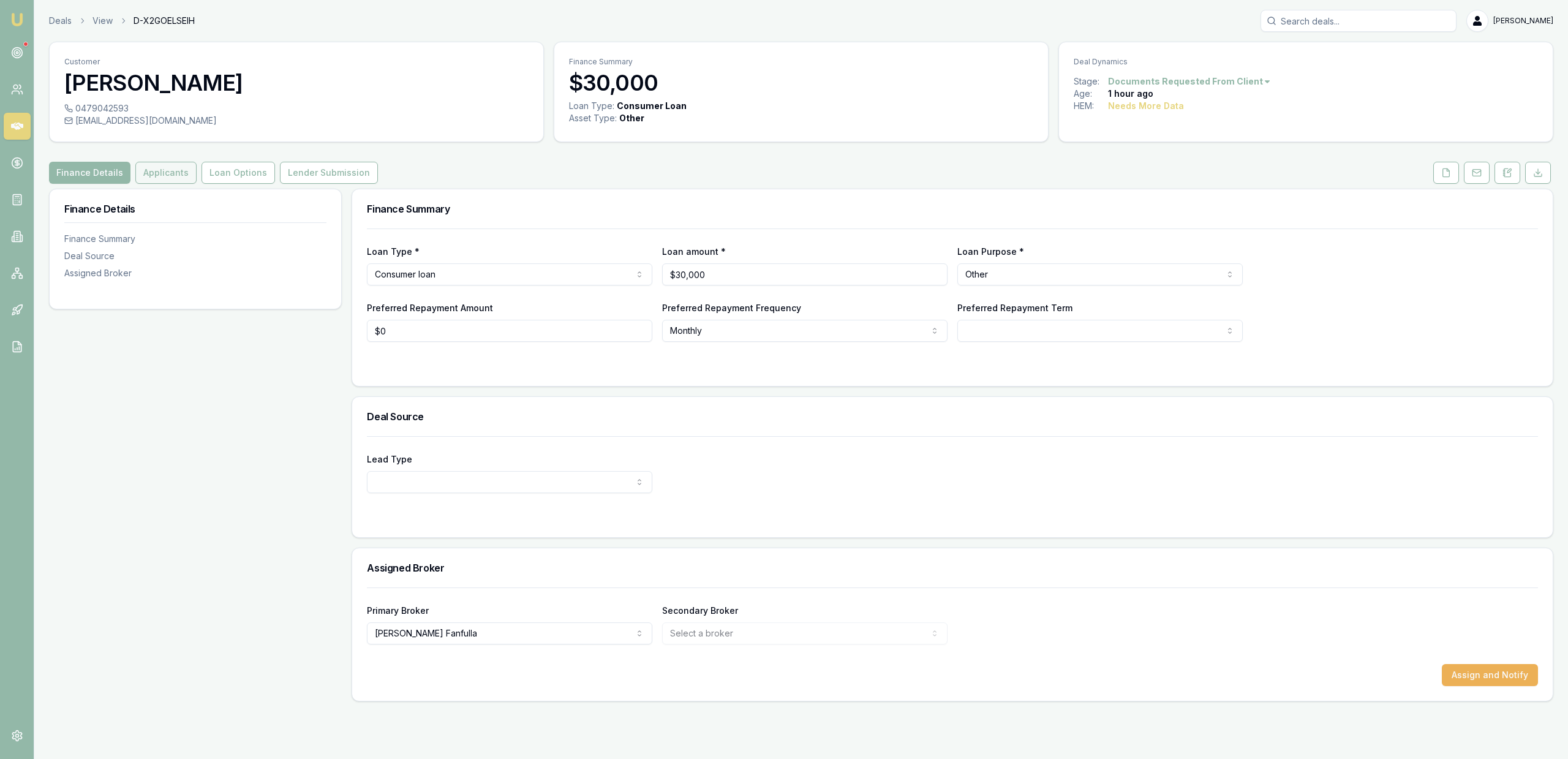
click at [169, 173] on button "Applicants" at bounding box center [166, 173] width 61 height 22
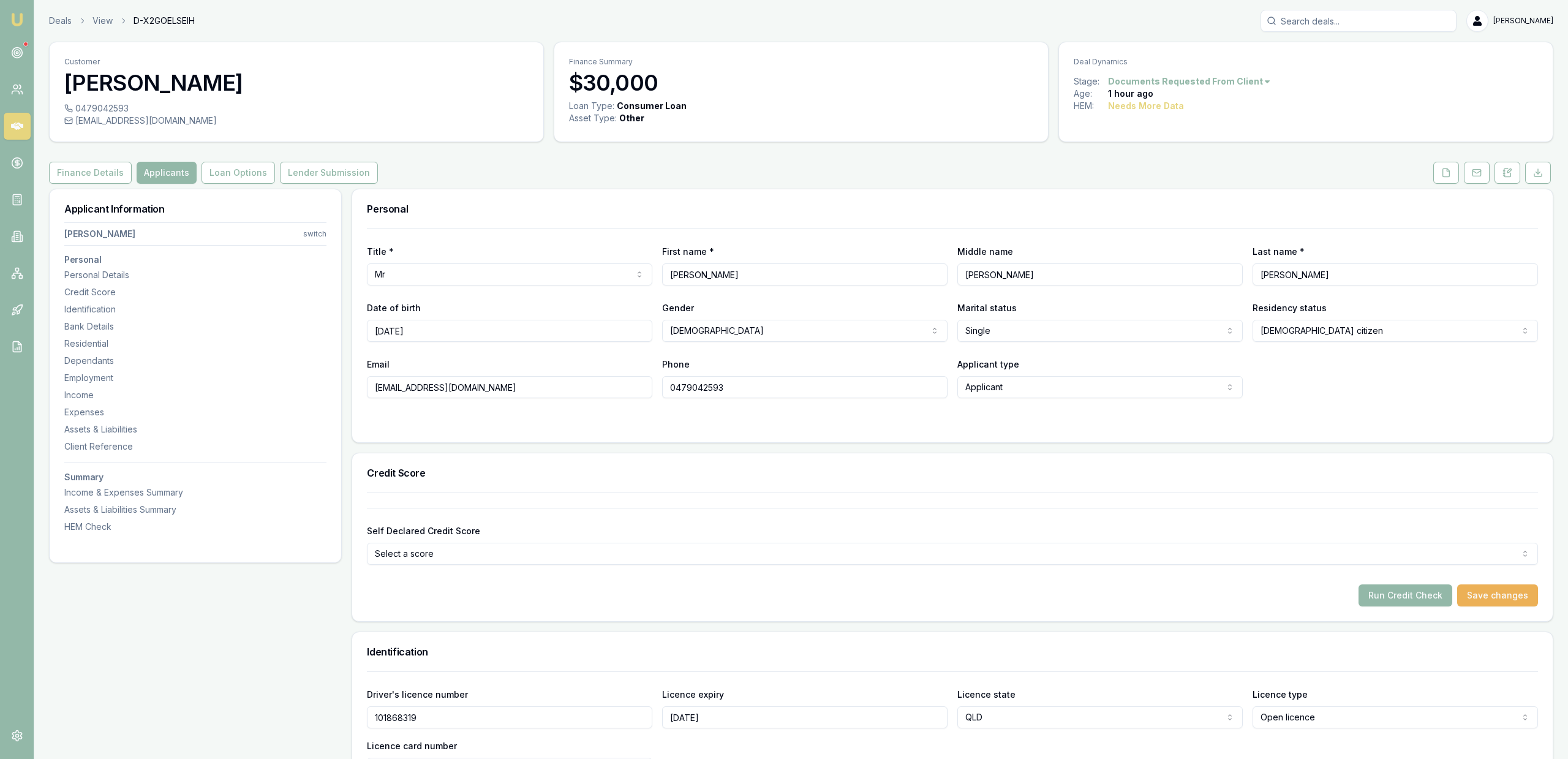
drag, startPoint x: 1492, startPoint y: 592, endPoint x: 1427, endPoint y: 586, distance: 65.3
click at [1491, 592] on button "Save changes" at bounding box center [1497, 595] width 81 height 22
click at [1400, 592] on button "Run Credit Check" at bounding box center [1405, 595] width 94 height 22
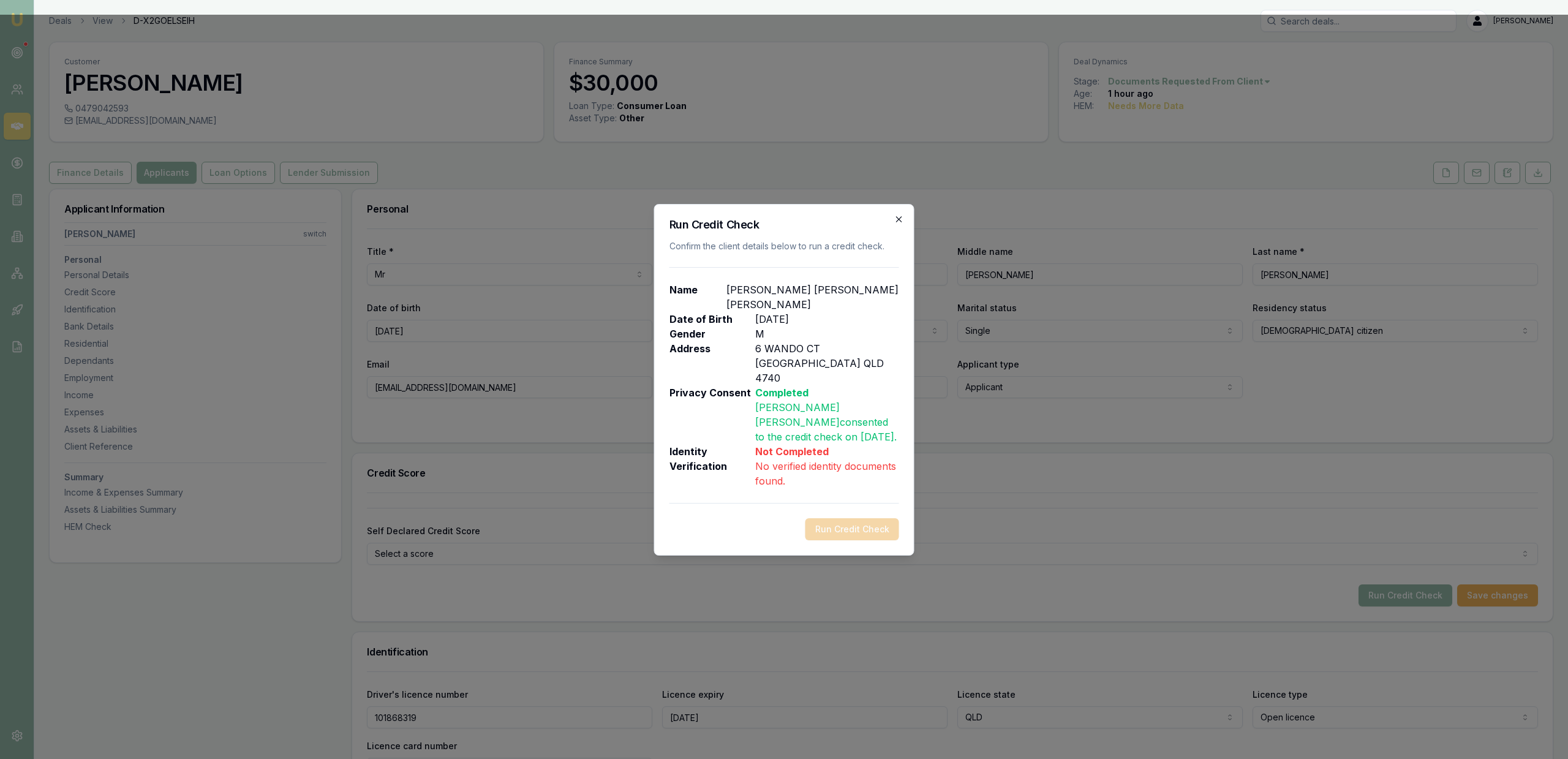
click at [896, 225] on icon "button" at bounding box center [899, 219] width 10 height 10
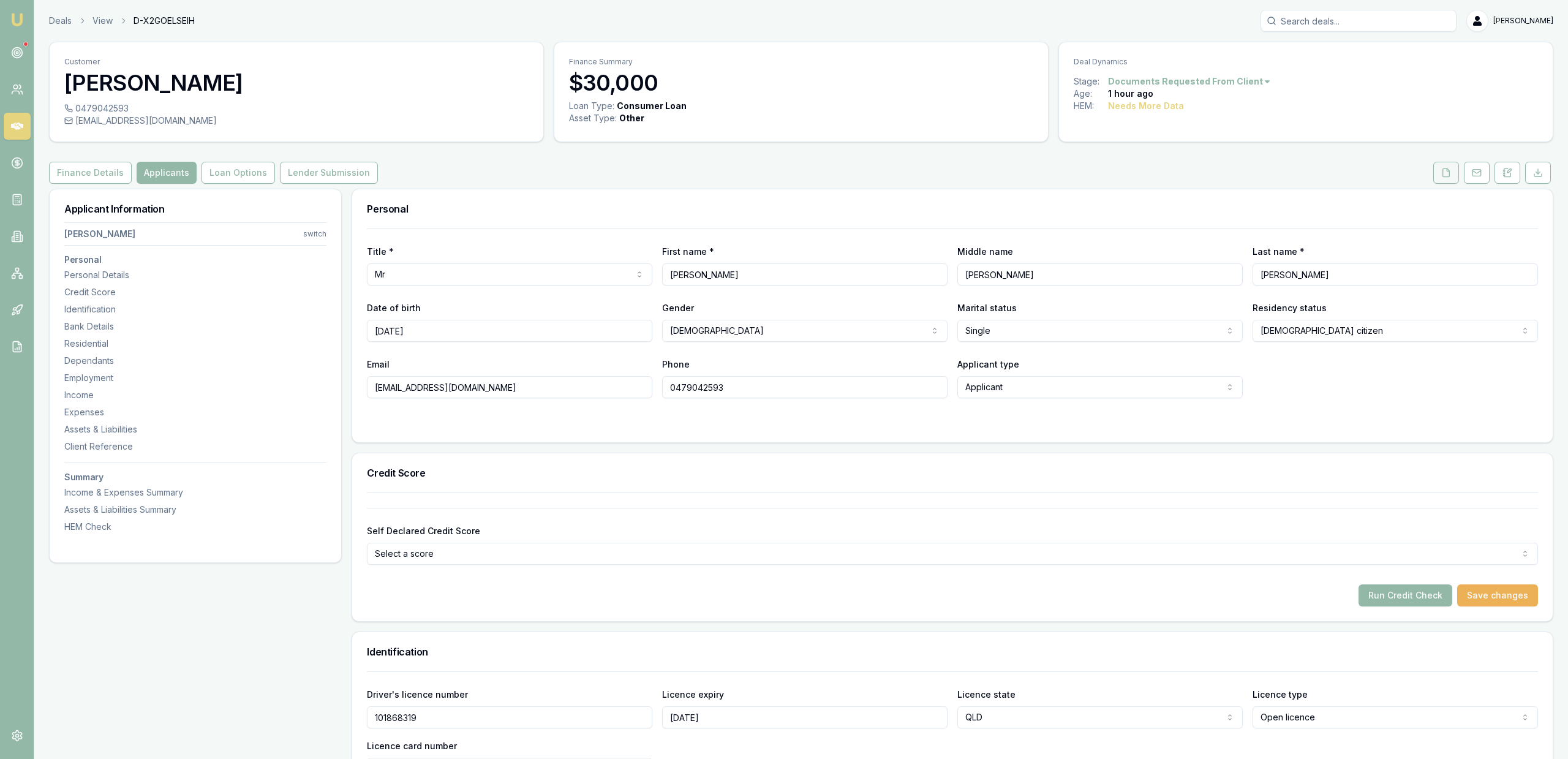
click at [1446, 169] on icon at bounding box center [1446, 172] width 7 height 8
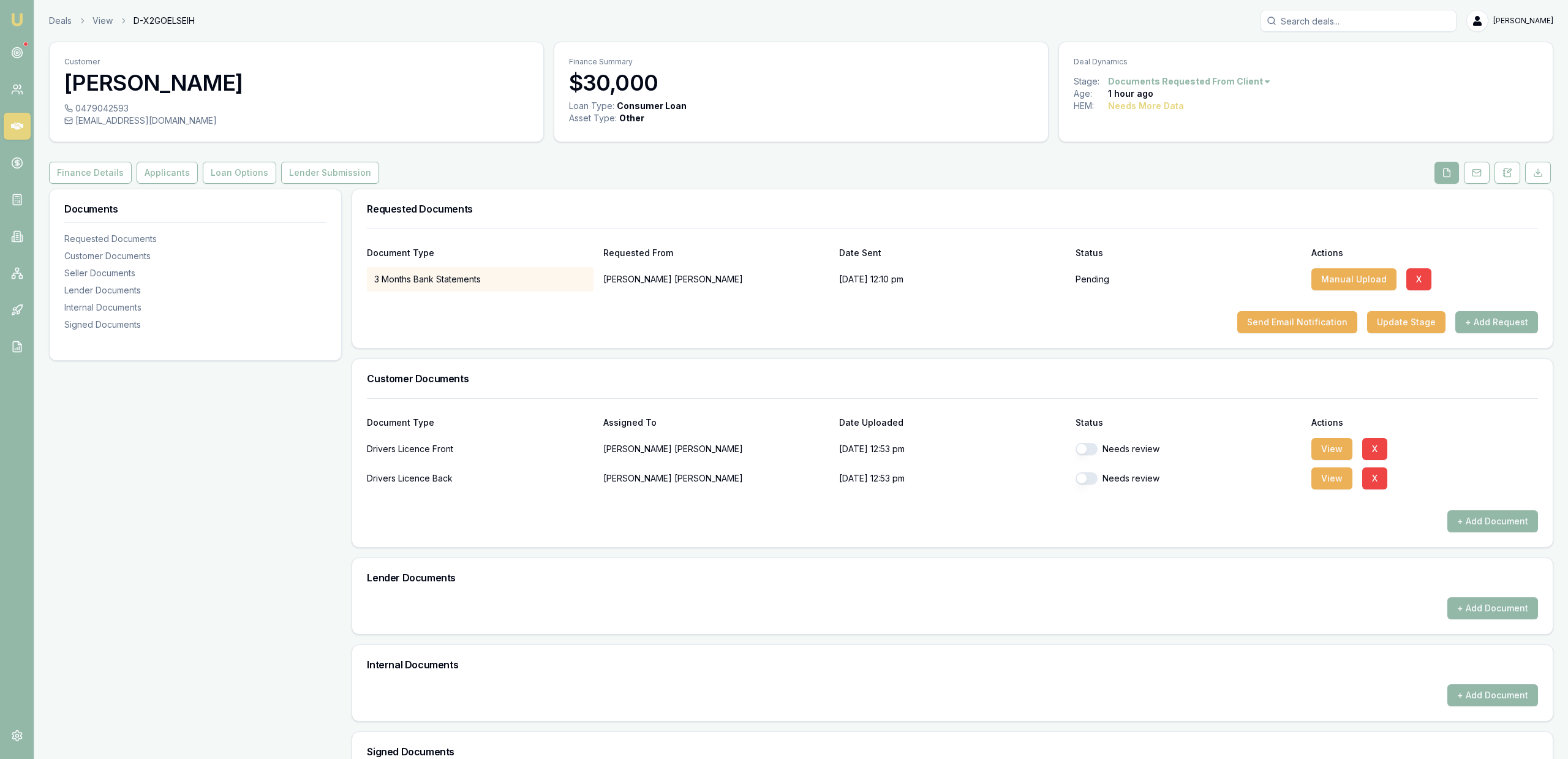
drag, startPoint x: 1060, startPoint y: 455, endPoint x: 1100, endPoint y: 453, distance: 40.0
click at [1062, 455] on p "07/10/2025, 12:53 pm" at bounding box center [952, 448] width 227 height 25
click at [1101, 453] on div "Needs review" at bounding box center [1189, 449] width 227 height 12
drag, startPoint x: 1087, startPoint y: 452, endPoint x: 1089, endPoint y: 459, distance: 7.3
click at [1087, 453] on button "button" at bounding box center [1087, 449] width 22 height 12
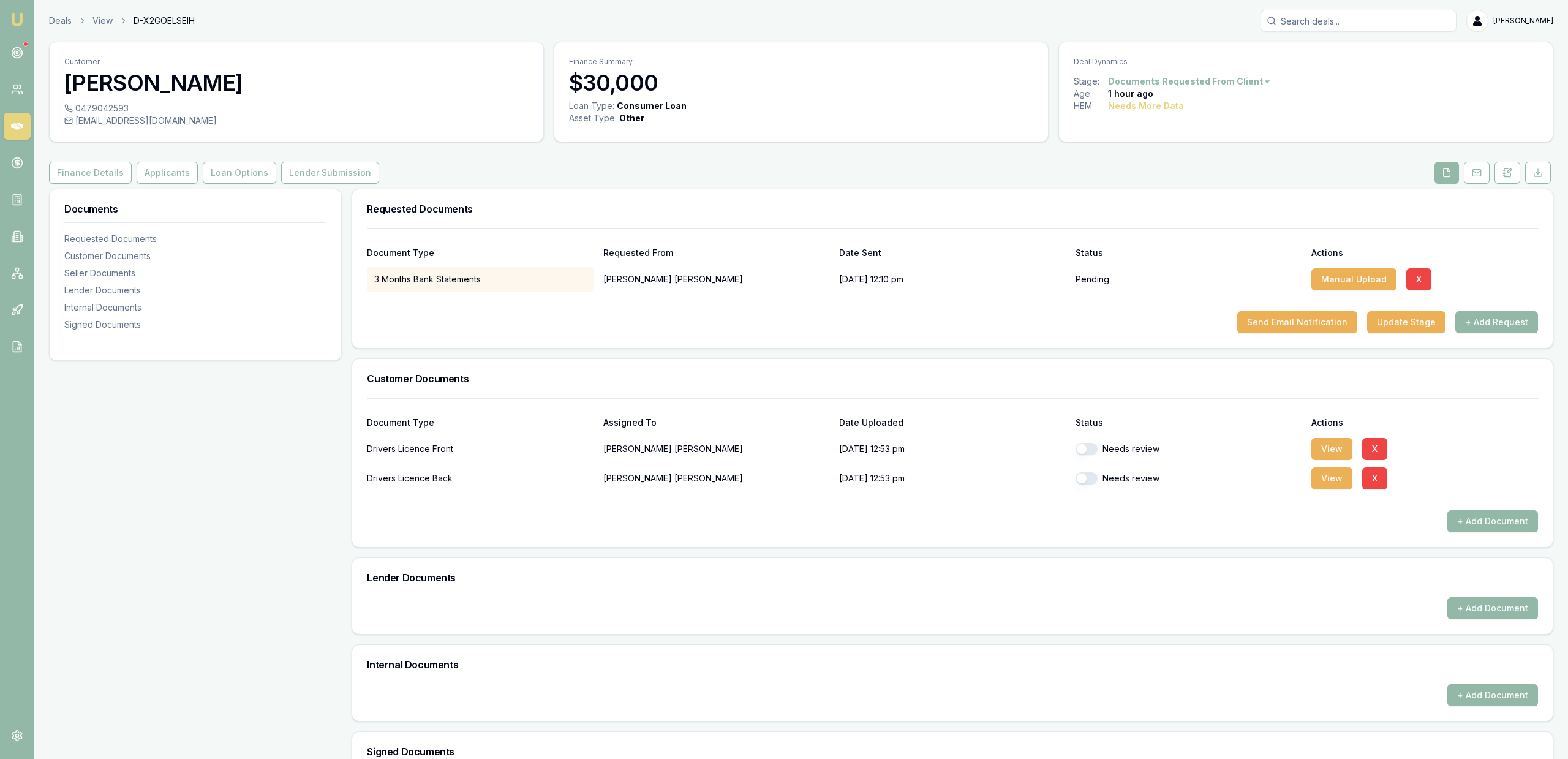
checkbox input "true"
click at [1091, 477] on button "button" at bounding box center [1087, 478] width 22 height 12
checkbox input "true"
drag, startPoint x: 1018, startPoint y: 374, endPoint x: 1010, endPoint y: 372, distance: 8.2
click at [1019, 374] on h3 "Customer Documents" at bounding box center [952, 378] width 1171 height 10
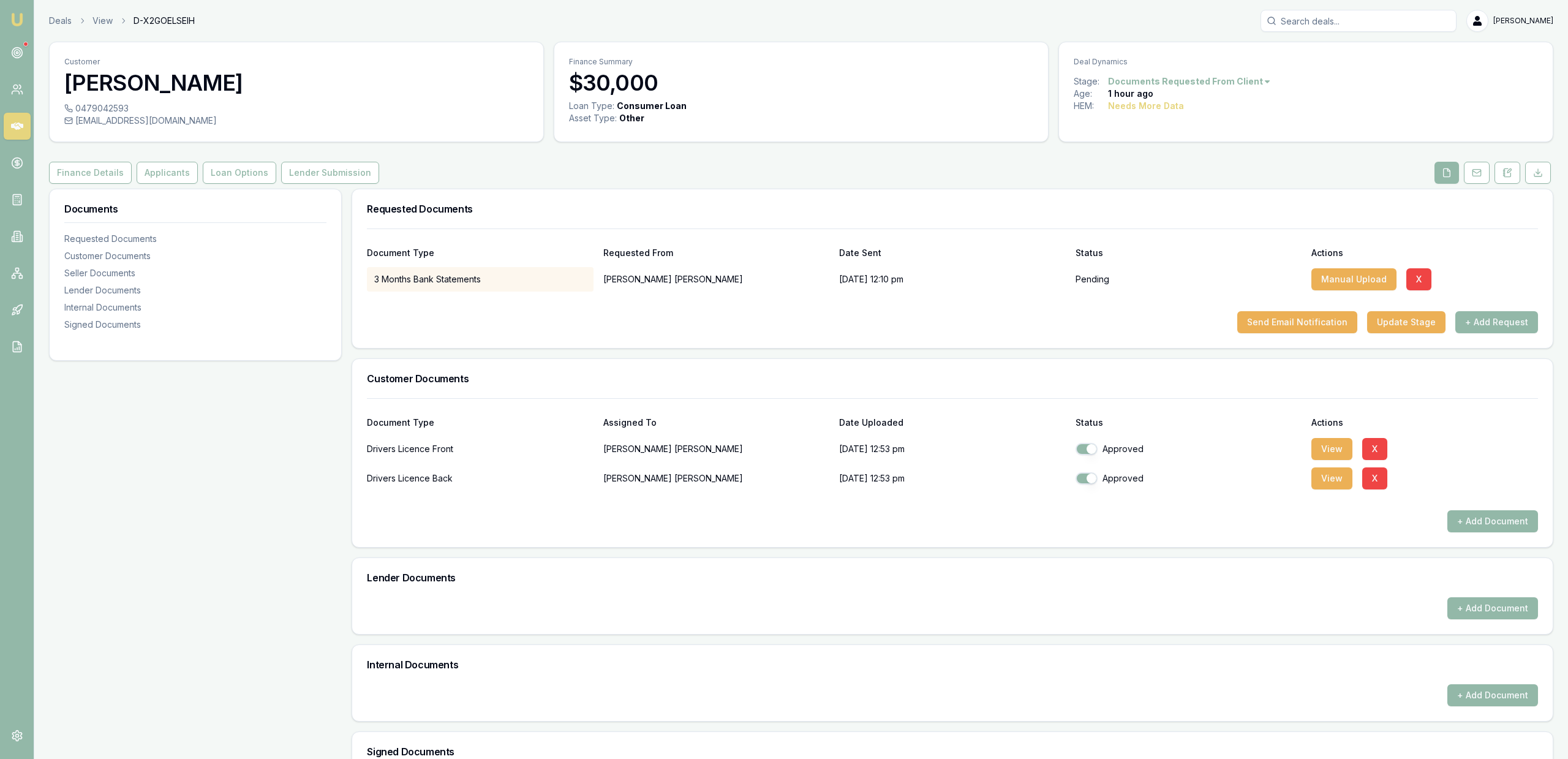
drag, startPoint x: 117, startPoint y: 188, endPoint x: 144, endPoint y: 184, distance: 27.3
click at [118, 188] on div "Customer Jeramie Distefano 0479042593 jezzajay010@gmail.com Finance Summary $30…" at bounding box center [801, 481] width 1504 height 879
click at [144, 184] on div "Customer Jeramie Distefano 0479042593 jezzajay010@gmail.com Finance Summary $30…" at bounding box center [801, 481] width 1504 height 879
click at [141, 178] on button "Applicants" at bounding box center [167, 173] width 61 height 22
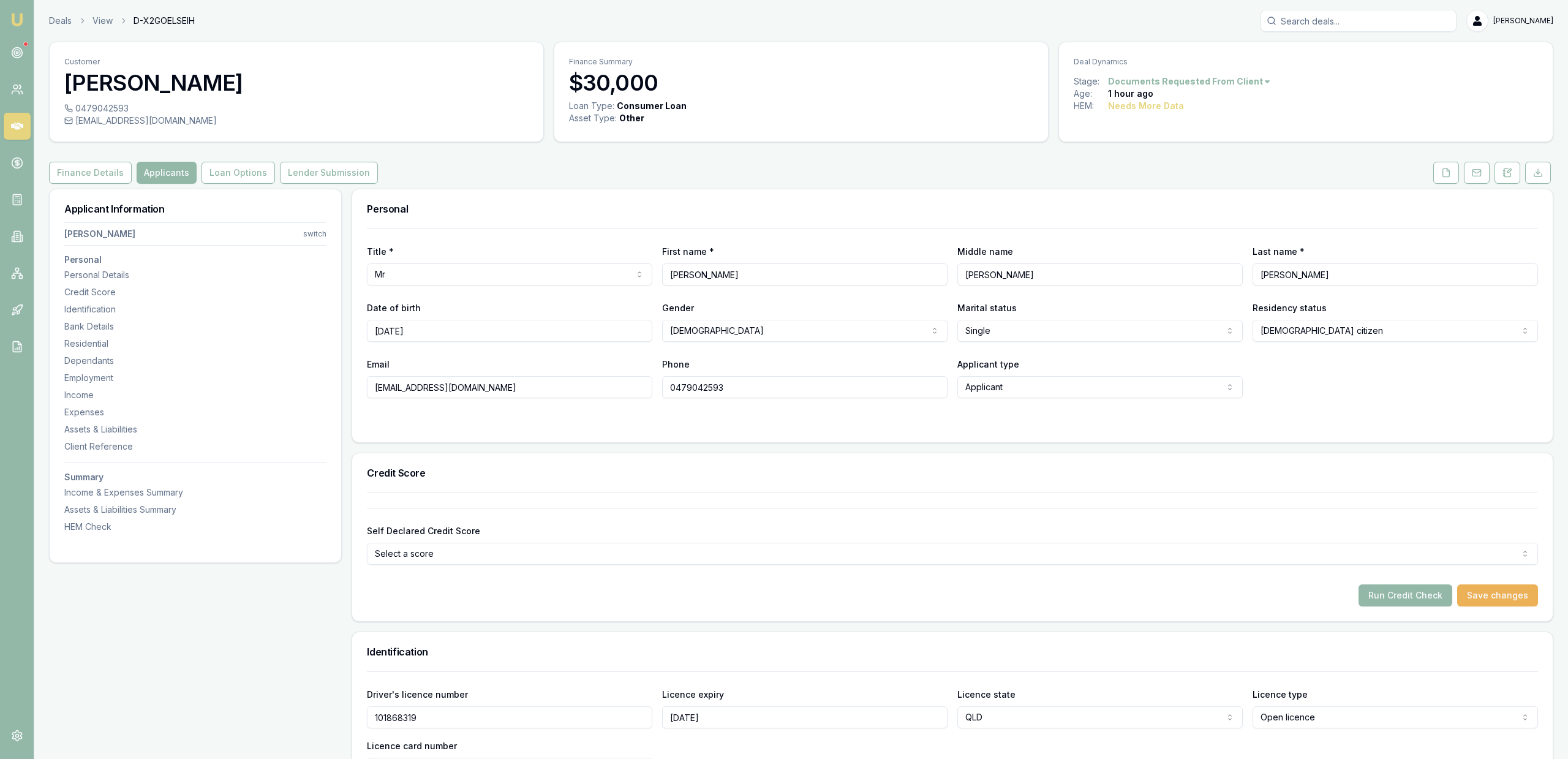
click at [103, 175] on button "Finance Details" at bounding box center [90, 173] width 83 height 22
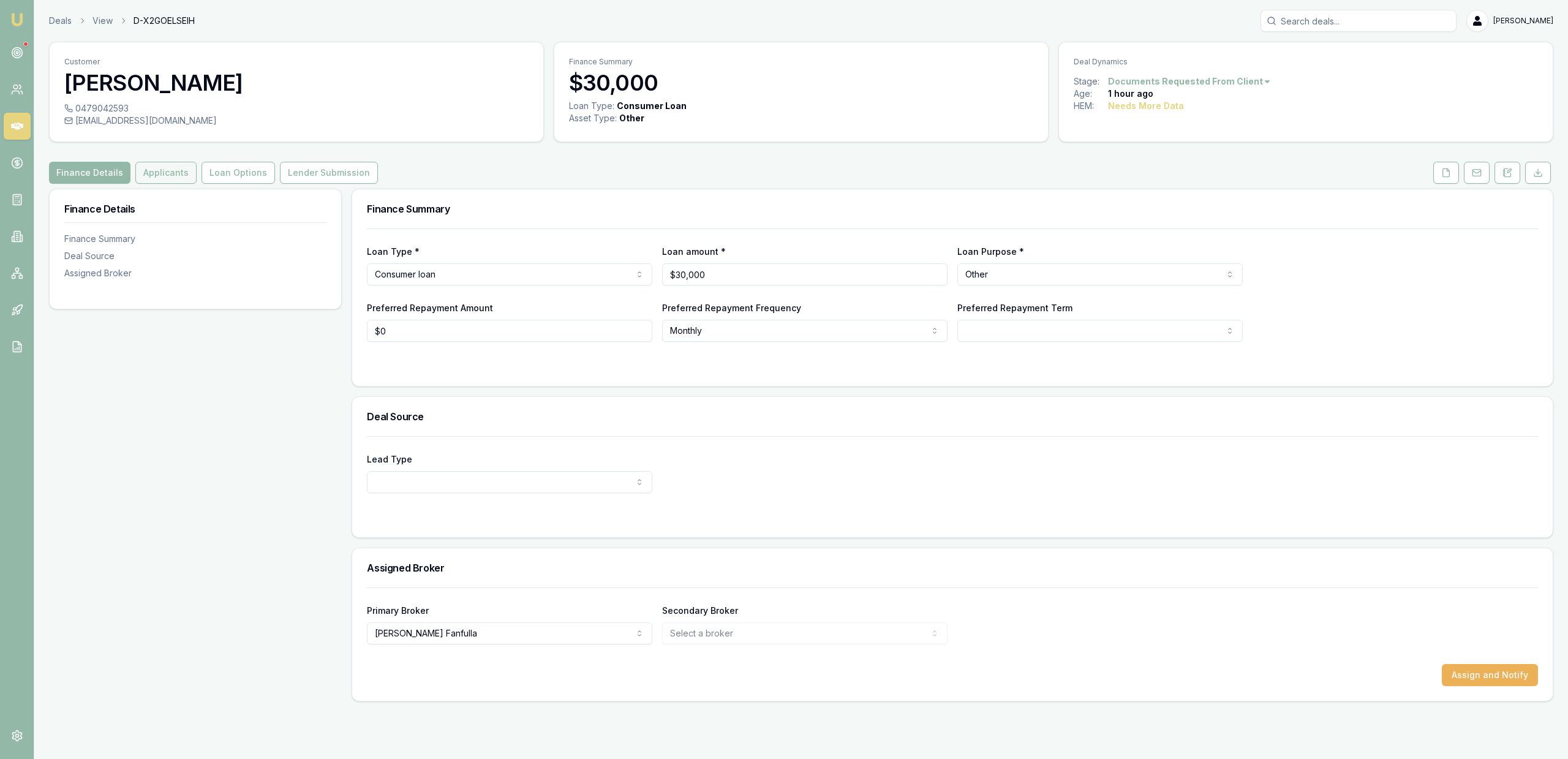
click at [138, 167] on button "Applicants" at bounding box center [166, 173] width 61 height 22
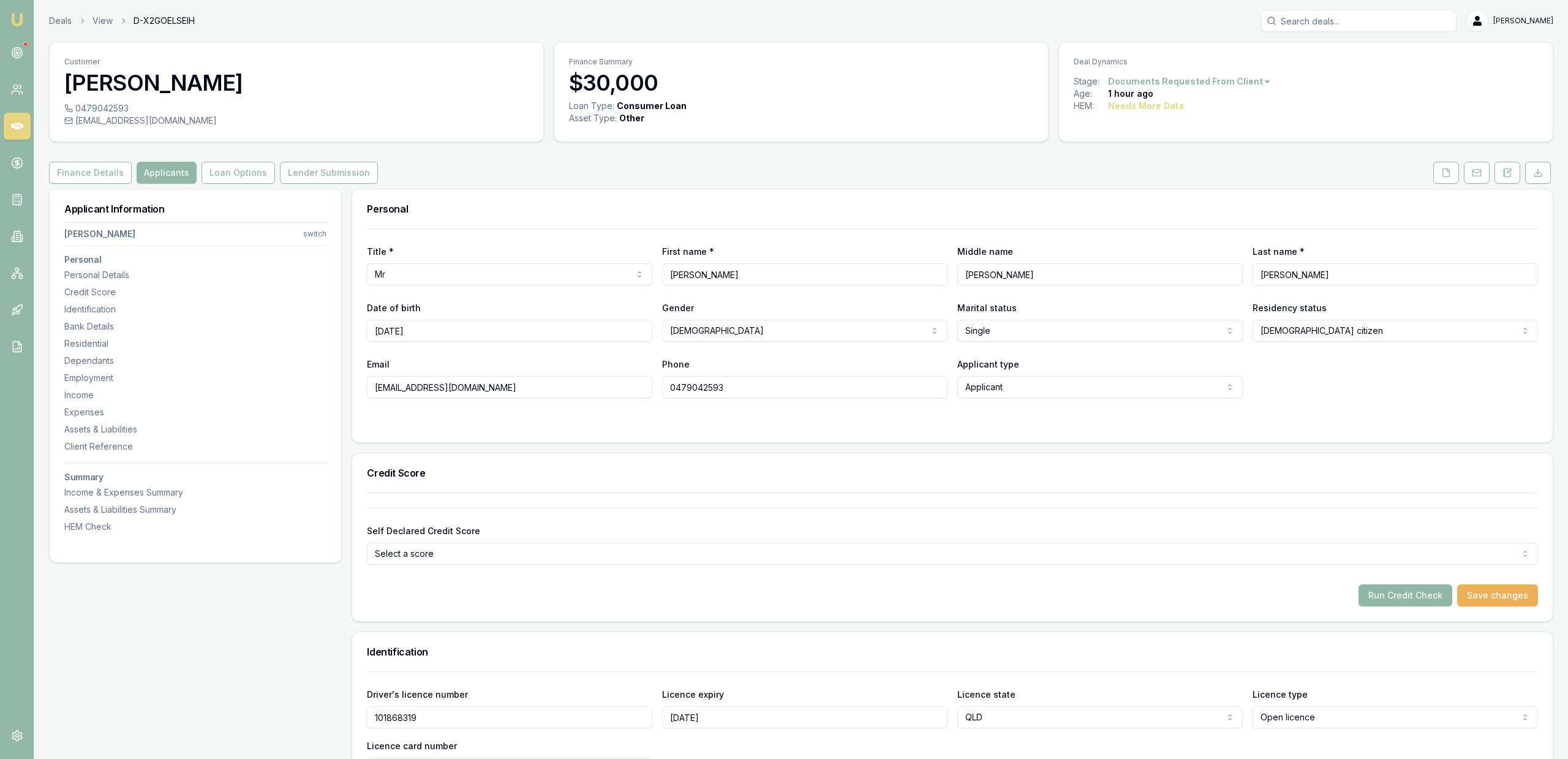
click at [1445, 592] on button "Run Credit Check" at bounding box center [1405, 595] width 94 height 22
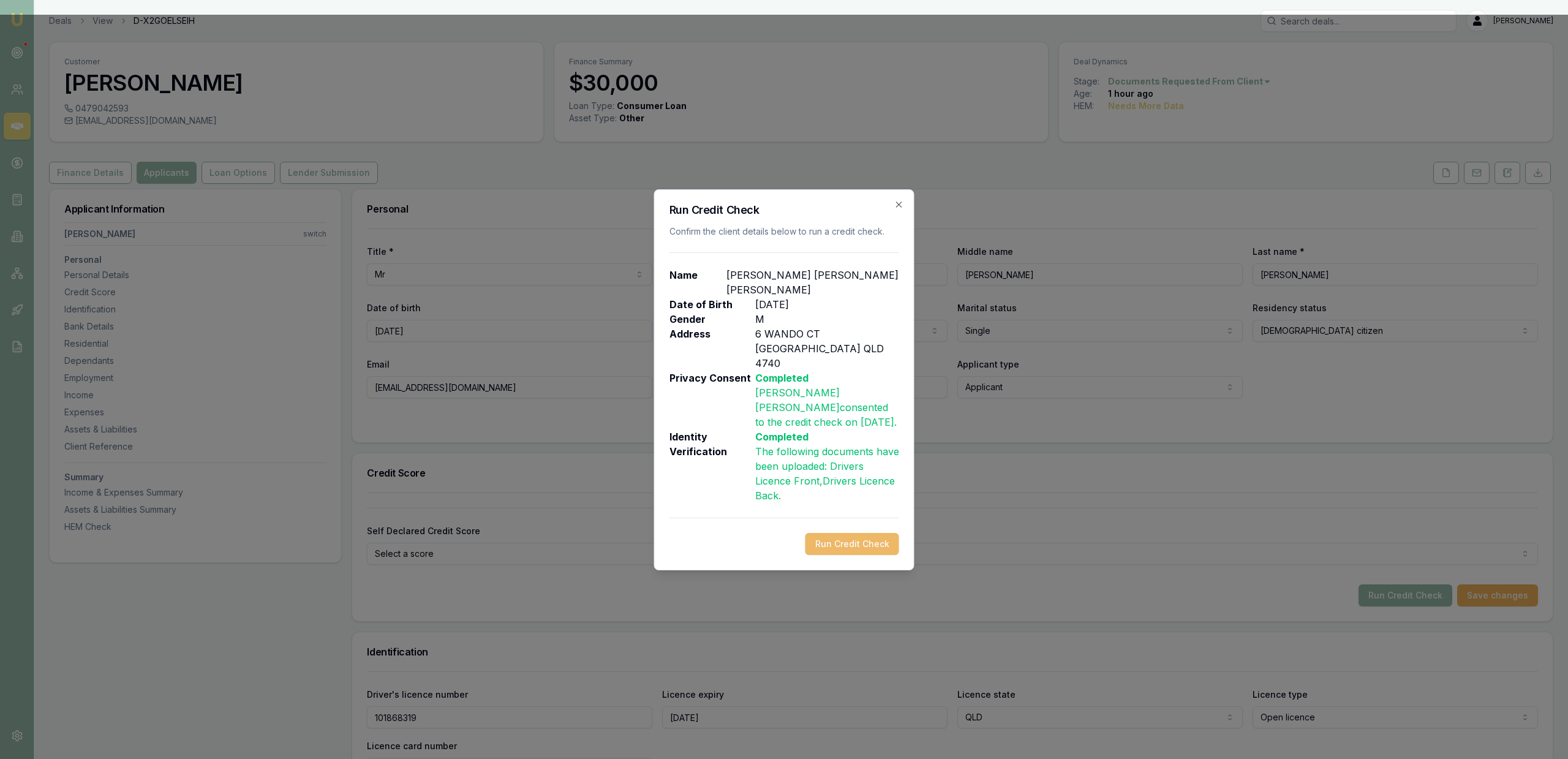
click at [883, 533] on button "Run Credit Check" at bounding box center [852, 544] width 94 height 22
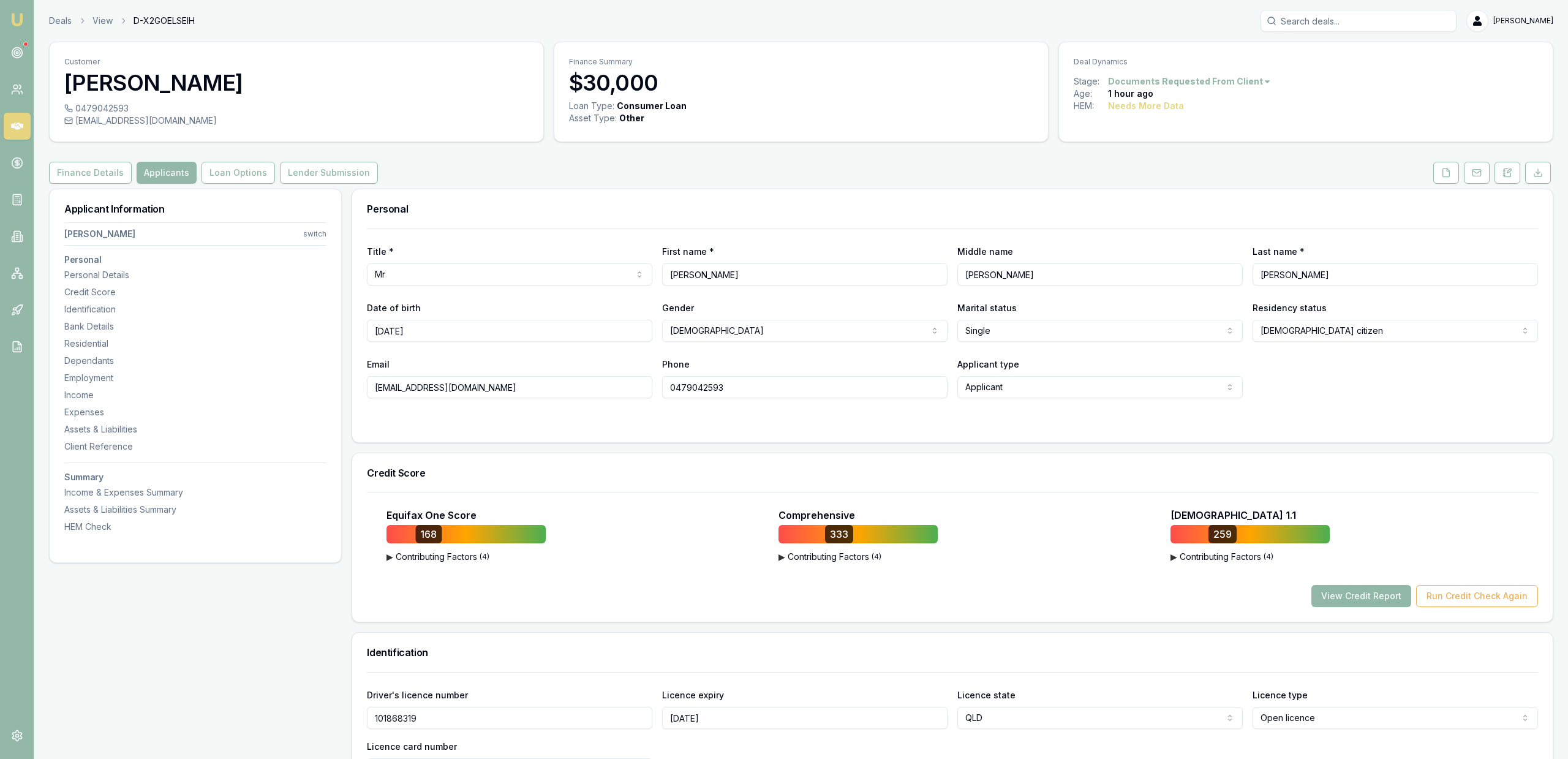
click at [1361, 590] on button "View Credit Report" at bounding box center [1361, 596] width 100 height 22
click at [1482, 169] on button at bounding box center [1477, 173] width 26 height 22
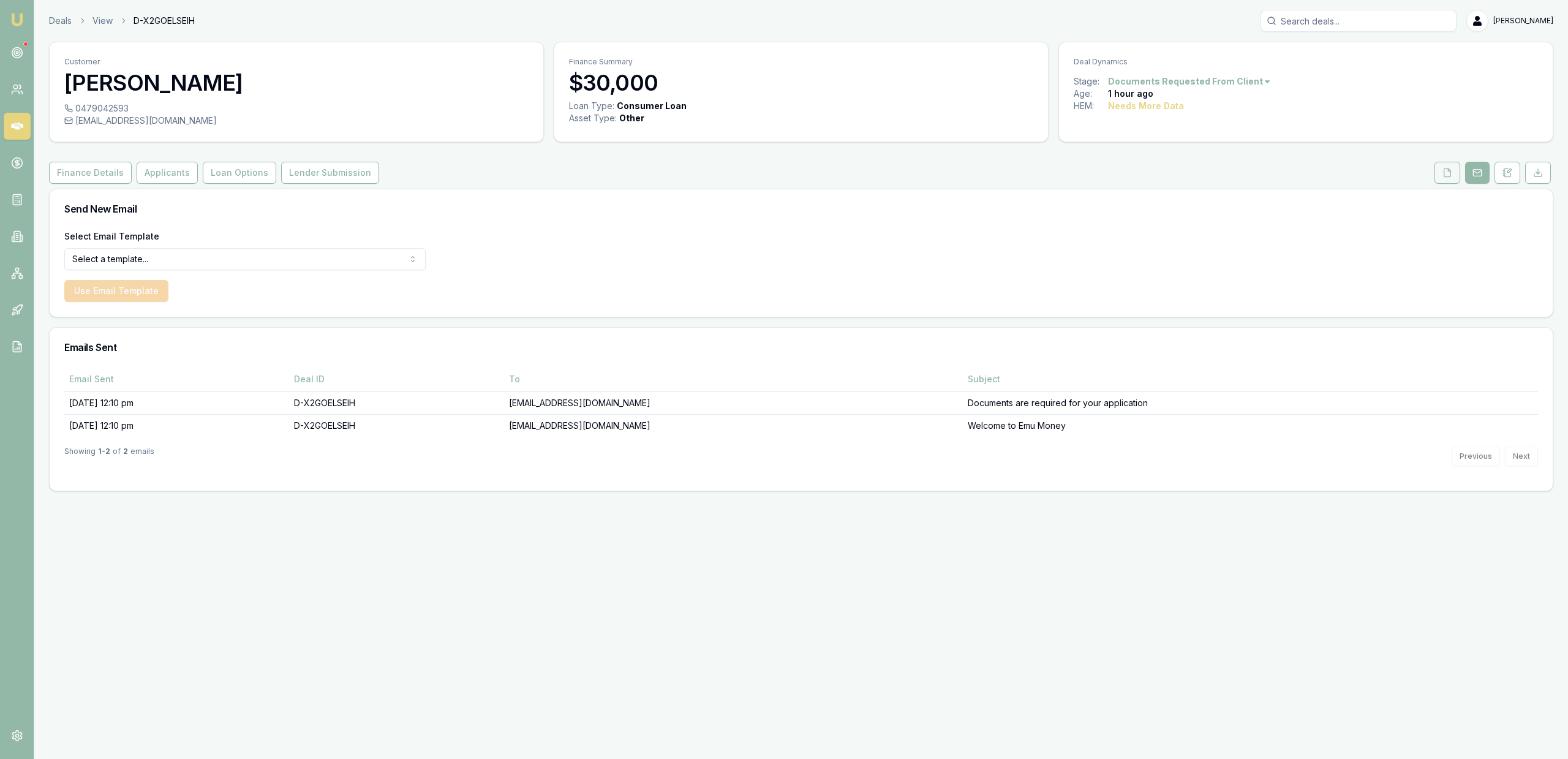
click at [1452, 170] on button at bounding box center [1448, 173] width 26 height 22
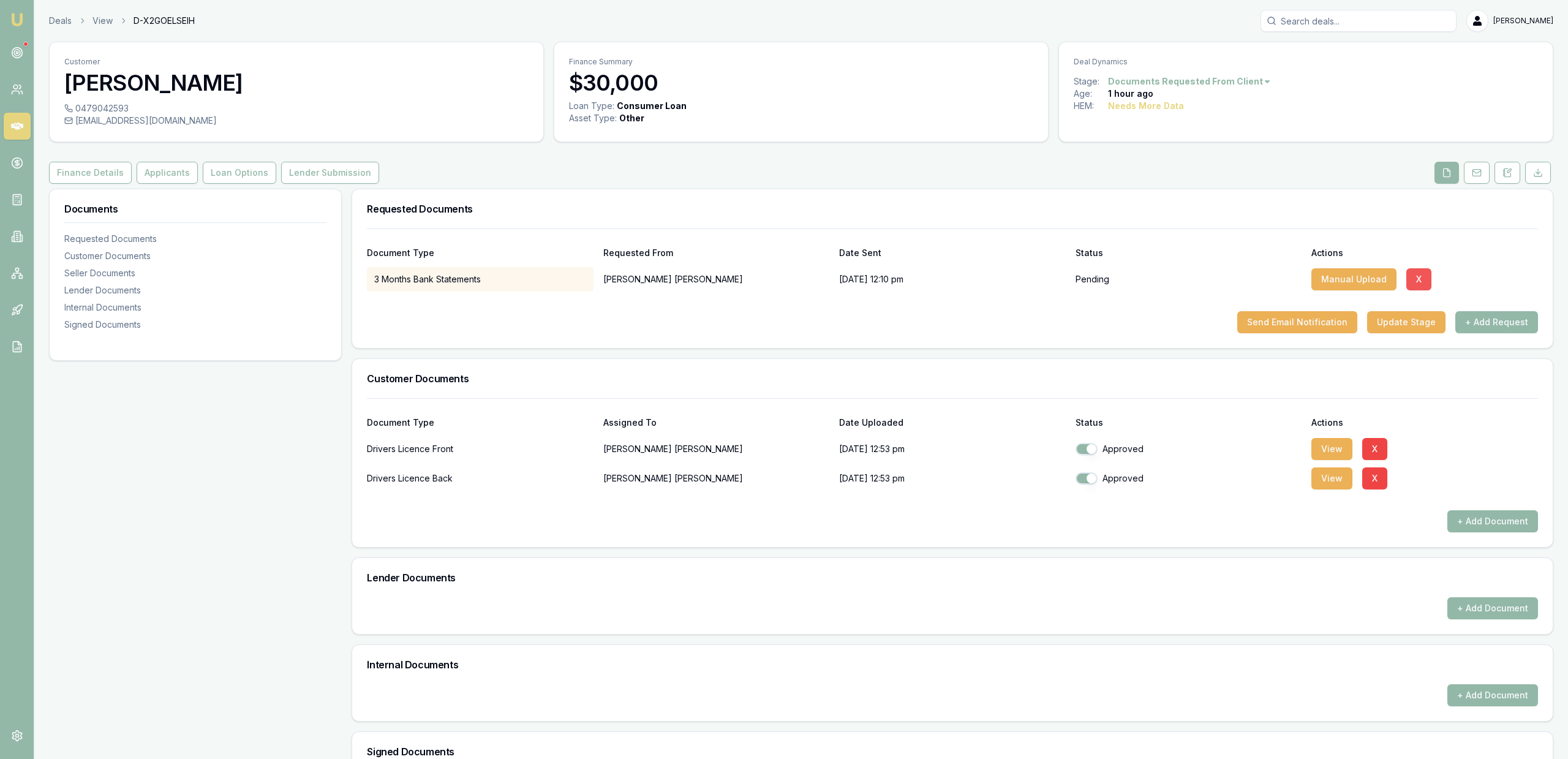
scroll to position [172, 0]
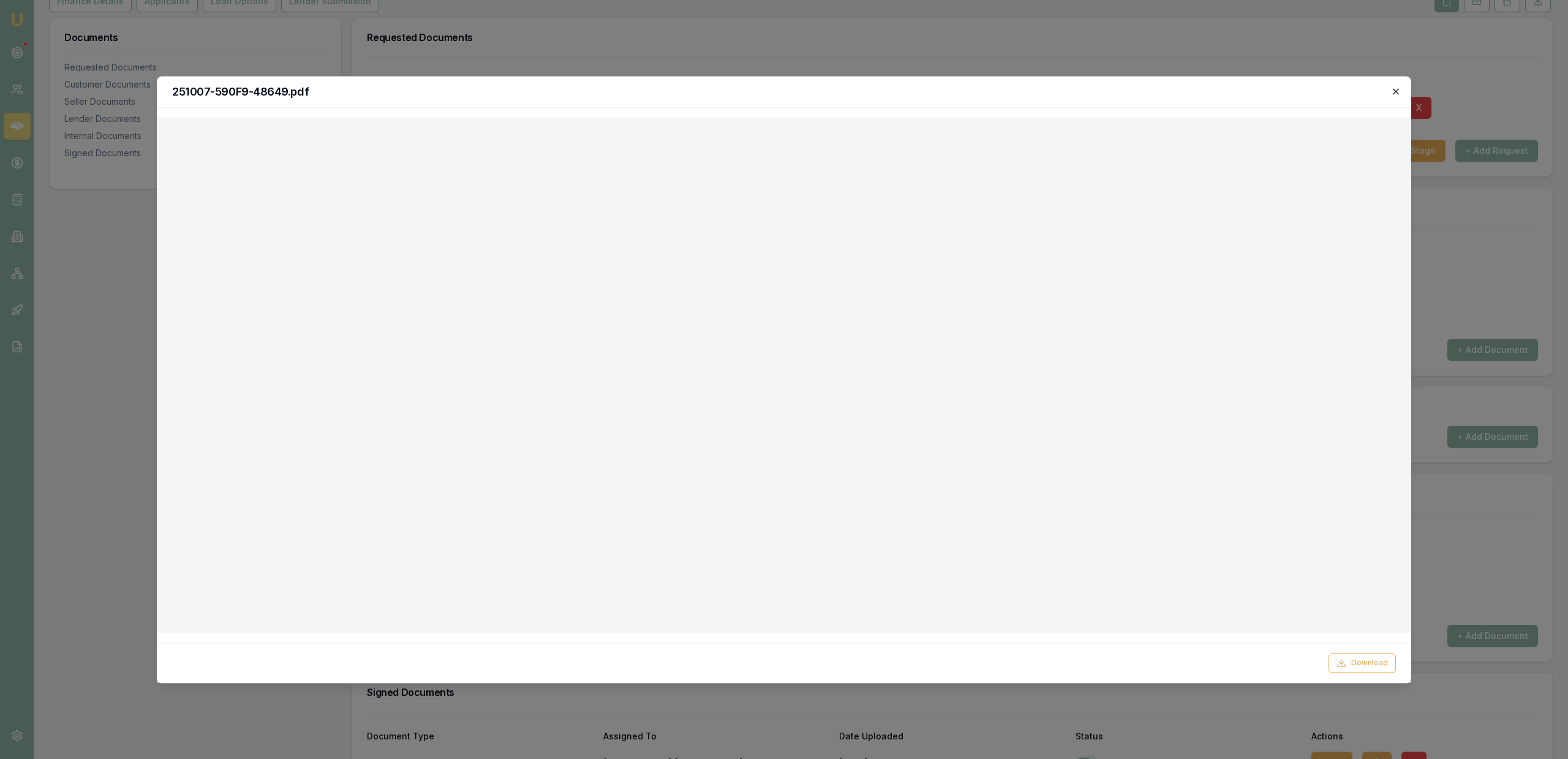
click at [1392, 93] on icon "button" at bounding box center [1396, 91] width 10 height 10
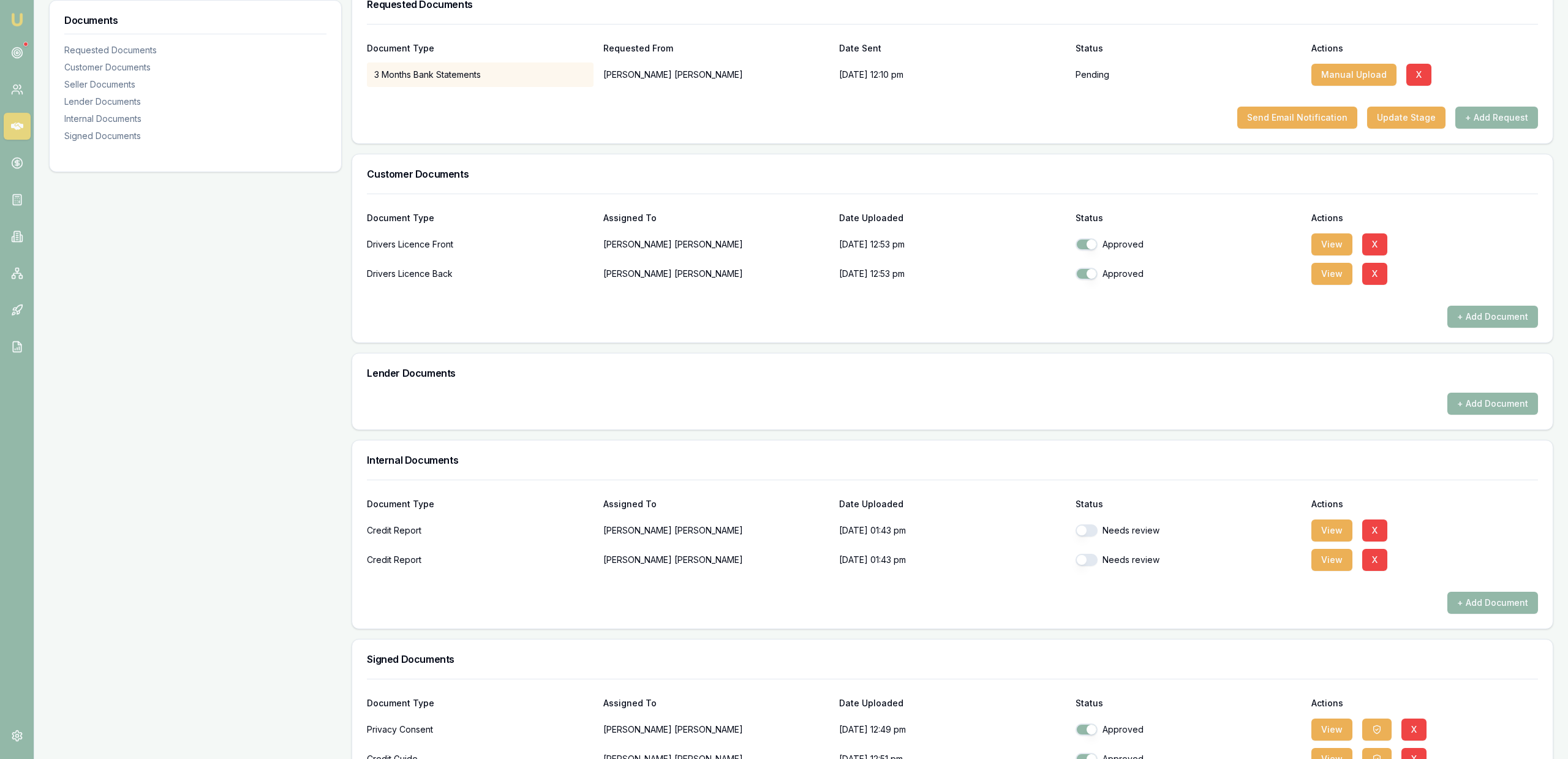
scroll to position [234, 0]
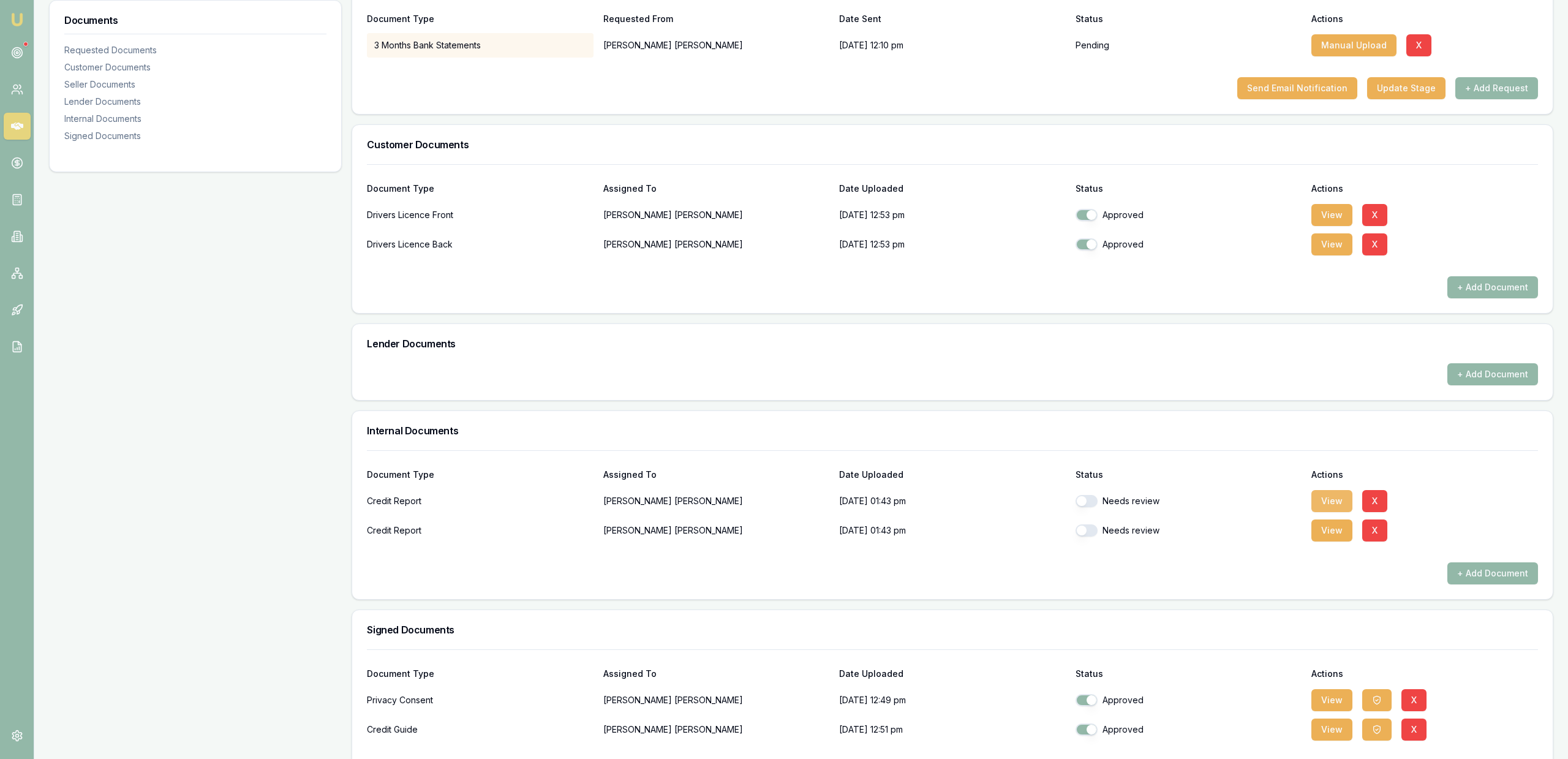
click at [1323, 505] on button "View" at bounding box center [1332, 501] width 41 height 22
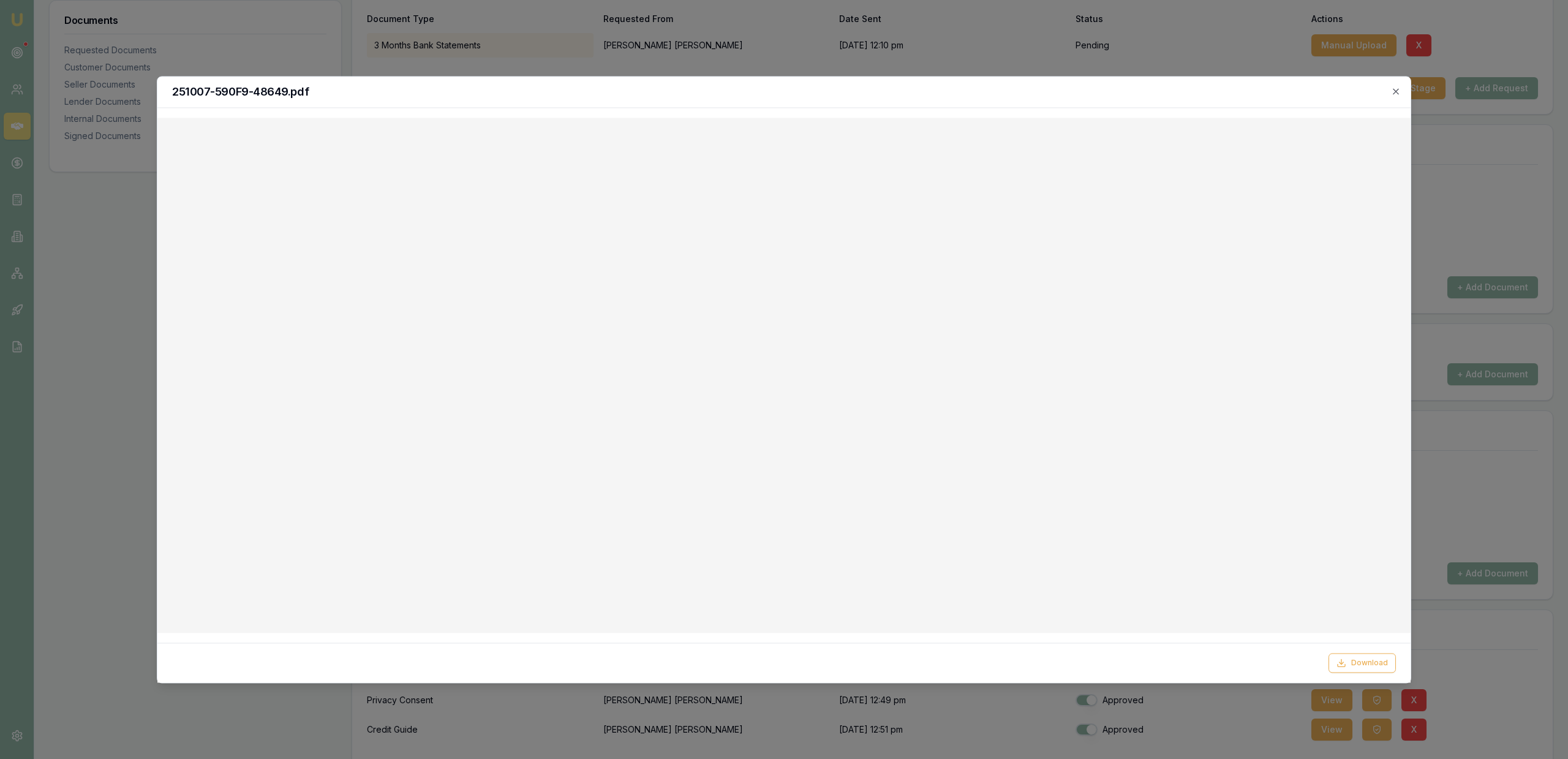
click at [697, 75] on div at bounding box center [784, 379] width 1568 height 759
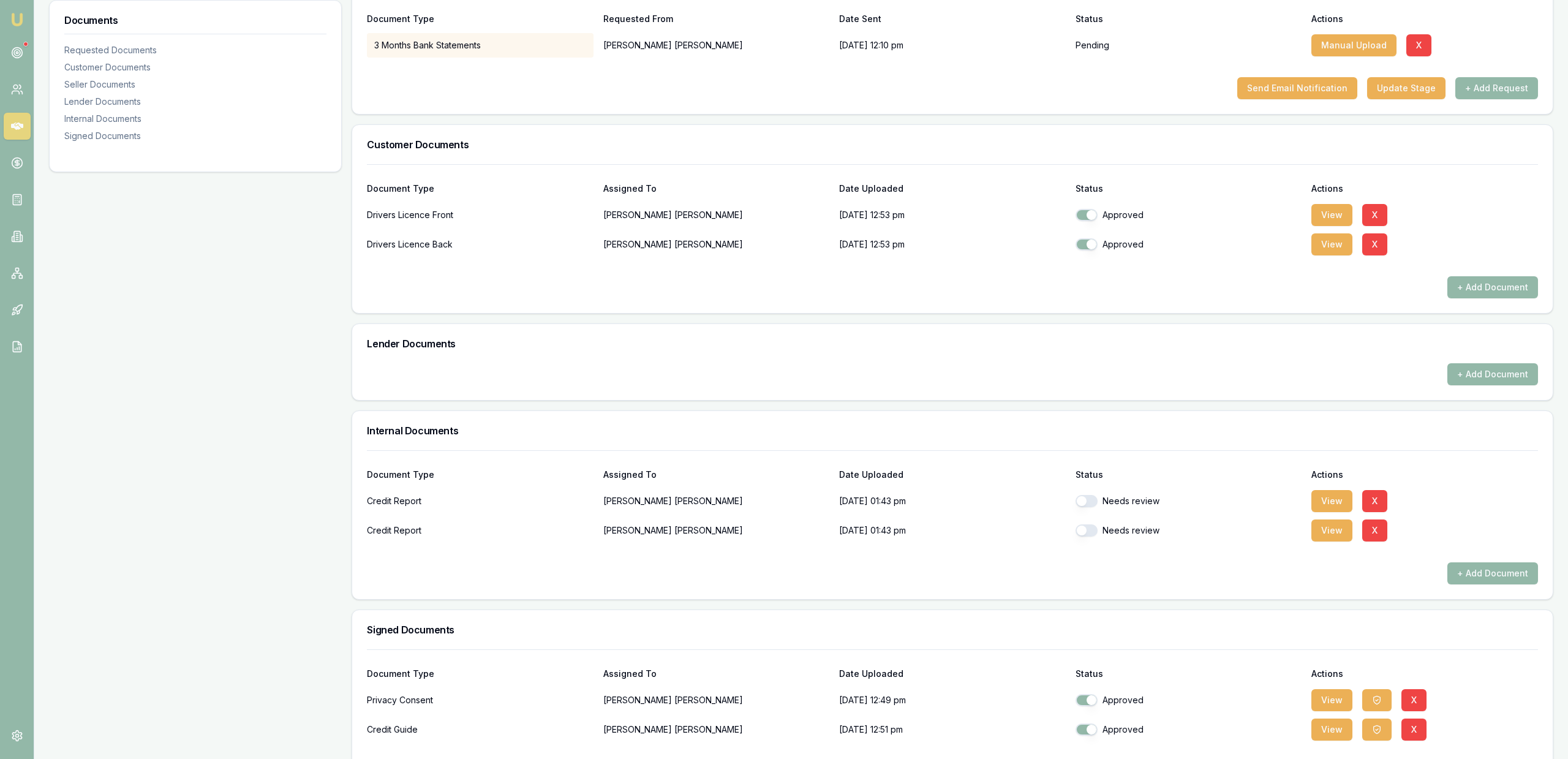
scroll to position [0, 0]
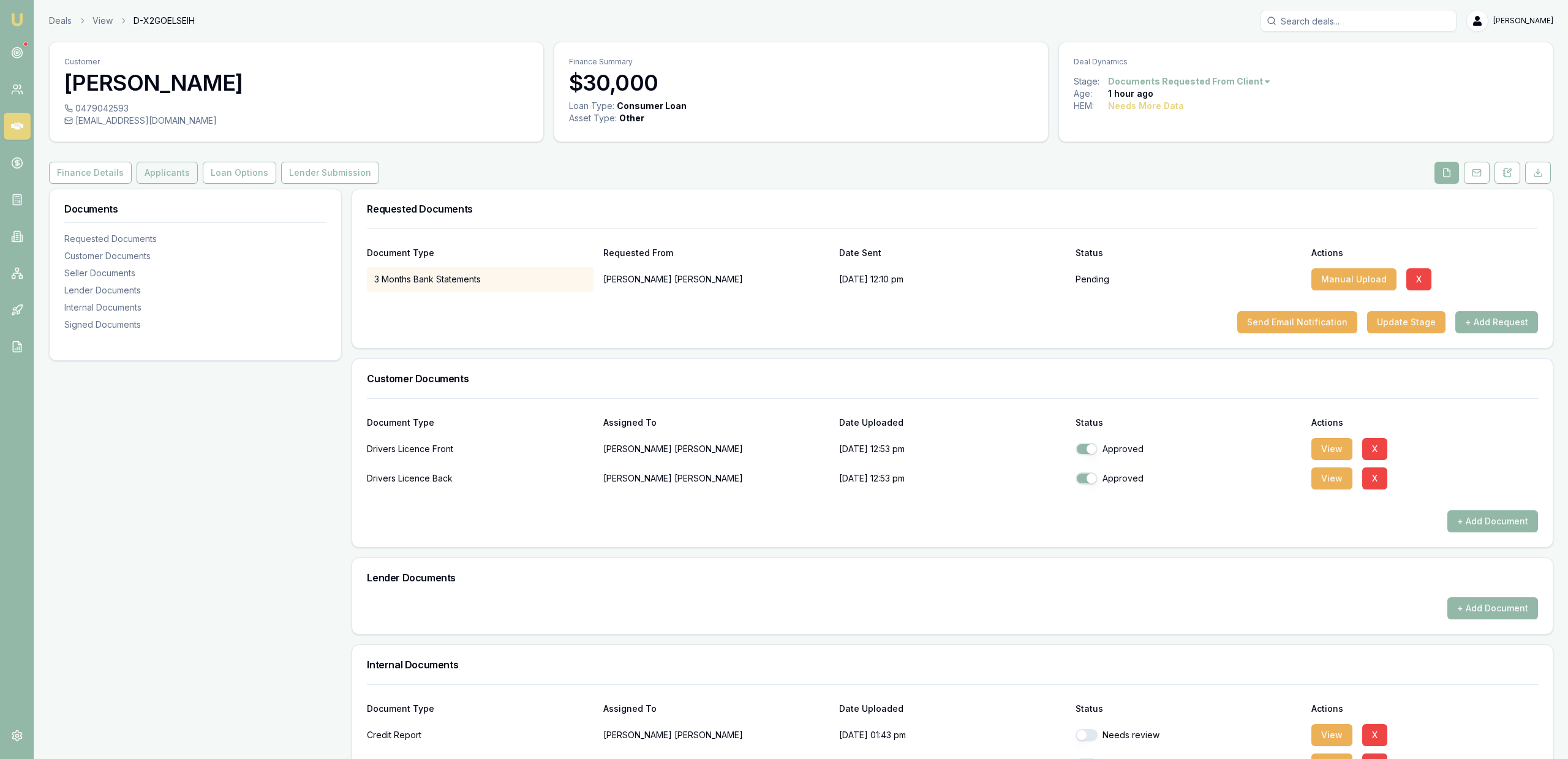
click at [183, 183] on button "Applicants" at bounding box center [167, 173] width 61 height 22
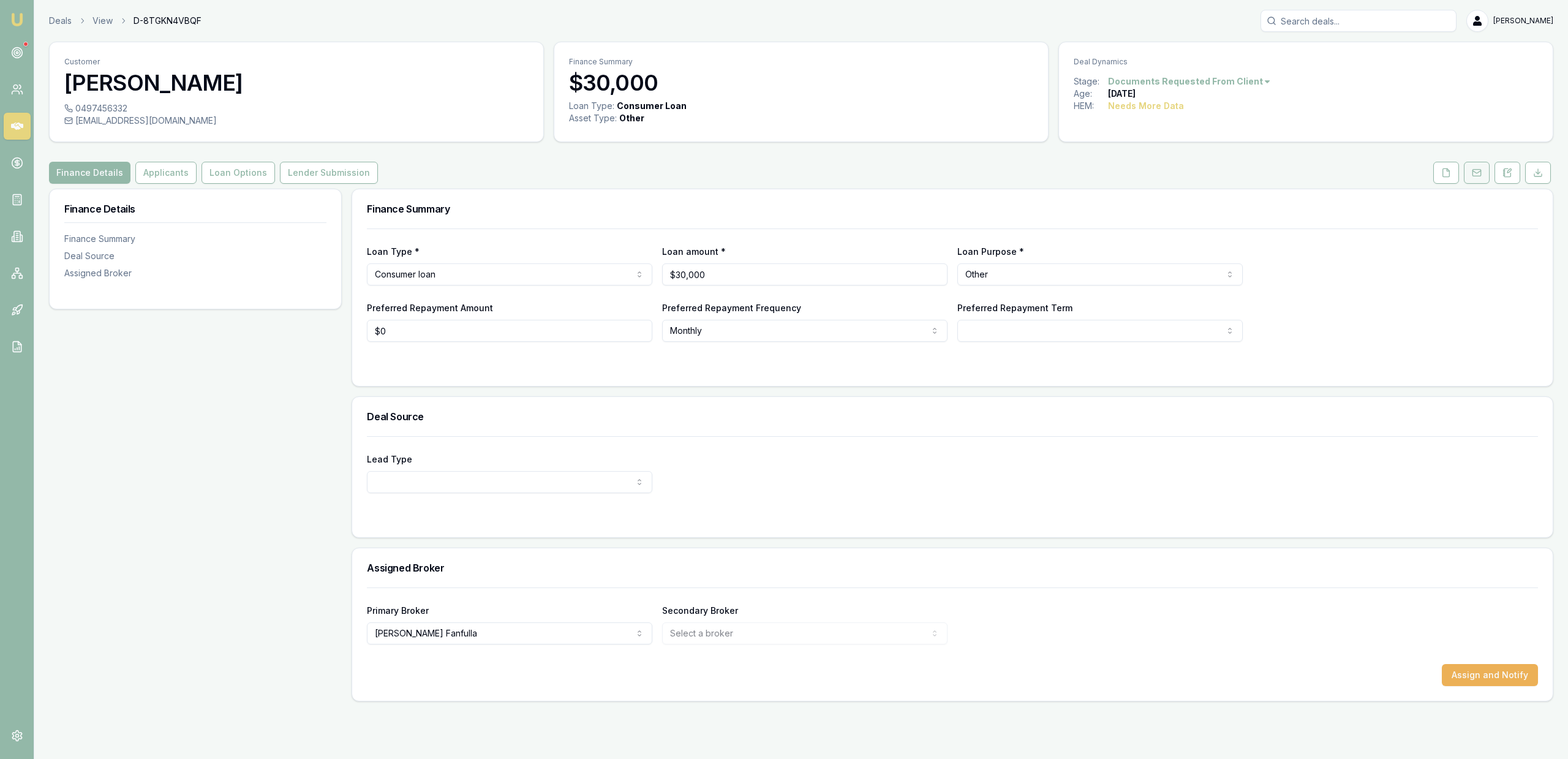
click at [1465, 173] on button at bounding box center [1477, 173] width 26 height 22
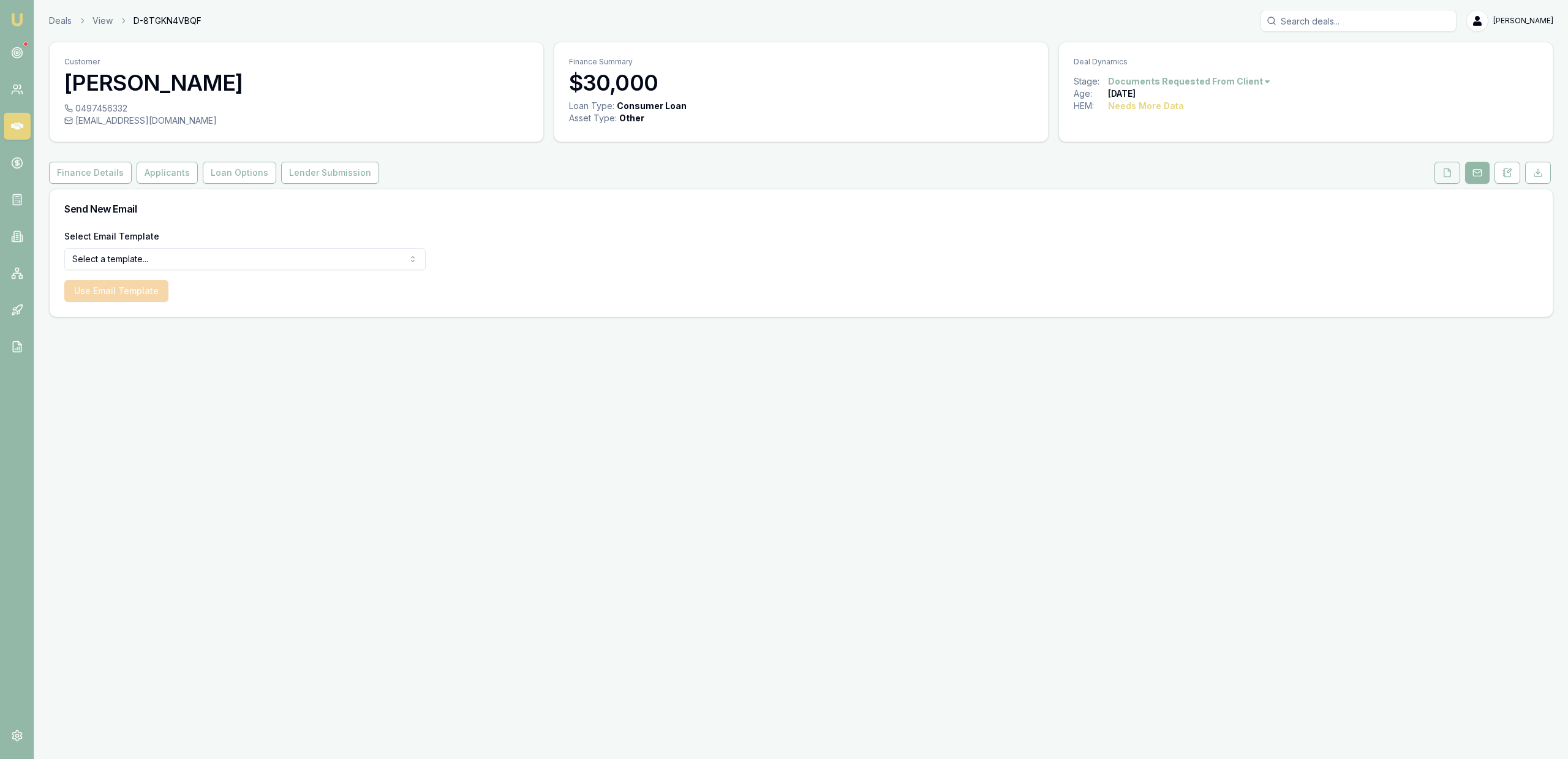
click at [1450, 172] on icon at bounding box center [1447, 172] width 10 height 10
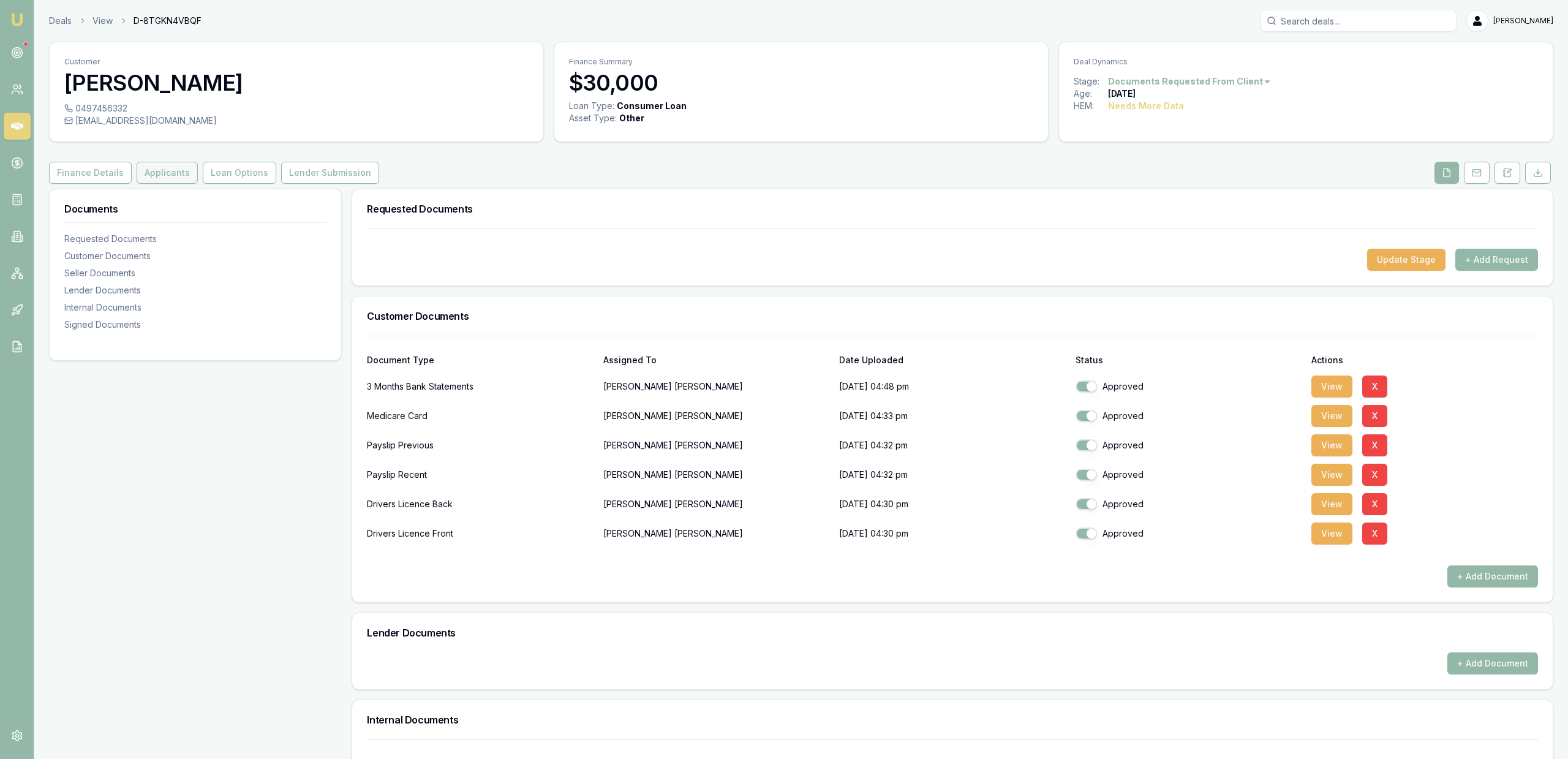
click at [165, 175] on button "Applicants" at bounding box center [167, 173] width 61 height 22
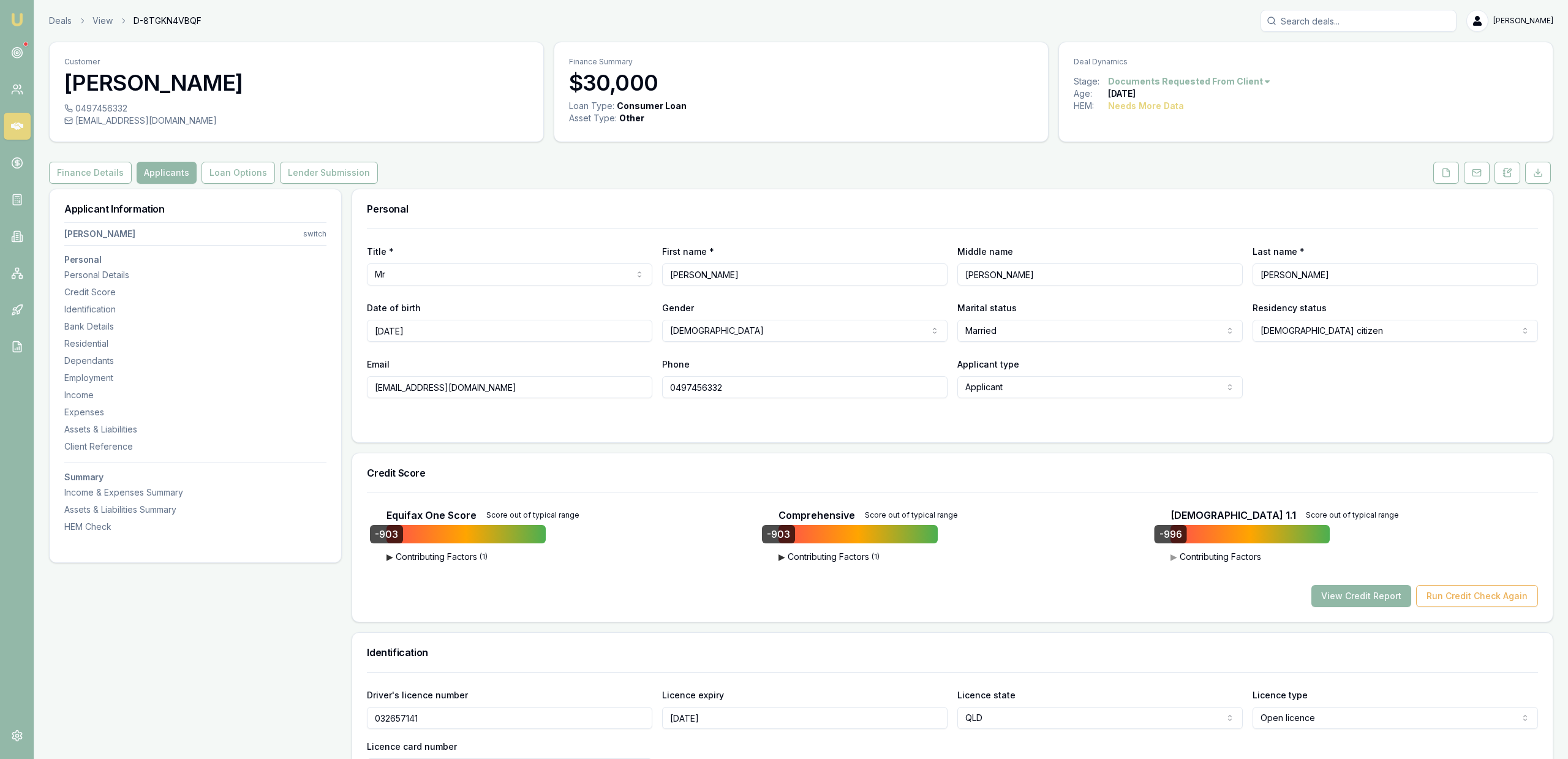
click at [1363, 595] on button "View Credit Report" at bounding box center [1361, 596] width 100 height 22
